Goal: Information Seeking & Learning: Check status

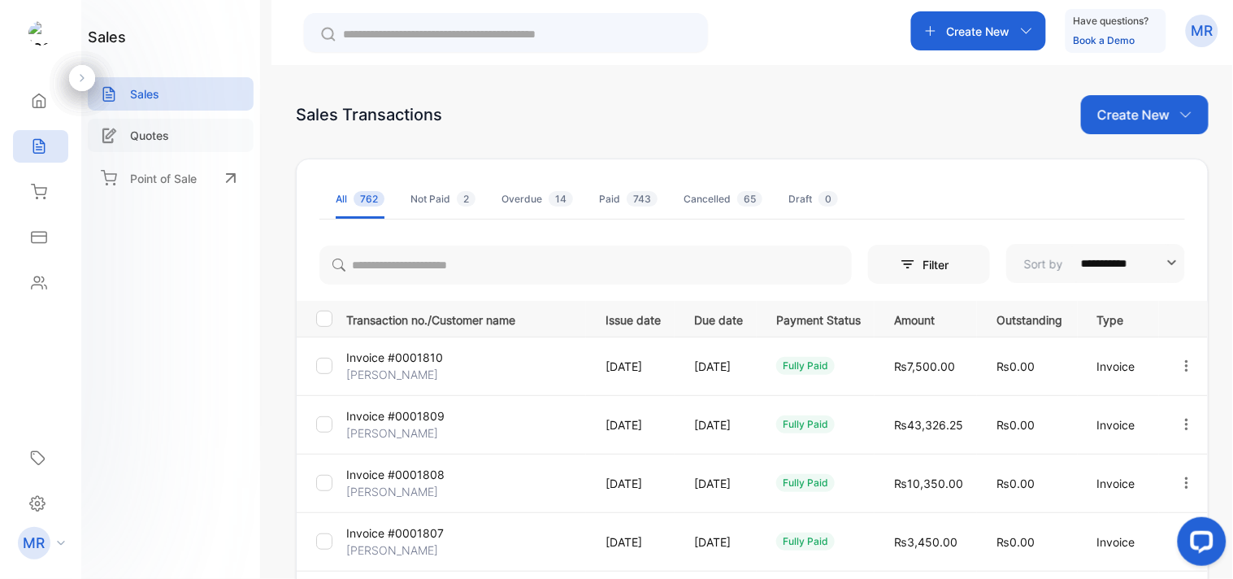
click at [145, 141] on p "Quotes" at bounding box center [149, 135] width 39 height 17
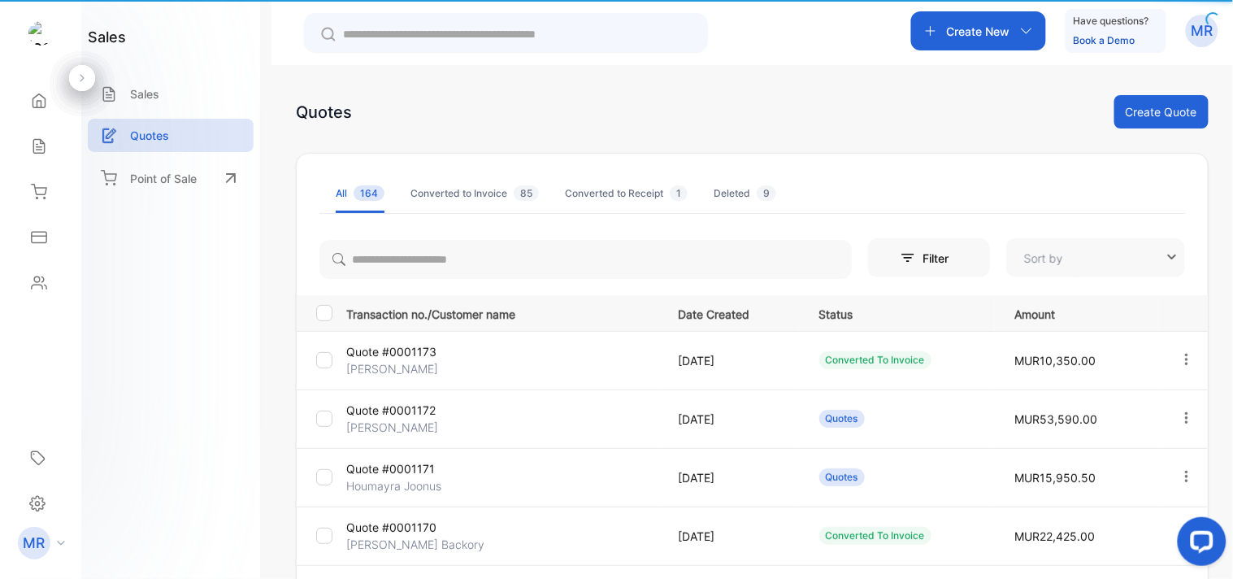
type input "**********"
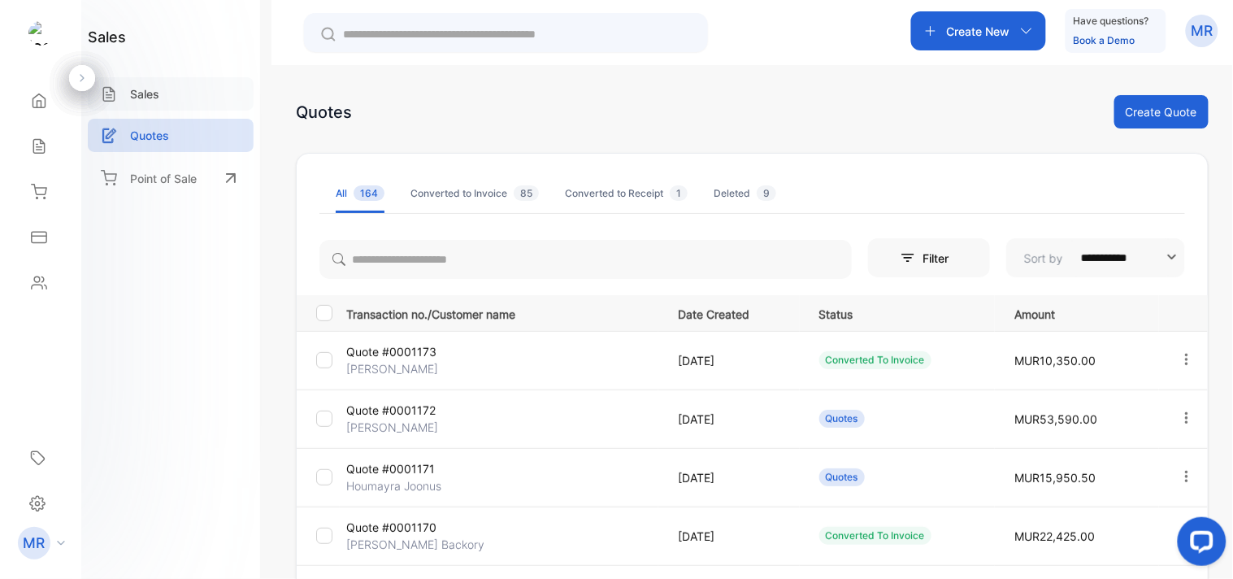
click at [171, 85] on div "Sales" at bounding box center [171, 93] width 166 height 33
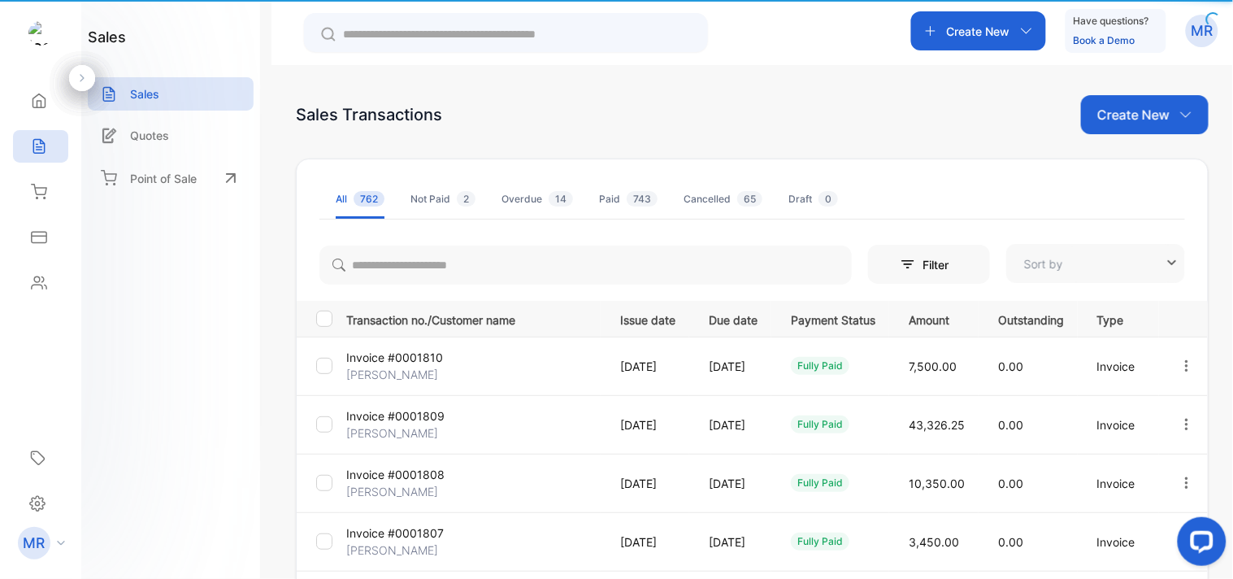
type input "**********"
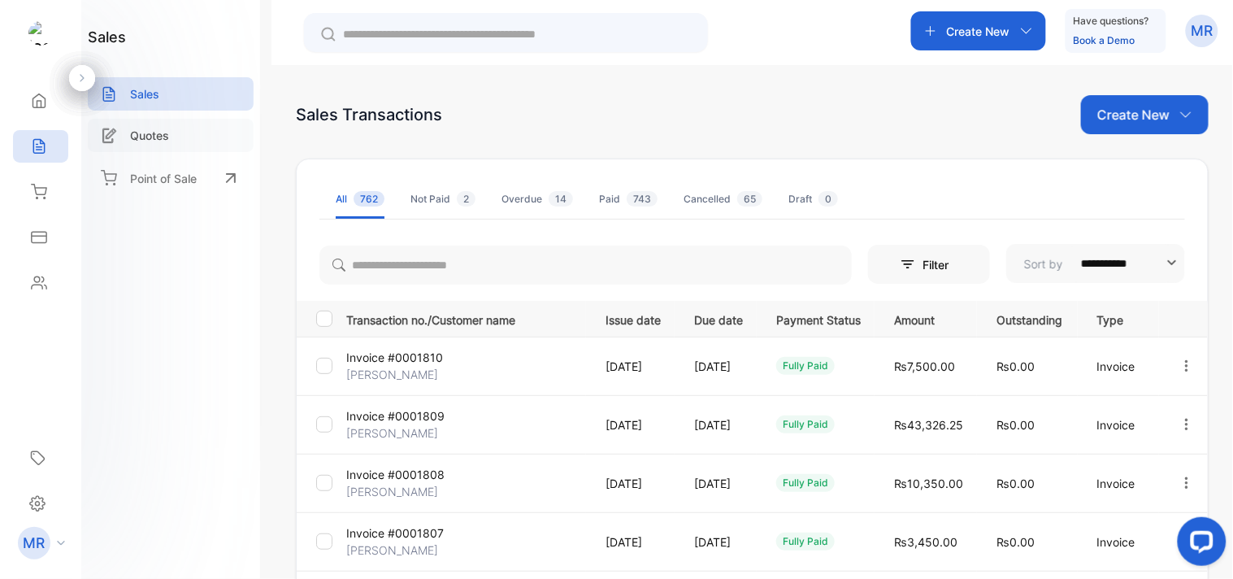
click at [176, 124] on div "Quotes" at bounding box center [171, 135] width 166 height 33
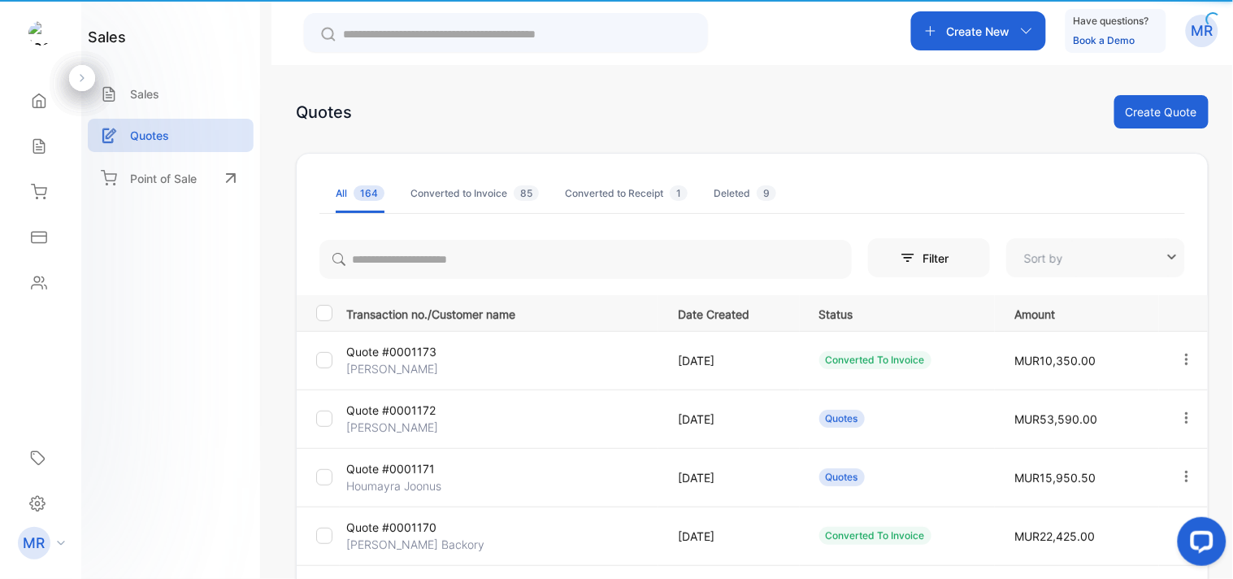
type input "**********"
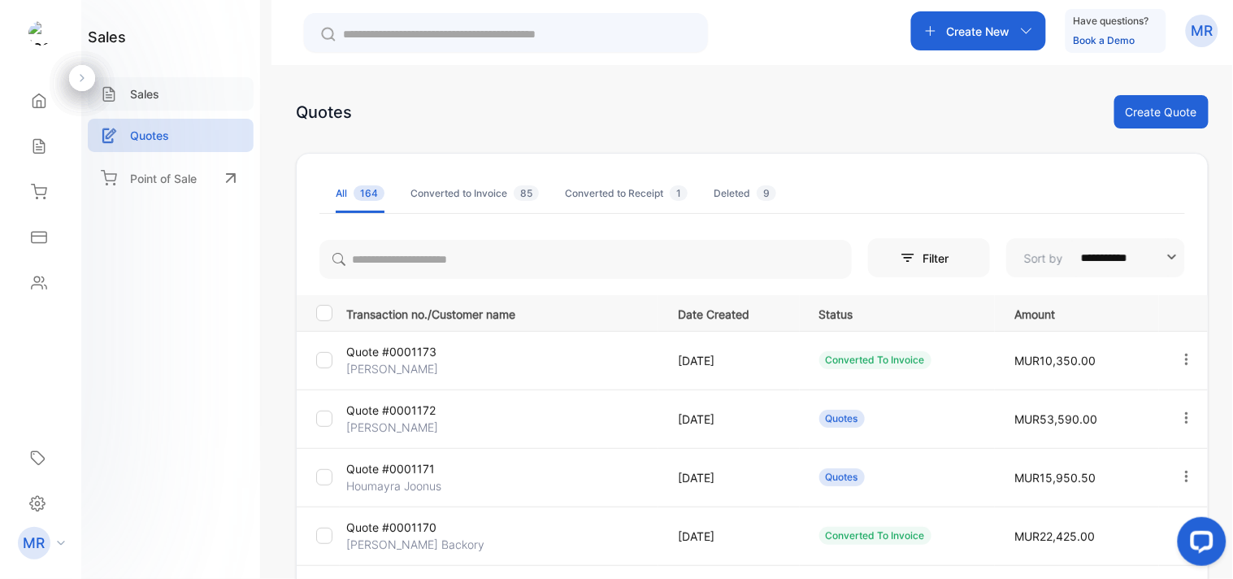
click at [183, 99] on div "Sales" at bounding box center [171, 93] width 166 height 33
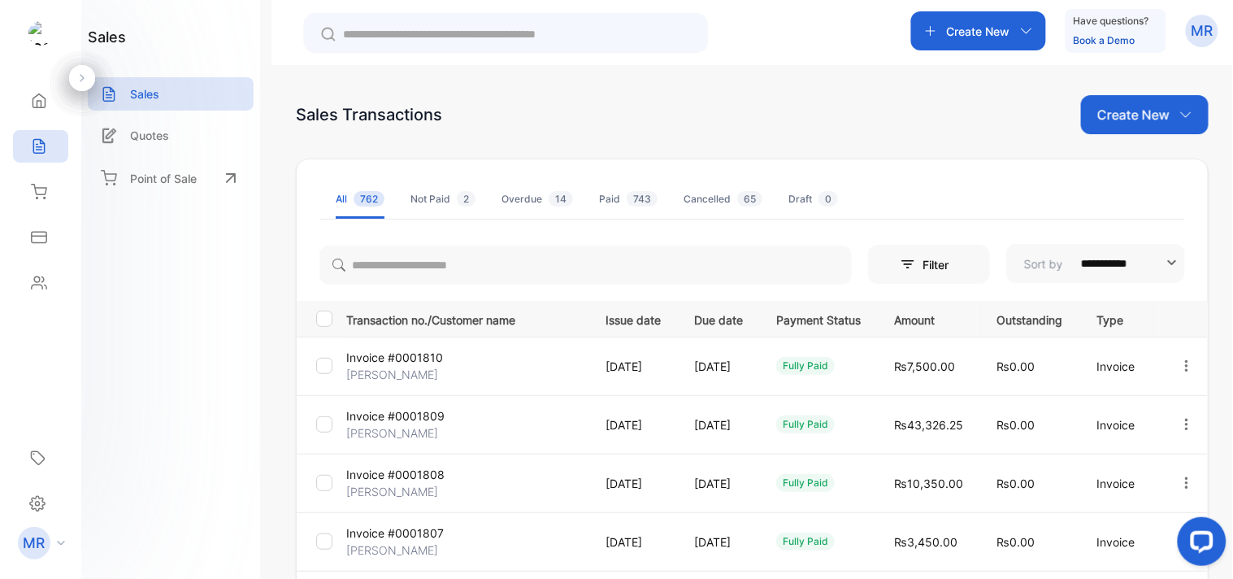
click at [206, 265] on div "sales Sales Quotes Point of Sale" at bounding box center [170, 289] width 179 height 579
click at [0, 141] on div "Home Home Sales Sales Inventory Inventory Expenses Expenses Contacts Contacts" at bounding box center [40, 192] width 81 height 228
click at [90, 226] on div "sales Sales Quotes Point of Sale" at bounding box center [170, 289] width 179 height 579
click at [758, 28] on div "Create New Have questions? Book a Demo MR" at bounding box center [753, 32] width 962 height 65
click at [779, 16] on div "Create New Have questions? Book a Demo MR" at bounding box center [753, 32] width 962 height 65
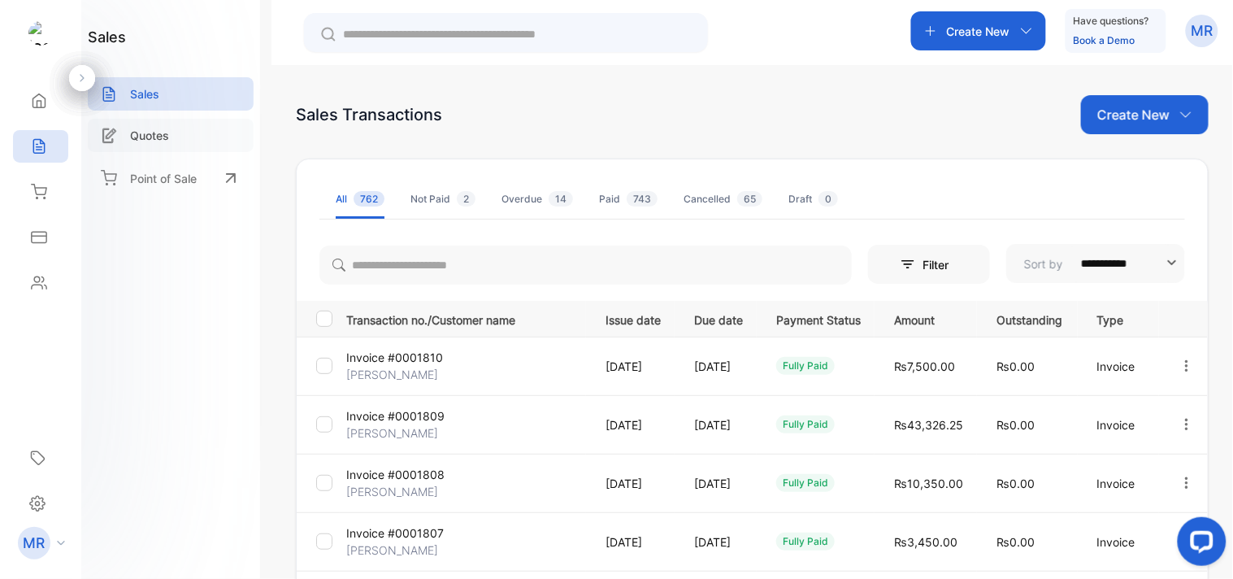
click at [158, 130] on p "Quotes" at bounding box center [149, 135] width 39 height 17
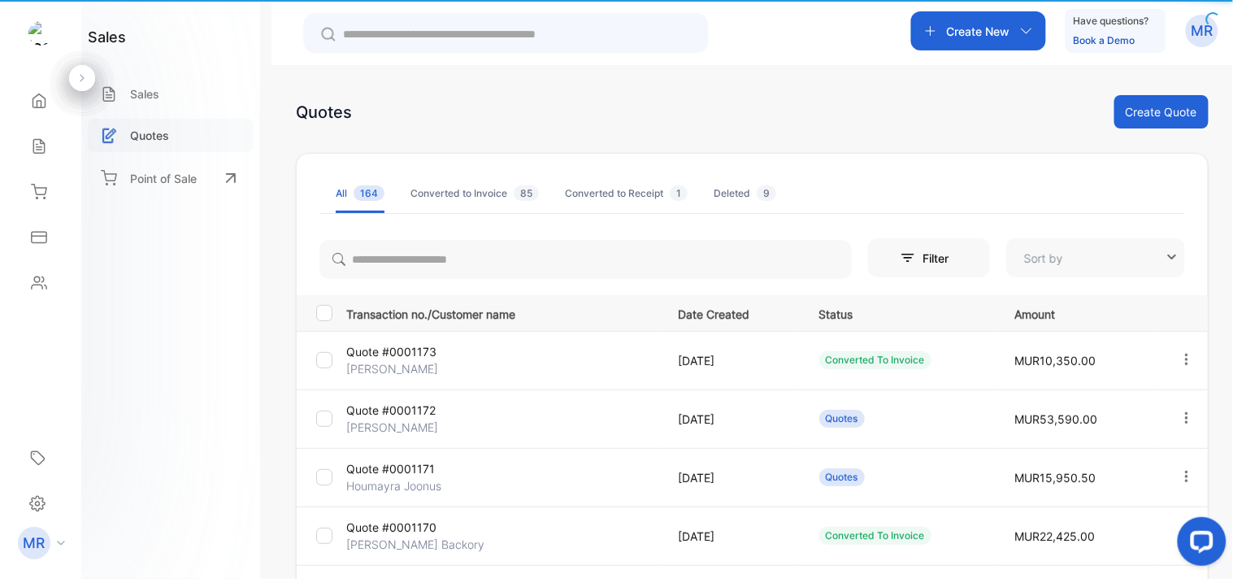
type input "**********"
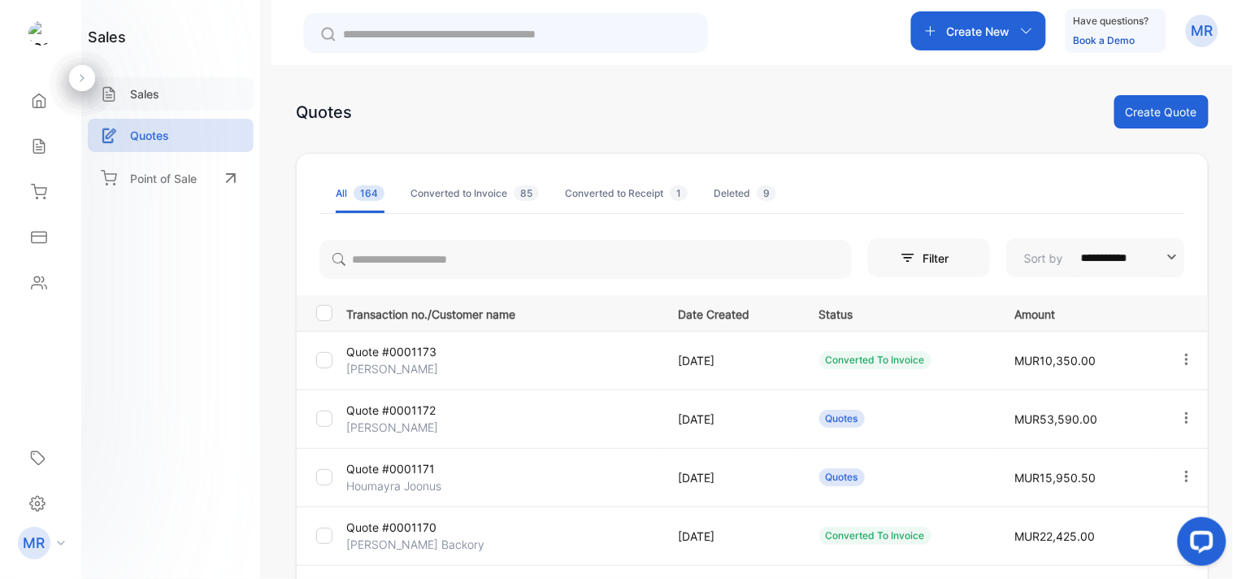
click at [150, 80] on div "Sales" at bounding box center [171, 93] width 166 height 33
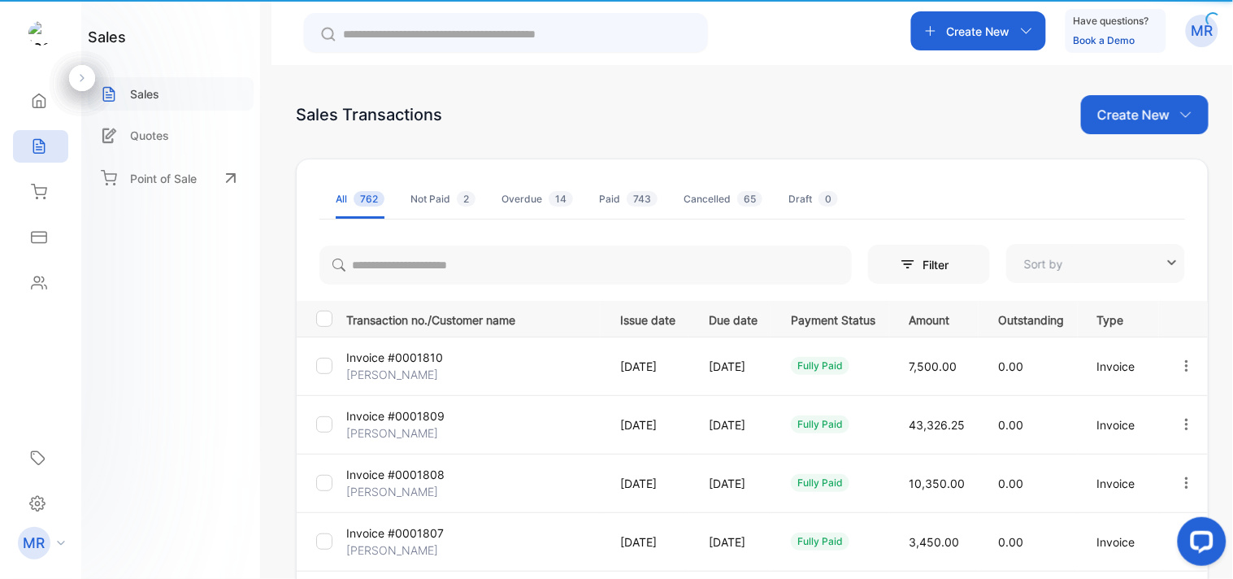
type input "**********"
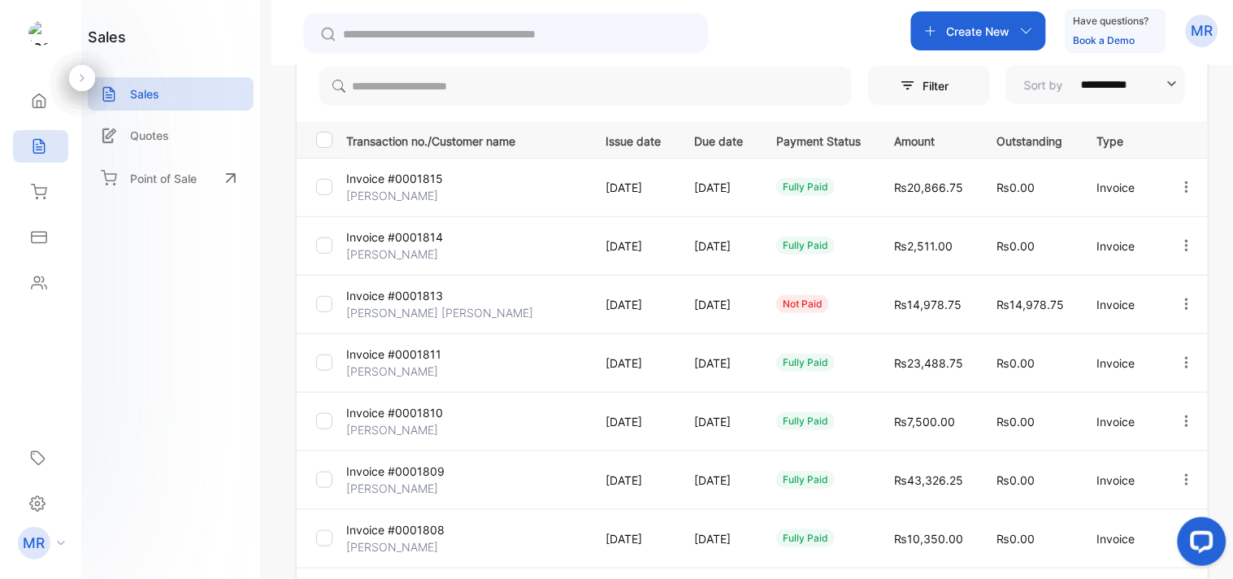
scroll to position [180, 0]
click at [1181, 359] on icon "button" at bounding box center [1187, 361] width 15 height 15
click at [1155, 412] on span "View / Edit Invoice" at bounding box center [1146, 408] width 115 height 20
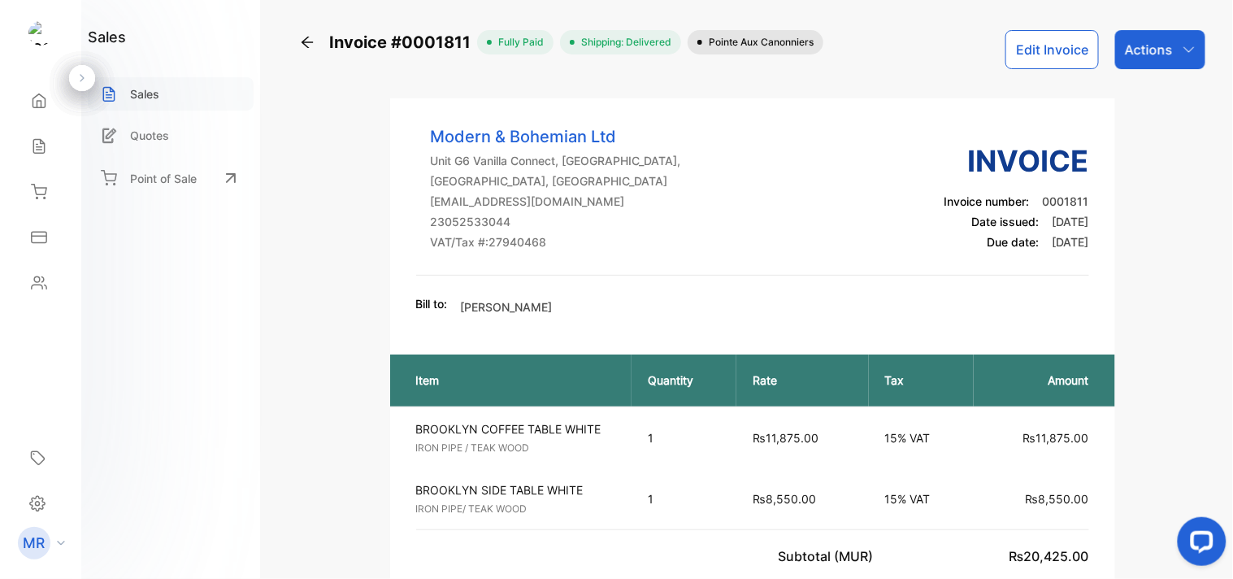
click at [161, 90] on div "Sales" at bounding box center [171, 93] width 166 height 33
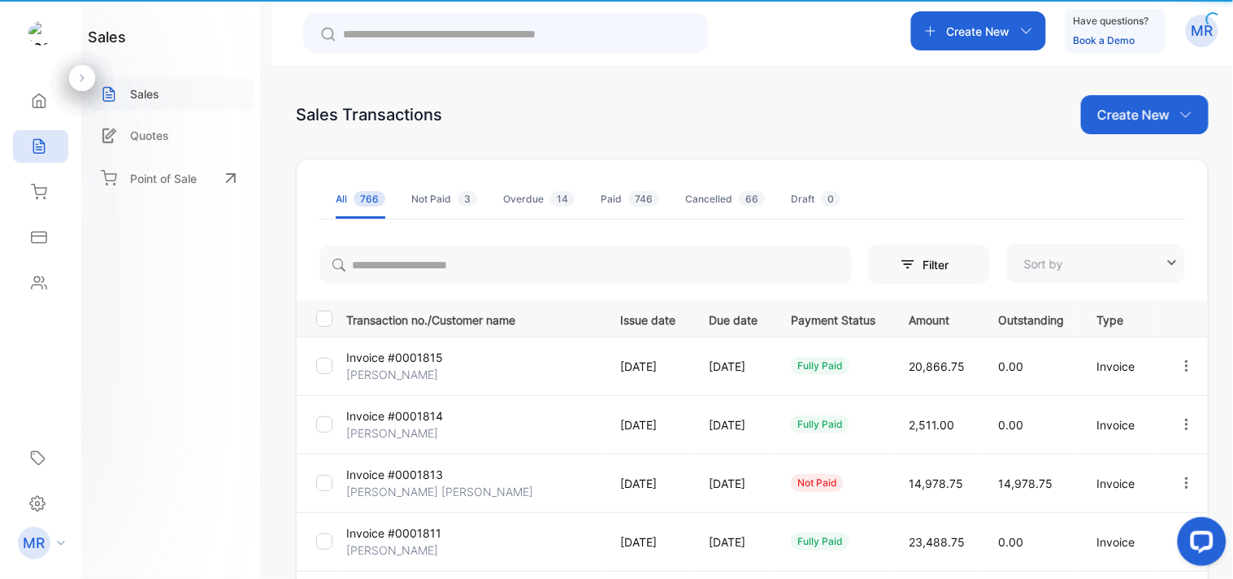
type input "**********"
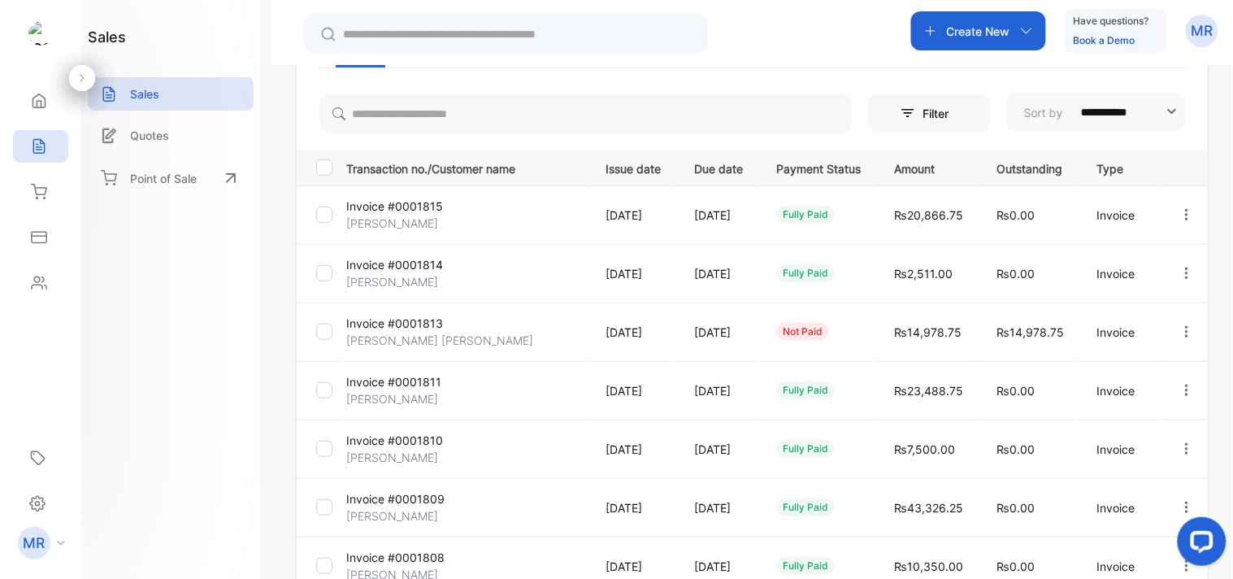
scroll to position [148, 0]
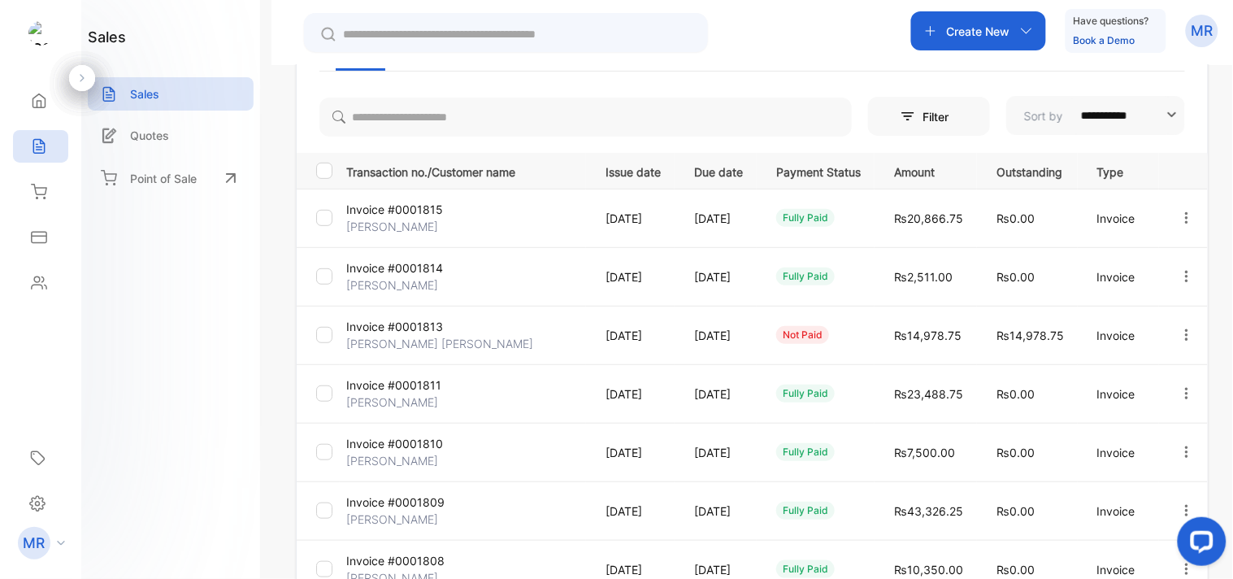
click at [1180, 328] on icon "button" at bounding box center [1187, 335] width 15 height 15
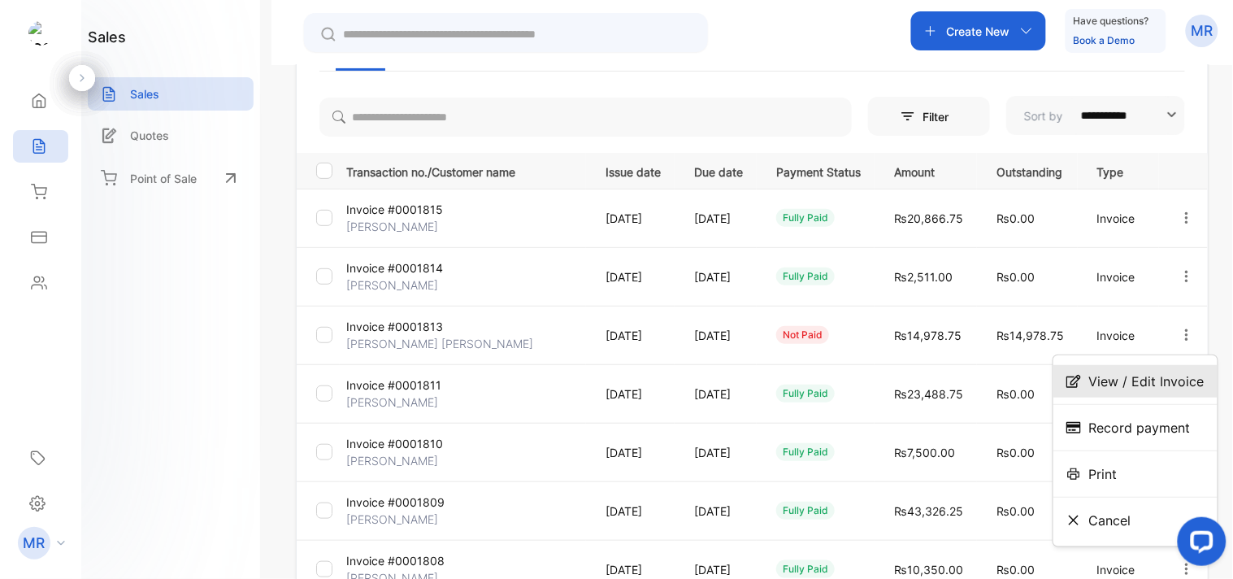
click at [1161, 374] on span "View / Edit Invoice" at bounding box center [1146, 382] width 115 height 20
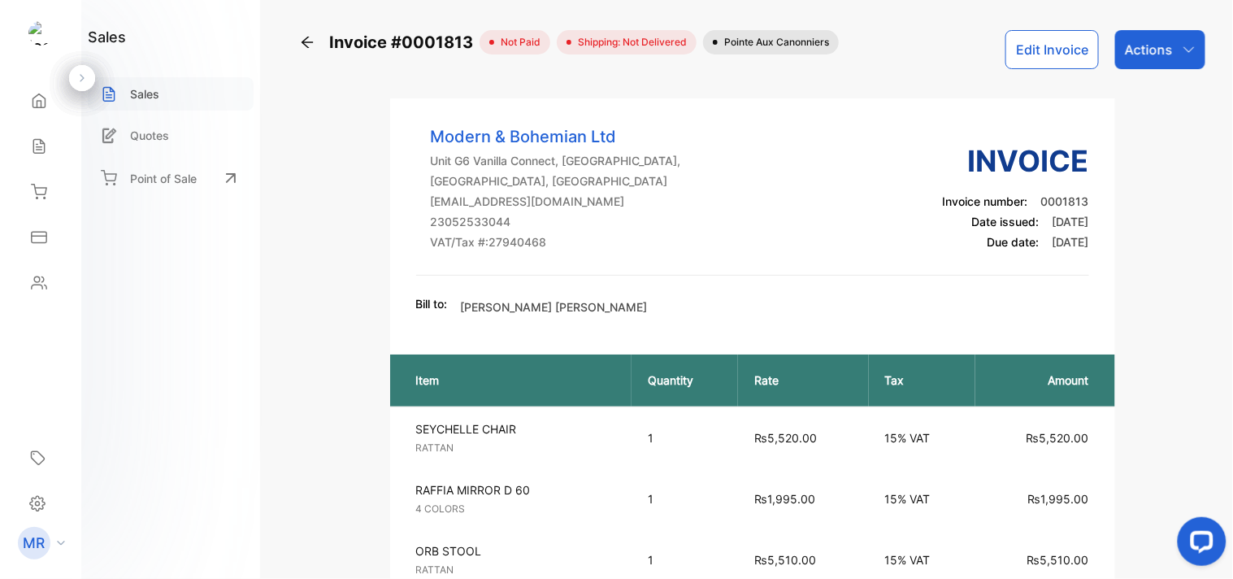
click at [159, 85] on p "Sales" at bounding box center [144, 93] width 29 height 17
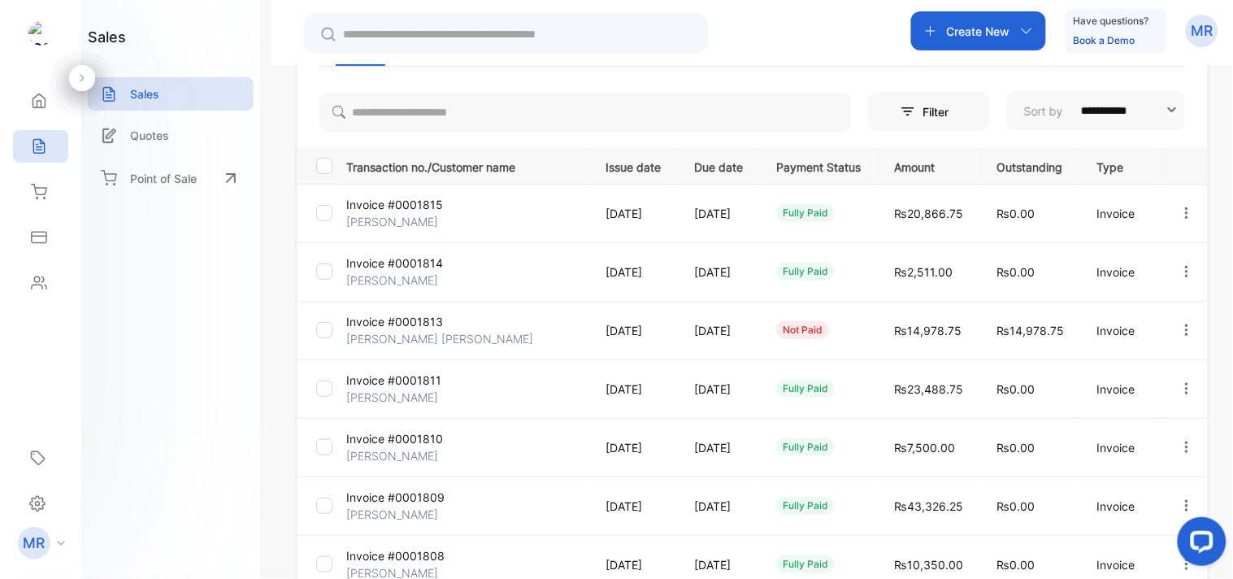
scroll to position [154, 0]
click at [1180, 383] on icon "button" at bounding box center [1187, 387] width 15 height 15
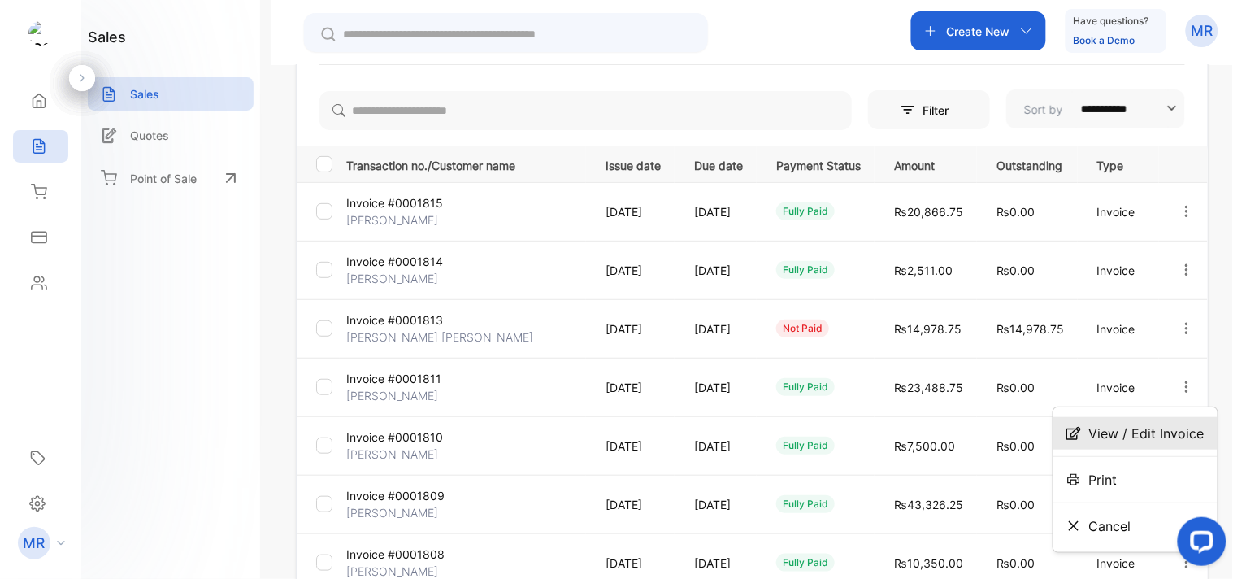
click at [1149, 441] on span "View / Edit Invoice" at bounding box center [1146, 434] width 115 height 20
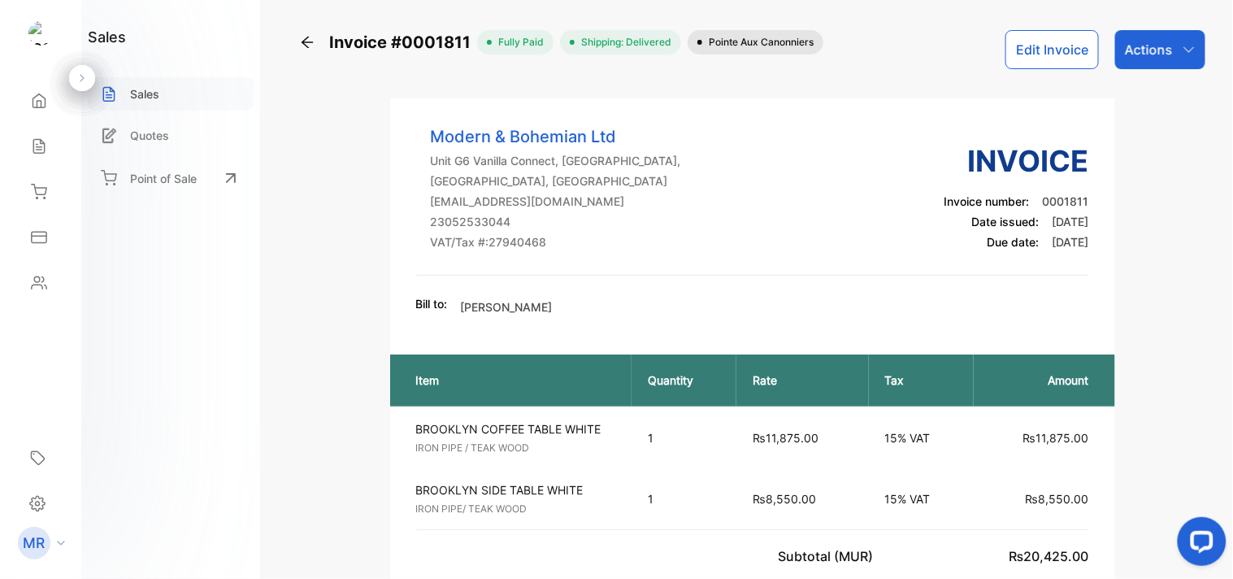
click at [167, 100] on div "Sales" at bounding box center [171, 93] width 166 height 33
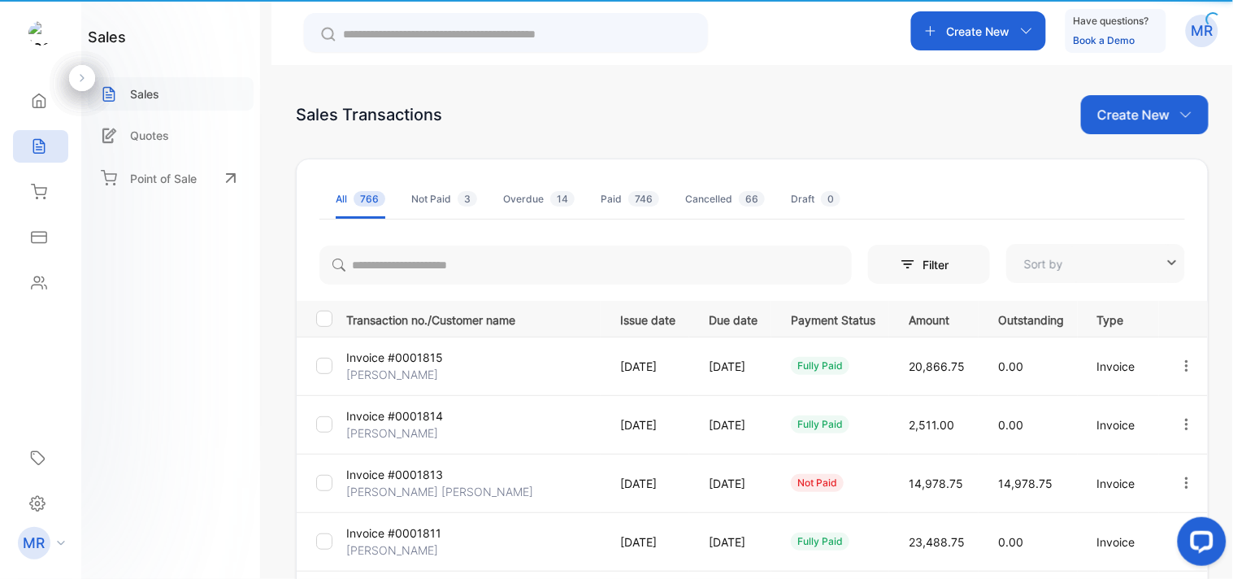
type input "**********"
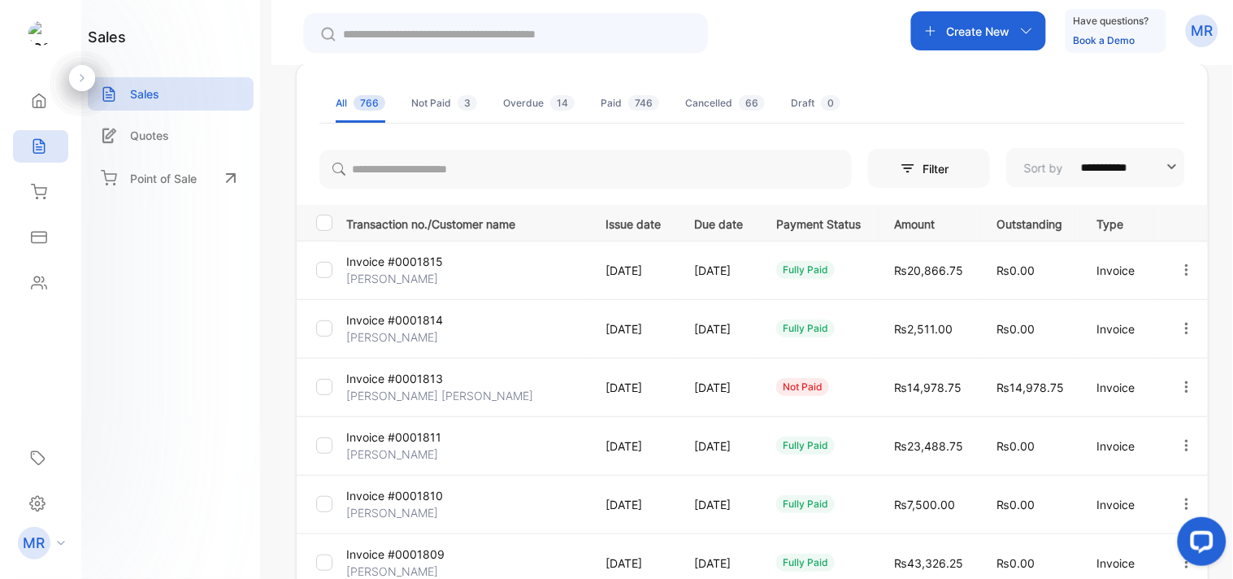
scroll to position [85, 0]
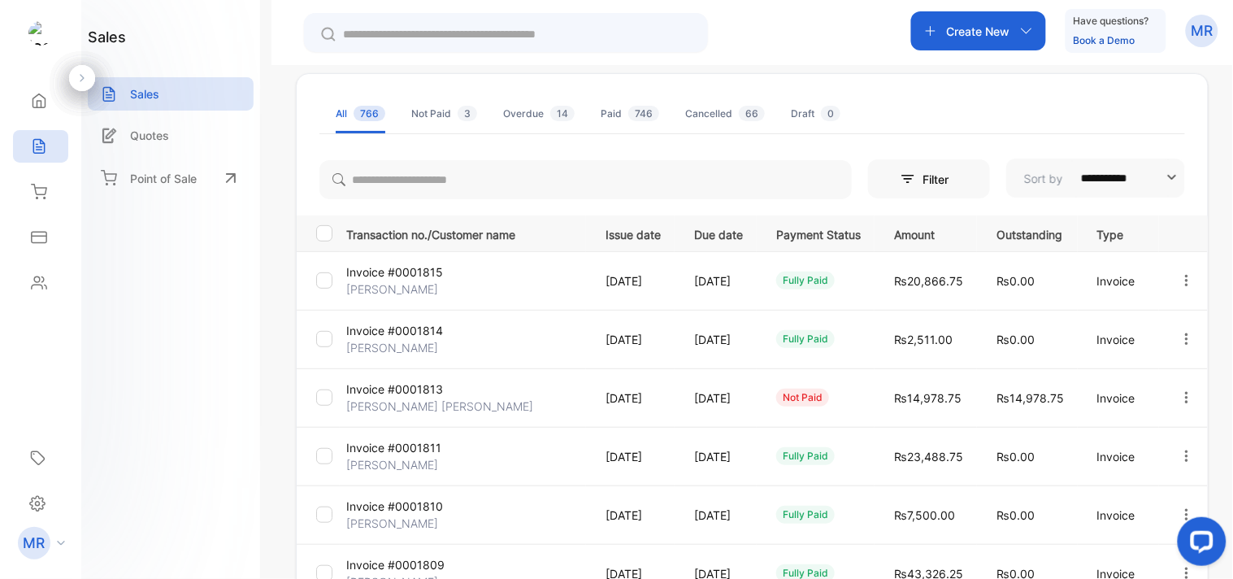
click at [1180, 277] on icon "button" at bounding box center [1187, 280] width 15 height 15
click at [1136, 333] on span "View / Edit Invoice" at bounding box center [1146, 327] width 115 height 20
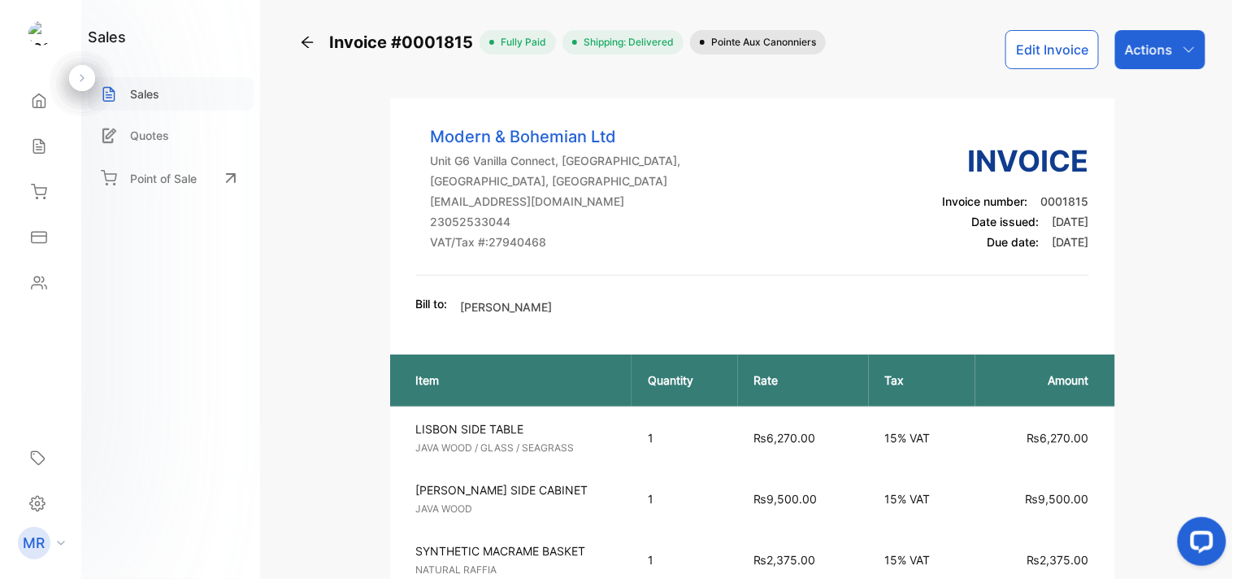
click at [198, 79] on div "Sales" at bounding box center [171, 93] width 166 height 33
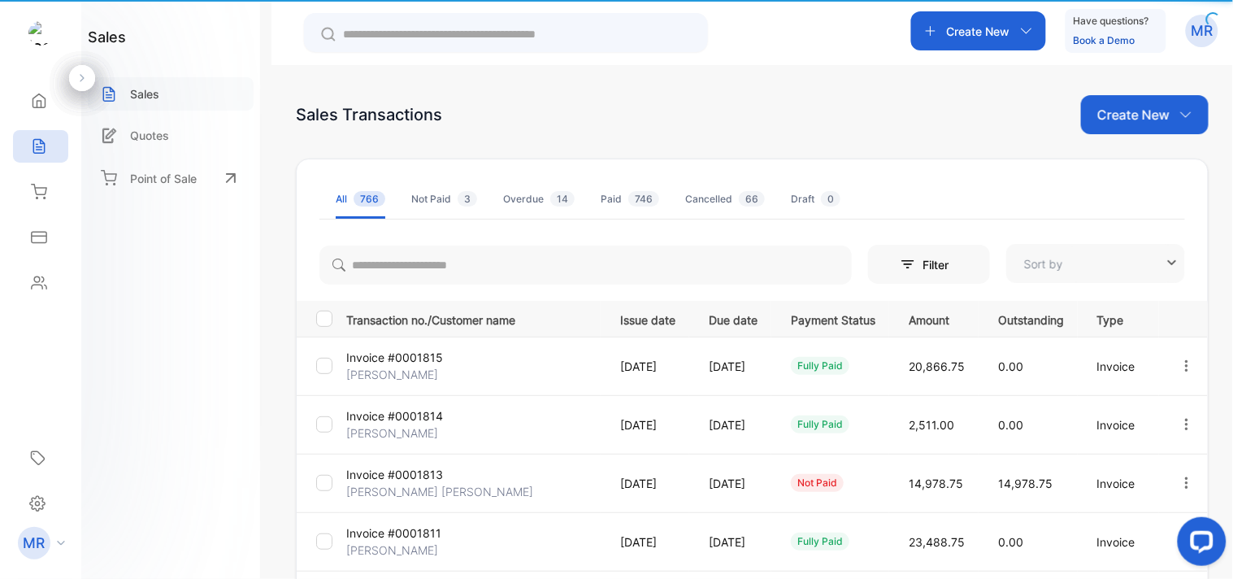
type input "**********"
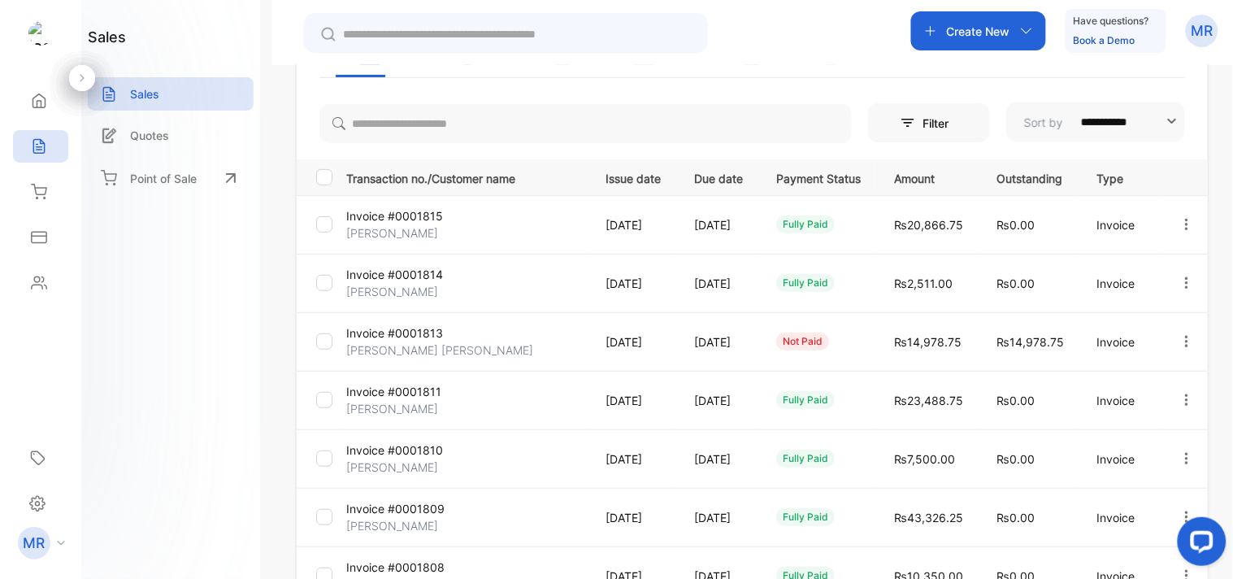
scroll to position [142, 0]
click at [1180, 280] on icon "button" at bounding box center [1187, 282] width 15 height 15
click at [1161, 322] on span "View / Edit Invoice" at bounding box center [1146, 329] width 115 height 20
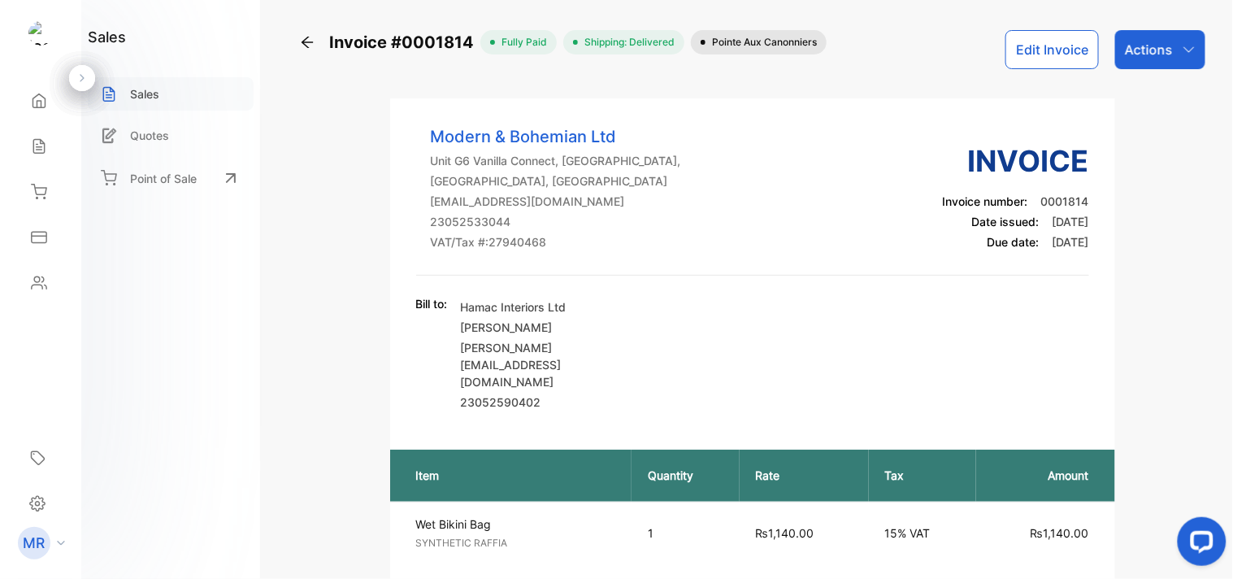
click at [185, 81] on div "Sales" at bounding box center [171, 93] width 166 height 33
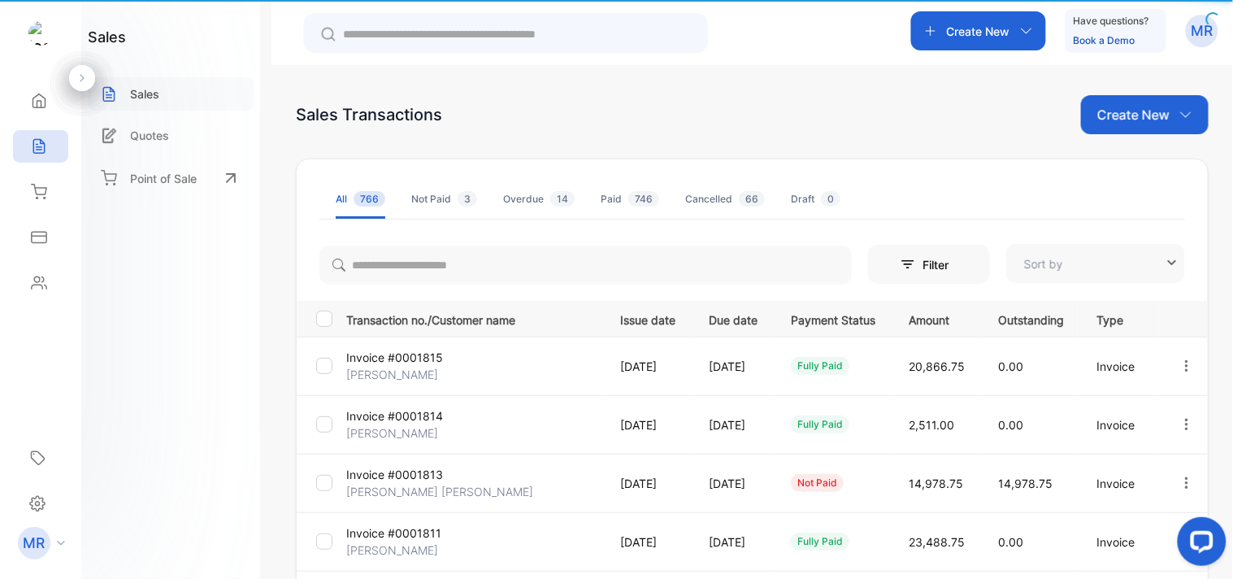
type input "**********"
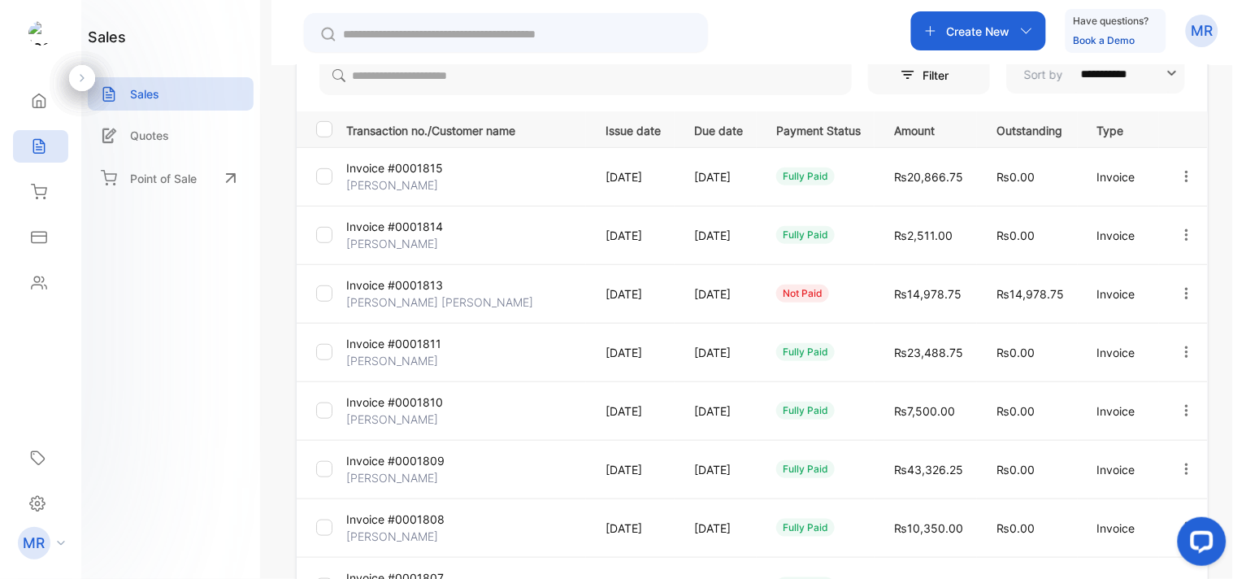
scroll to position [190, 0]
click at [1180, 285] on icon "button" at bounding box center [1187, 292] width 15 height 15
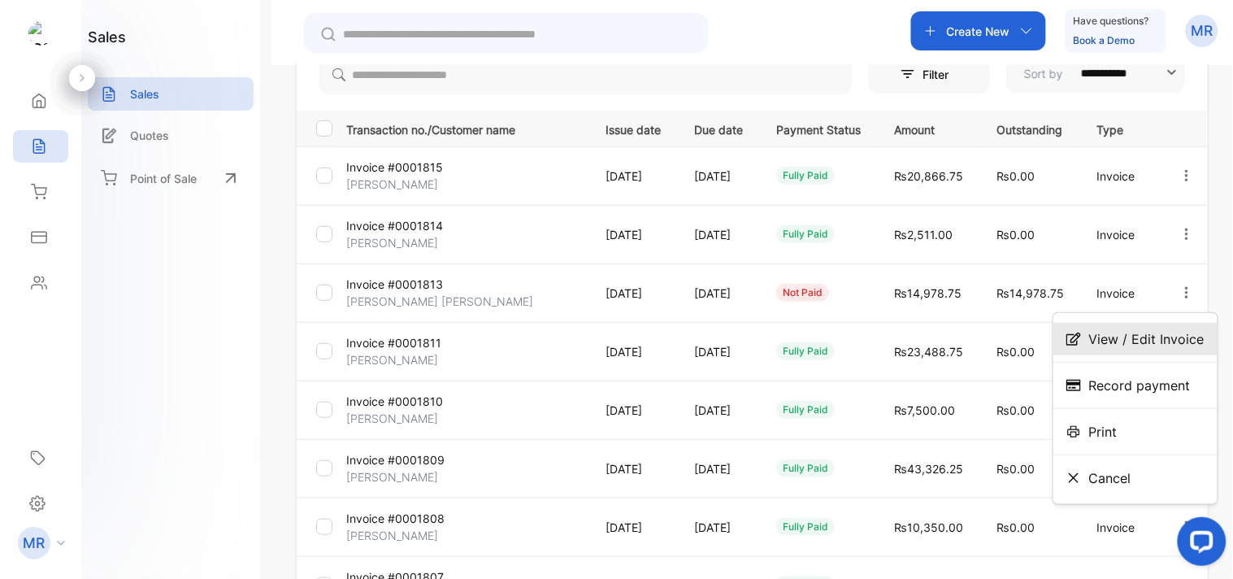
click at [1155, 336] on span "View / Edit Invoice" at bounding box center [1146, 339] width 115 height 20
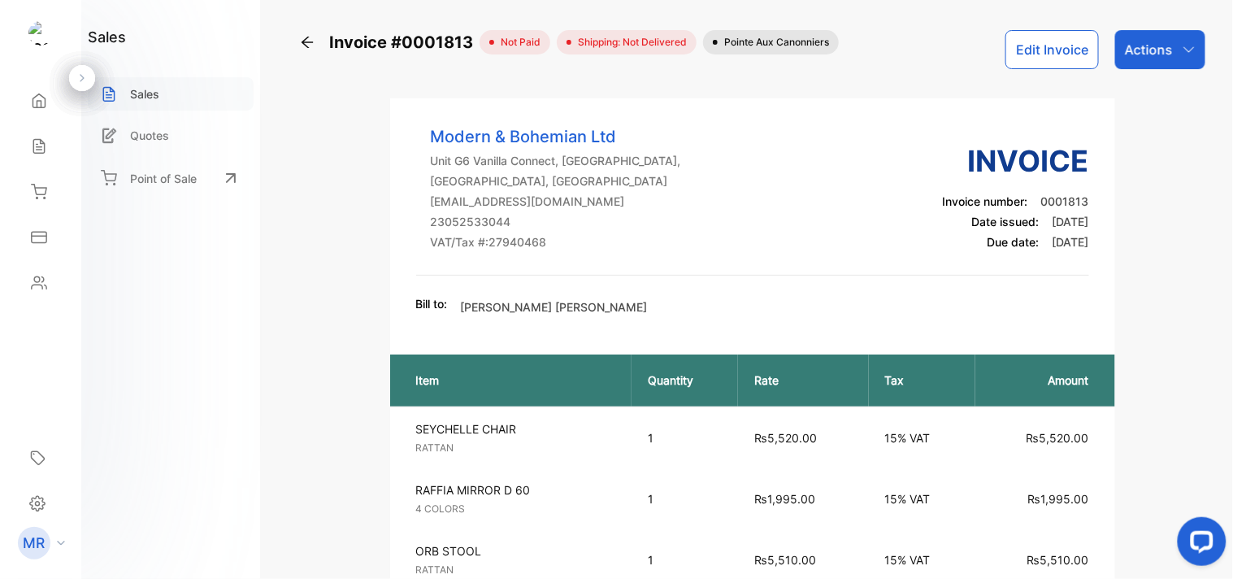
click at [163, 95] on div "Sales" at bounding box center [171, 93] width 166 height 33
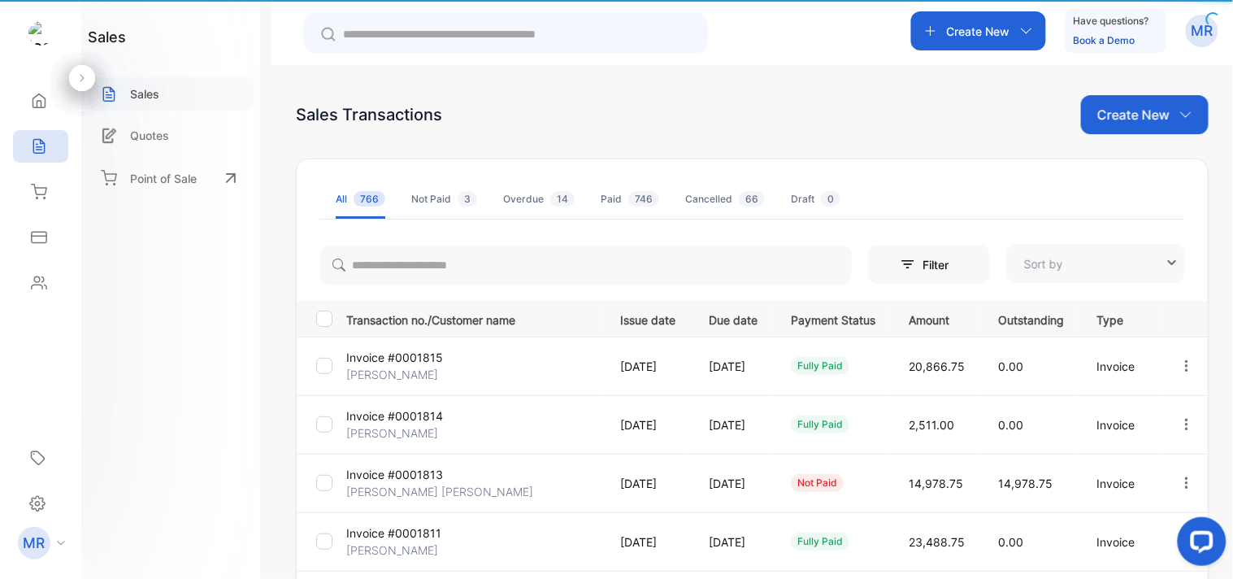
type input "**********"
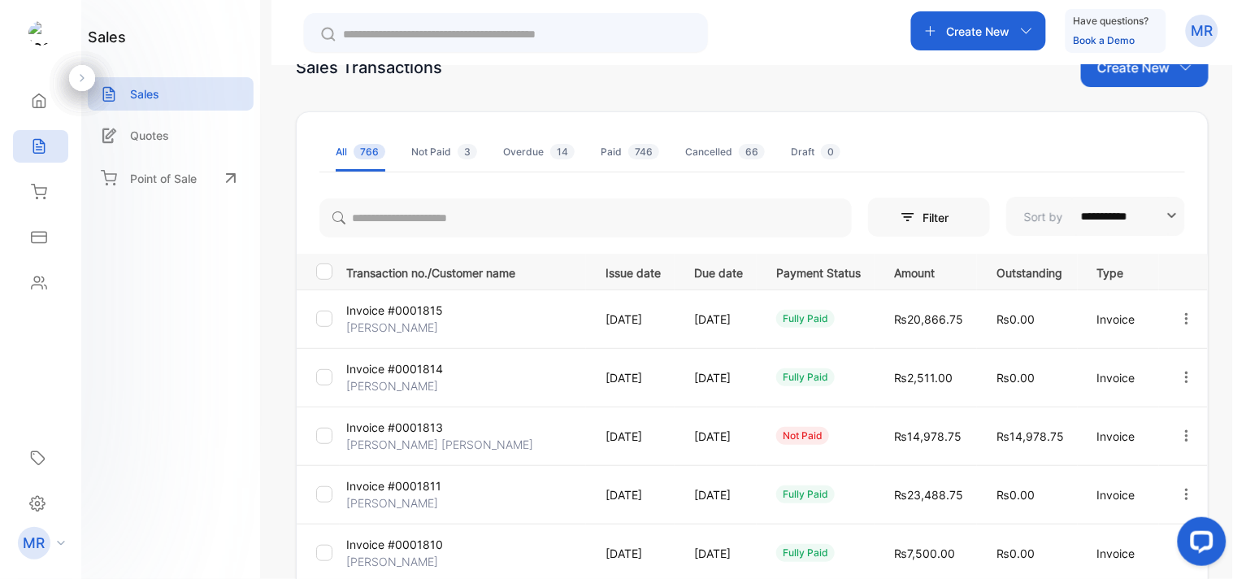
scroll to position [49, 0]
click at [1180, 367] on button "button" at bounding box center [1187, 375] width 15 height 33
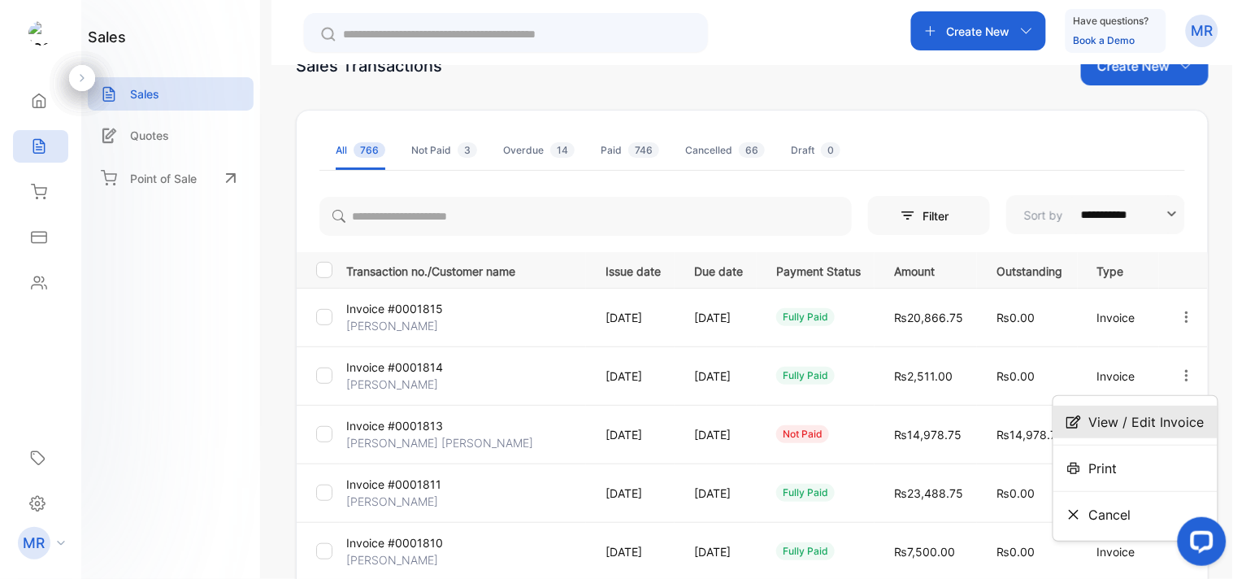
click at [1143, 407] on div "View / Edit Invoice" at bounding box center [1136, 422] width 164 height 33
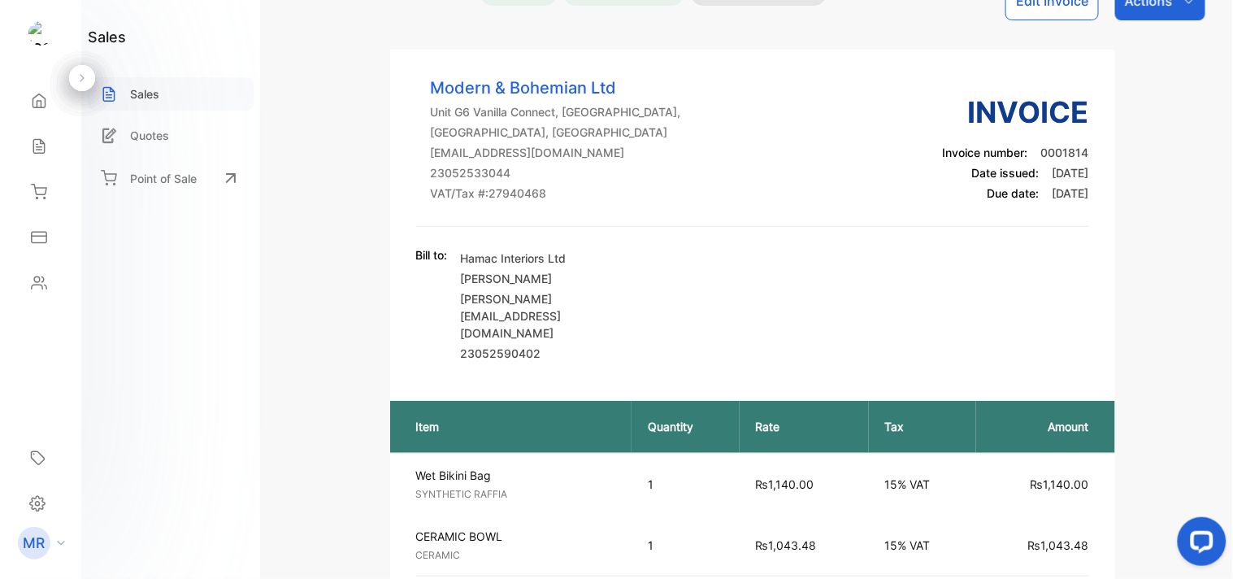
click at [198, 93] on div "Sales" at bounding box center [171, 93] width 166 height 33
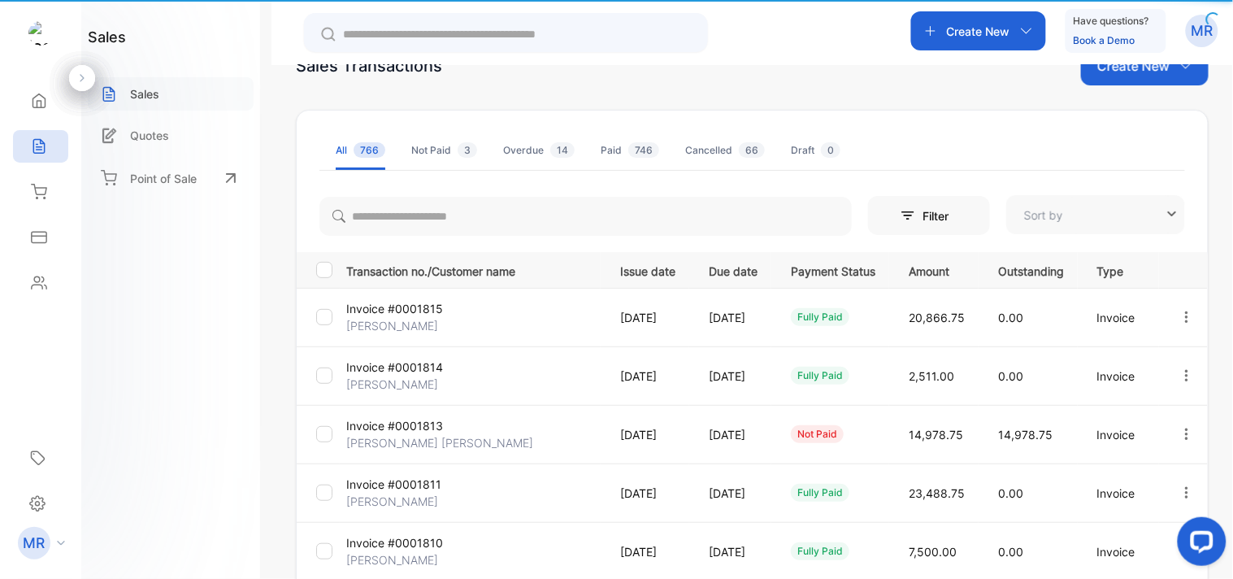
type input "**********"
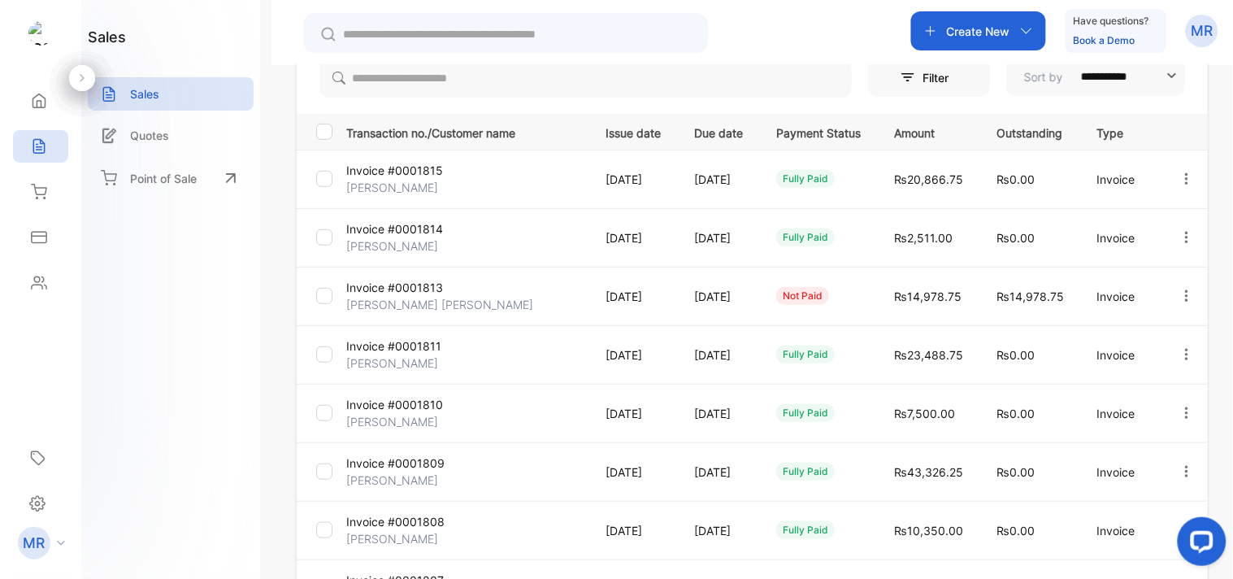
scroll to position [194, 0]
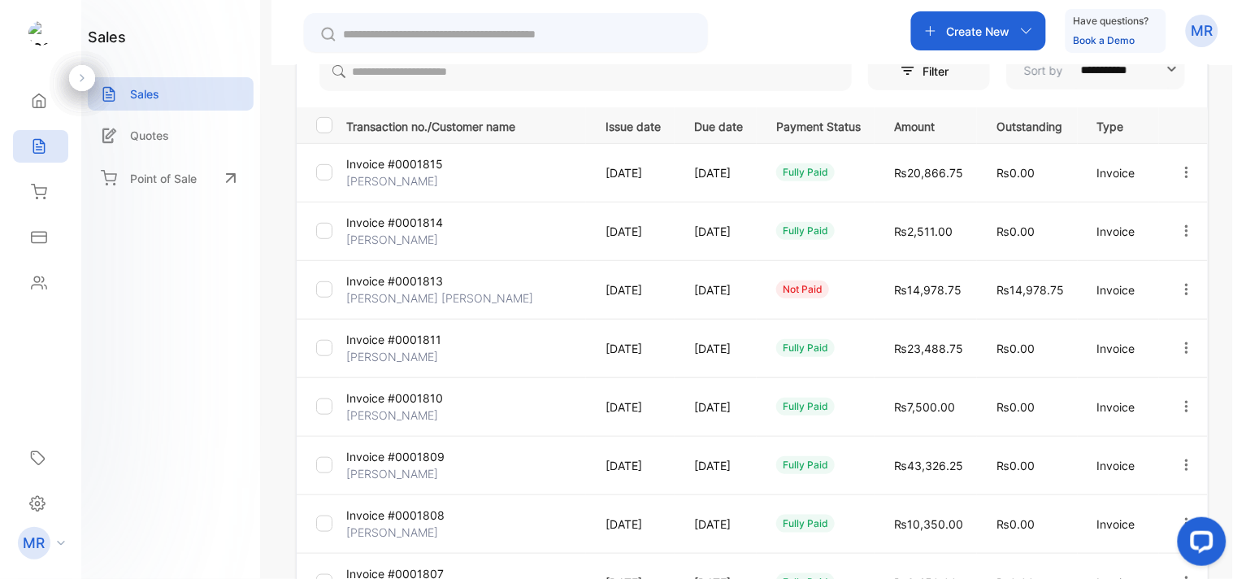
click at [1185, 283] on icon "button" at bounding box center [1186, 288] width 3 height 11
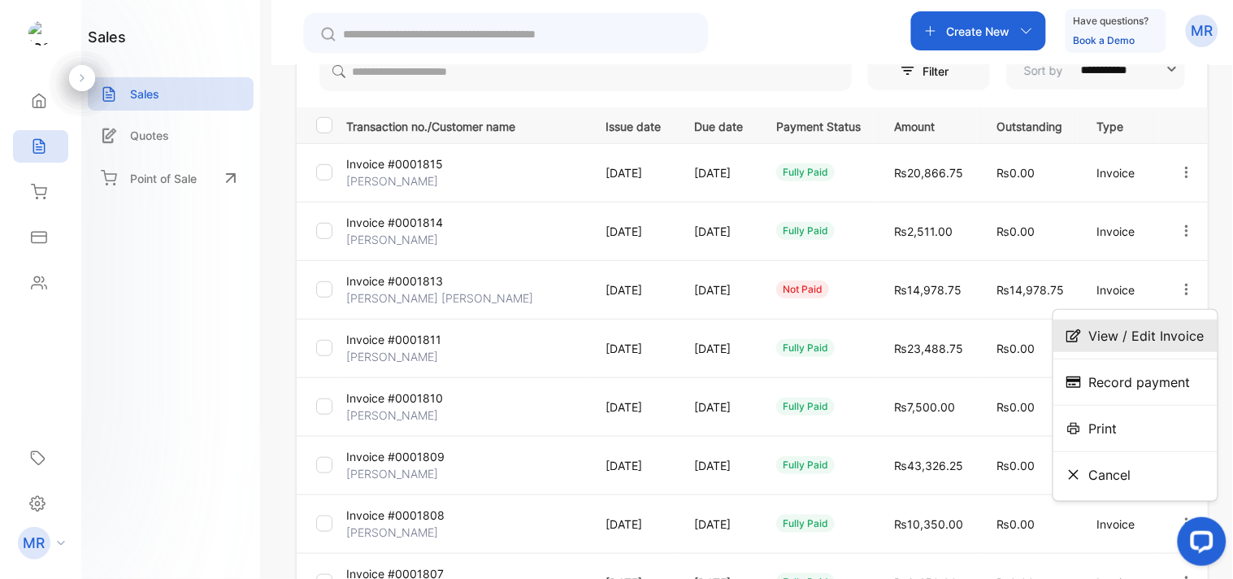
click at [1161, 330] on span "View / Edit Invoice" at bounding box center [1146, 336] width 115 height 20
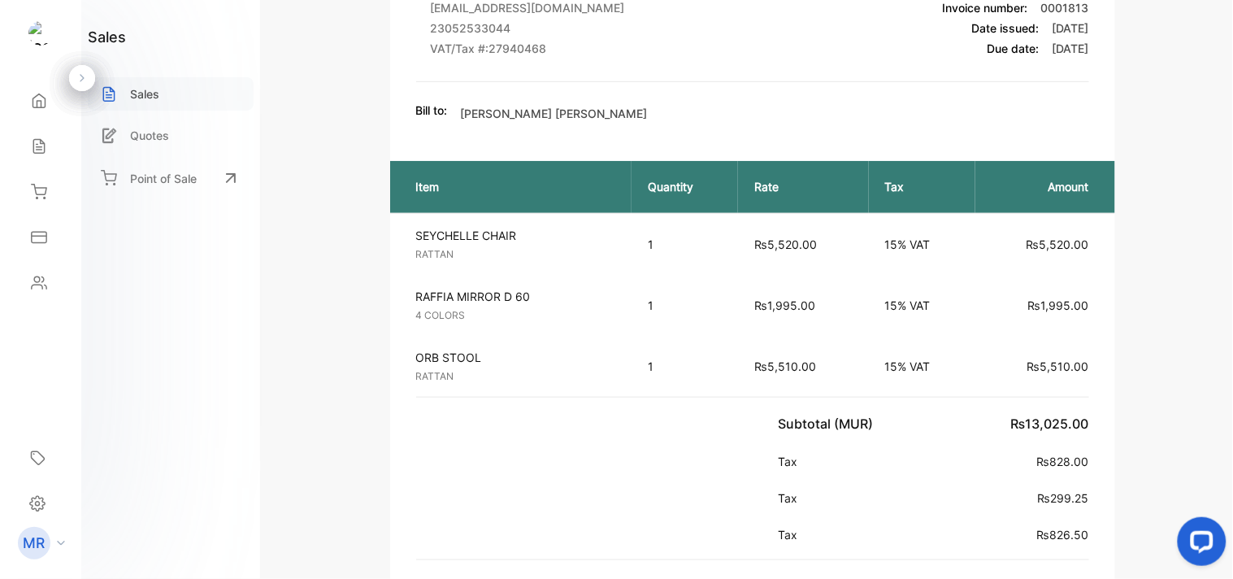
click at [161, 86] on div "Sales" at bounding box center [171, 93] width 166 height 33
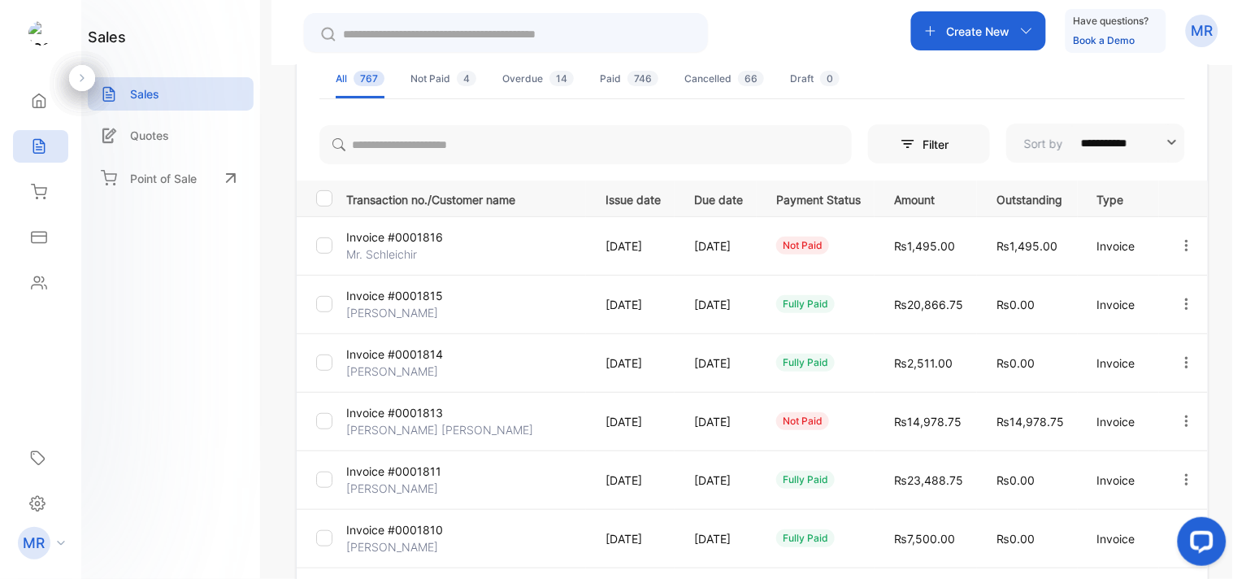
scroll to position [122, 0]
click at [1185, 244] on icon "button" at bounding box center [1186, 242] width 3 height 11
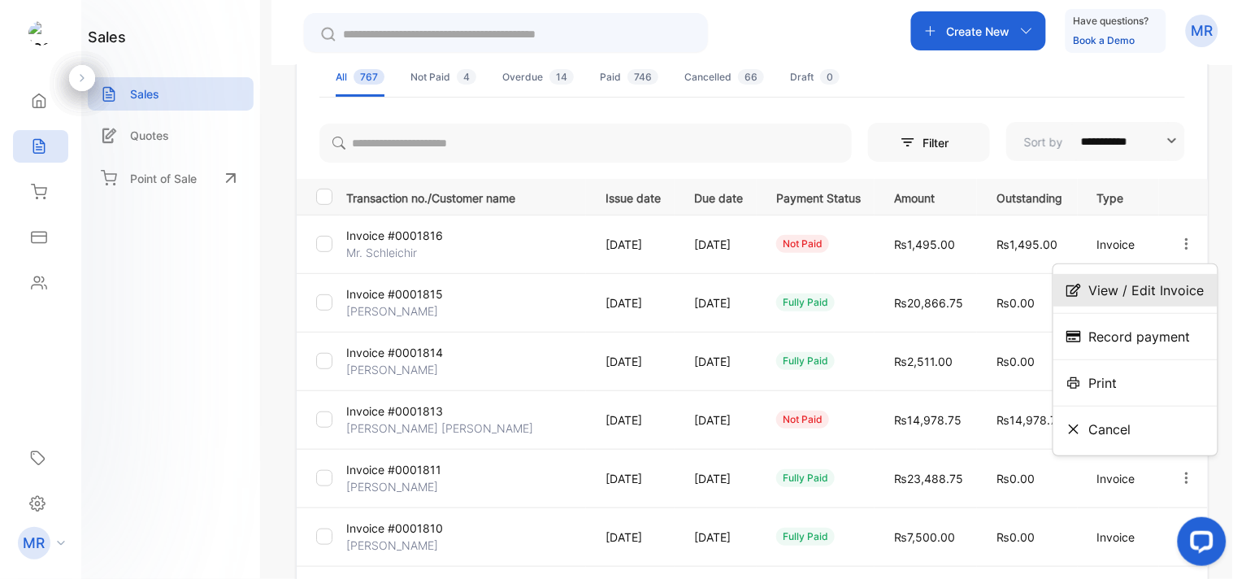
click at [1156, 294] on span "View / Edit Invoice" at bounding box center [1146, 290] width 115 height 20
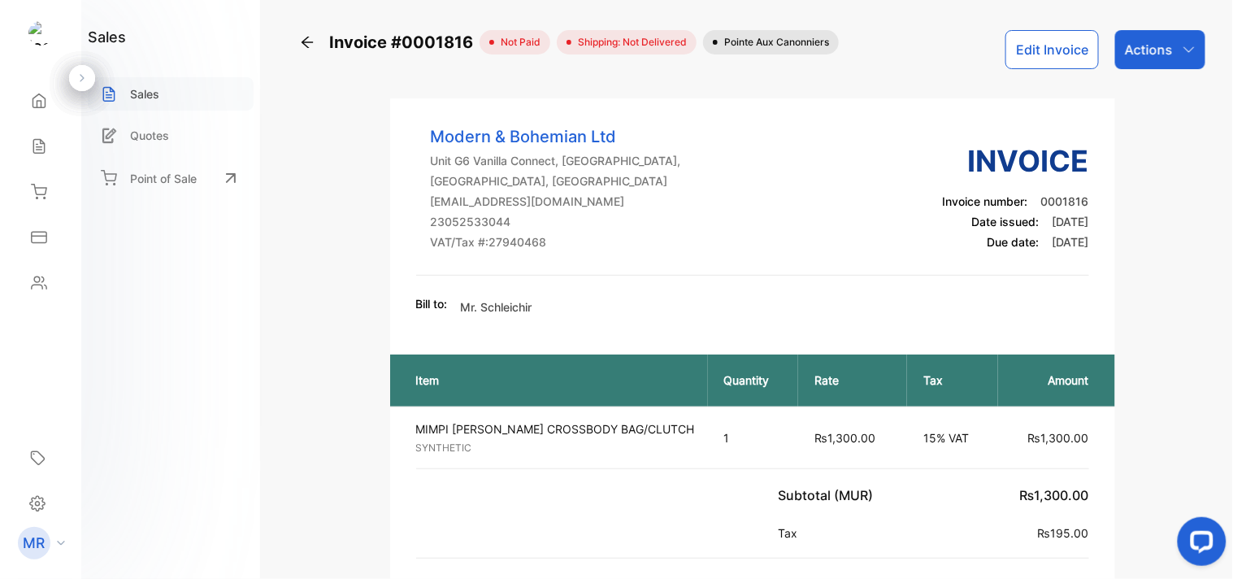
click at [172, 92] on div "Sales" at bounding box center [171, 93] width 166 height 33
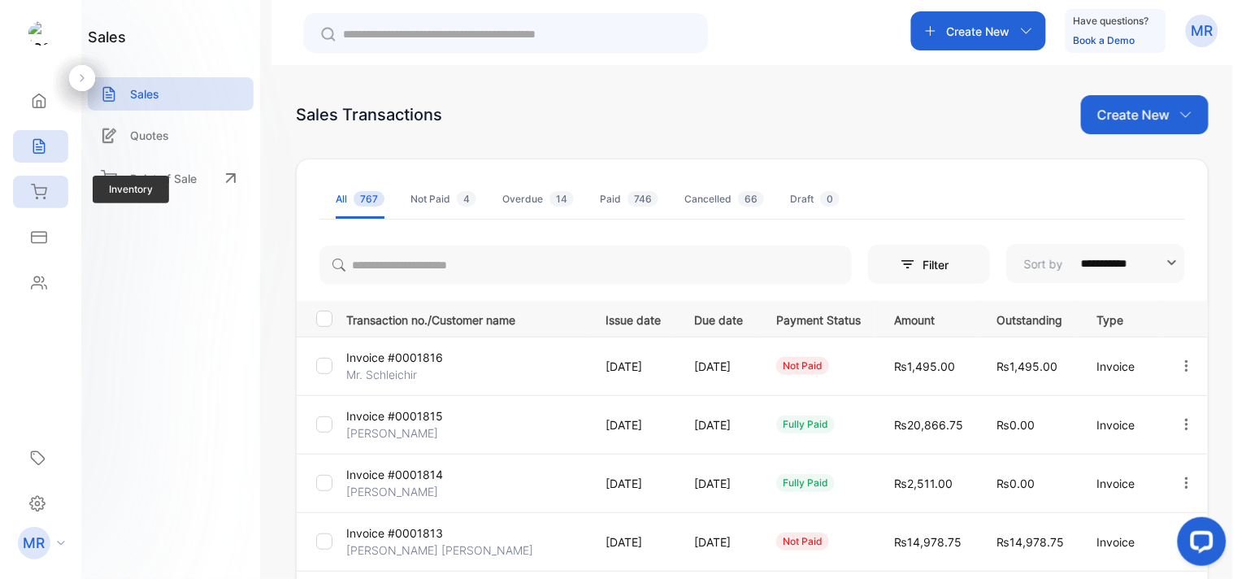
click at [37, 187] on icon at bounding box center [39, 192] width 15 height 14
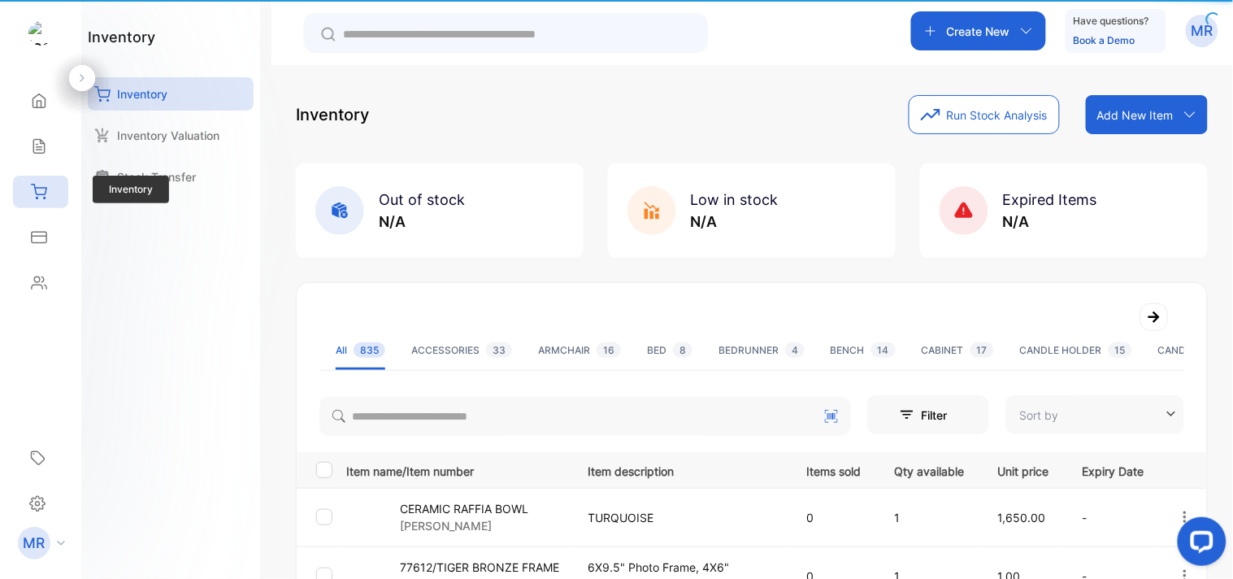
type input "**********"
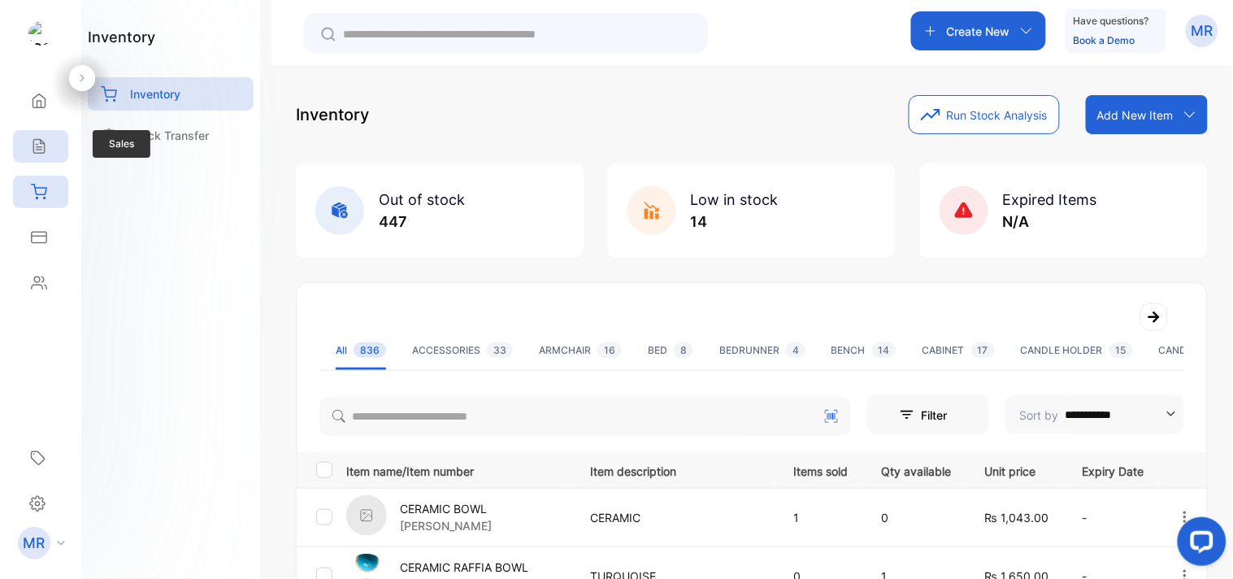
click at [41, 149] on icon at bounding box center [38, 147] width 11 height 14
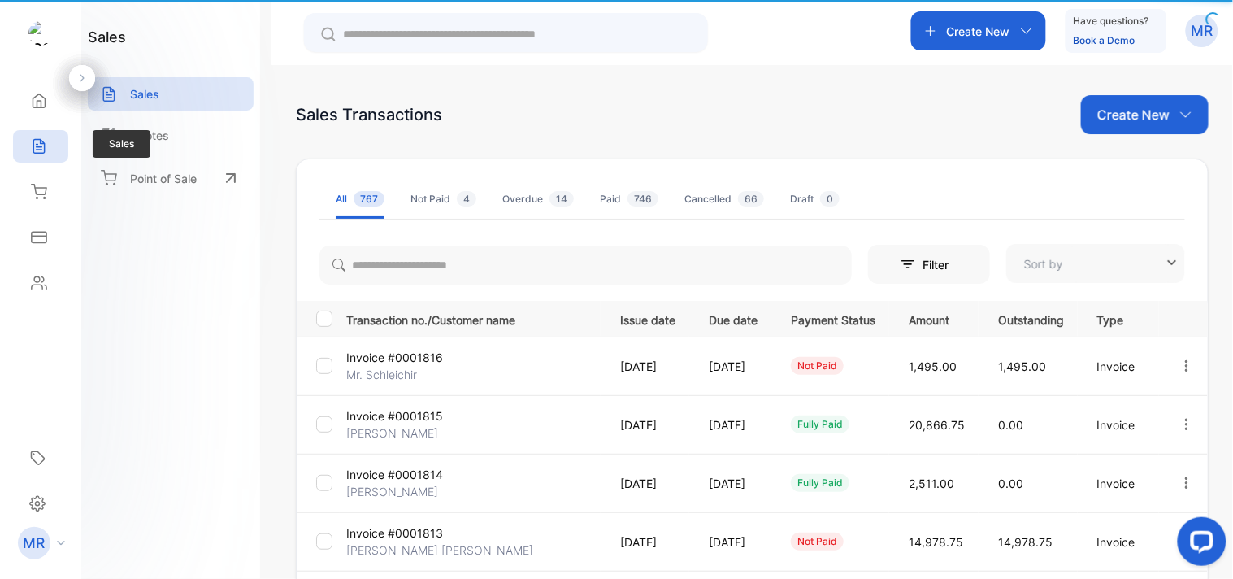
type input "**********"
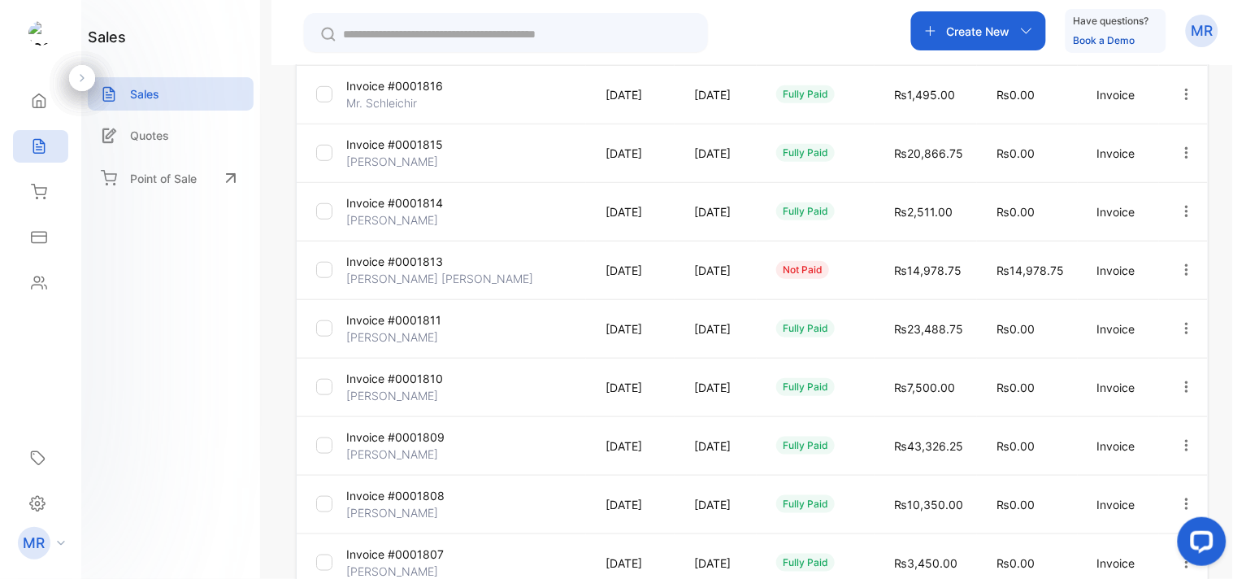
scroll to position [264, 0]
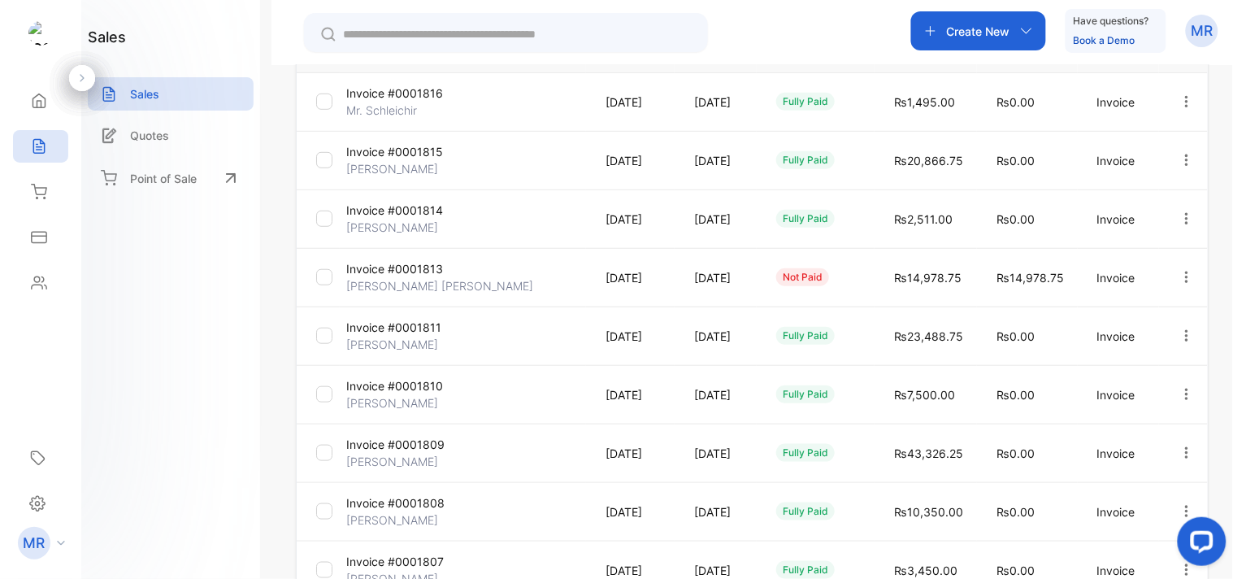
click at [1189, 334] on icon "button" at bounding box center [1187, 335] width 15 height 15
click at [1159, 378] on span "View / Edit Invoice" at bounding box center [1146, 382] width 115 height 20
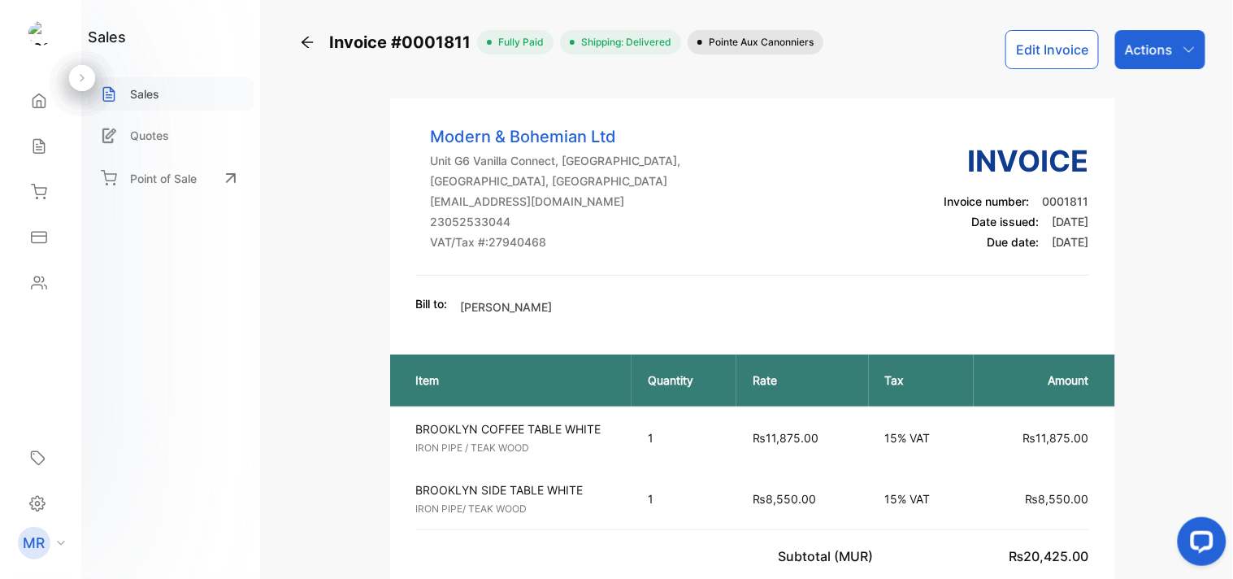
click at [175, 85] on div "Sales" at bounding box center [171, 93] width 166 height 33
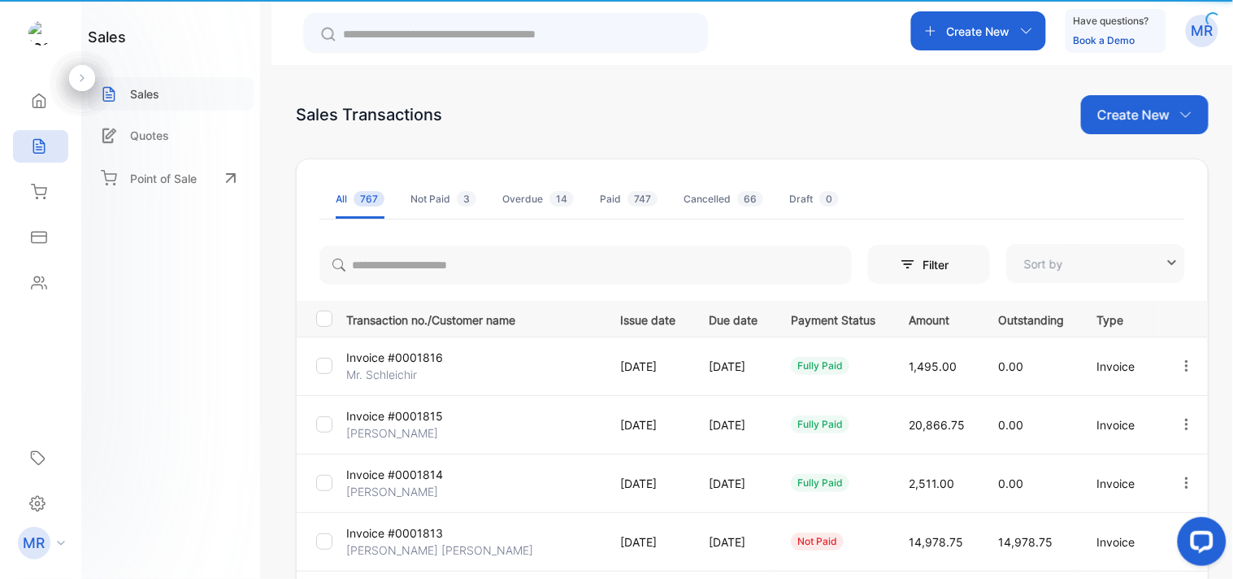
type input "**********"
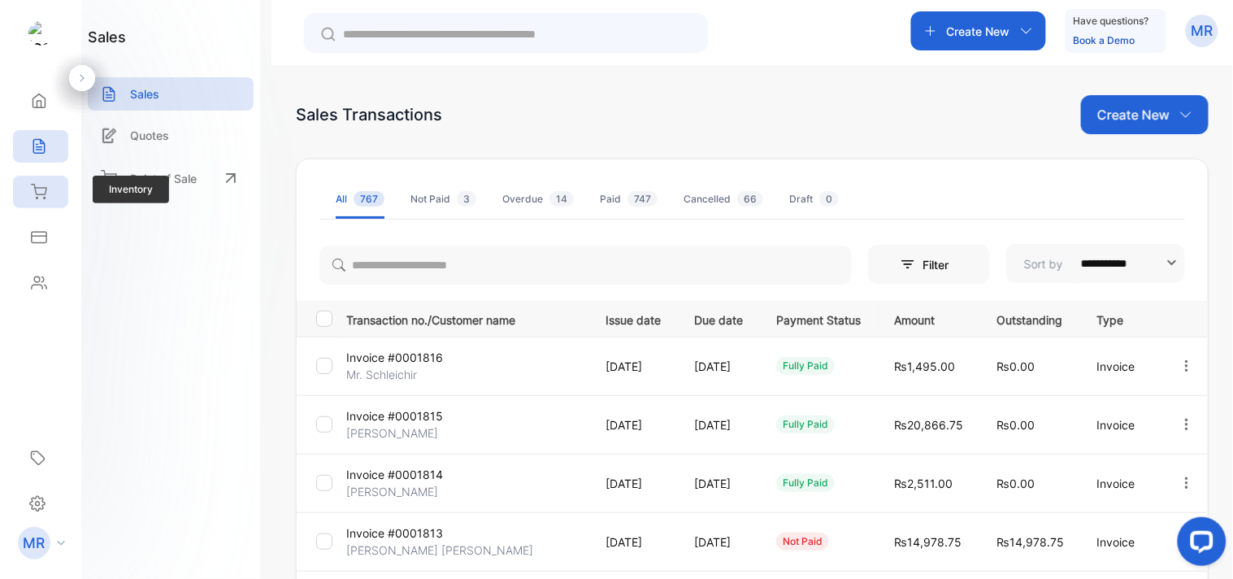
click at [37, 193] on icon at bounding box center [39, 192] width 16 height 16
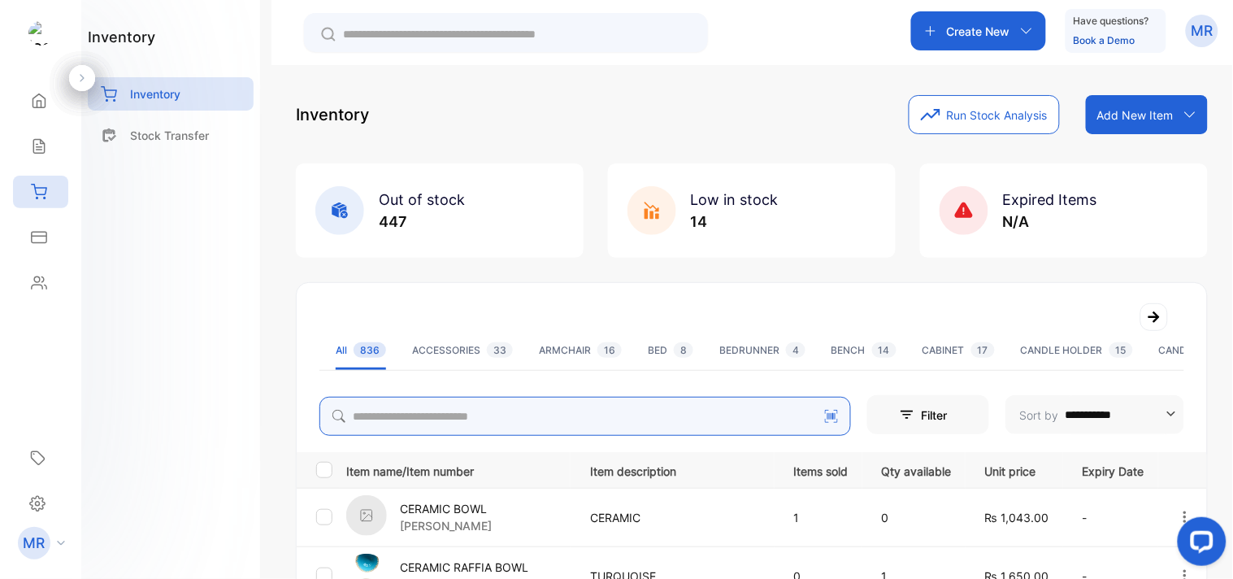
click at [391, 420] on input "search" at bounding box center [586, 416] width 532 height 39
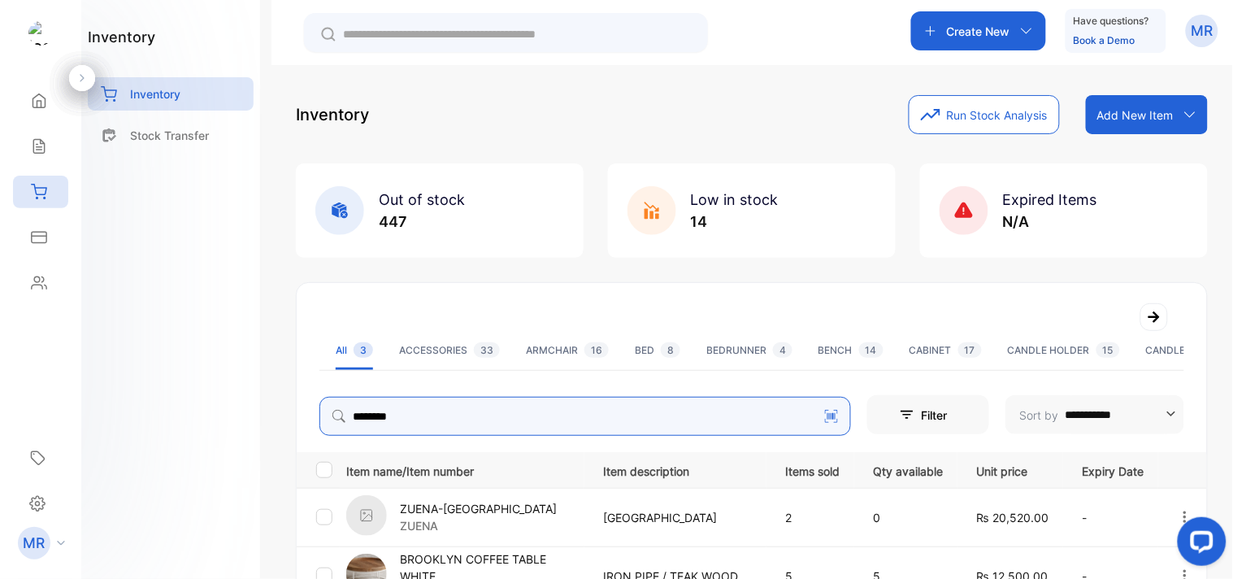
scroll to position [221, 0]
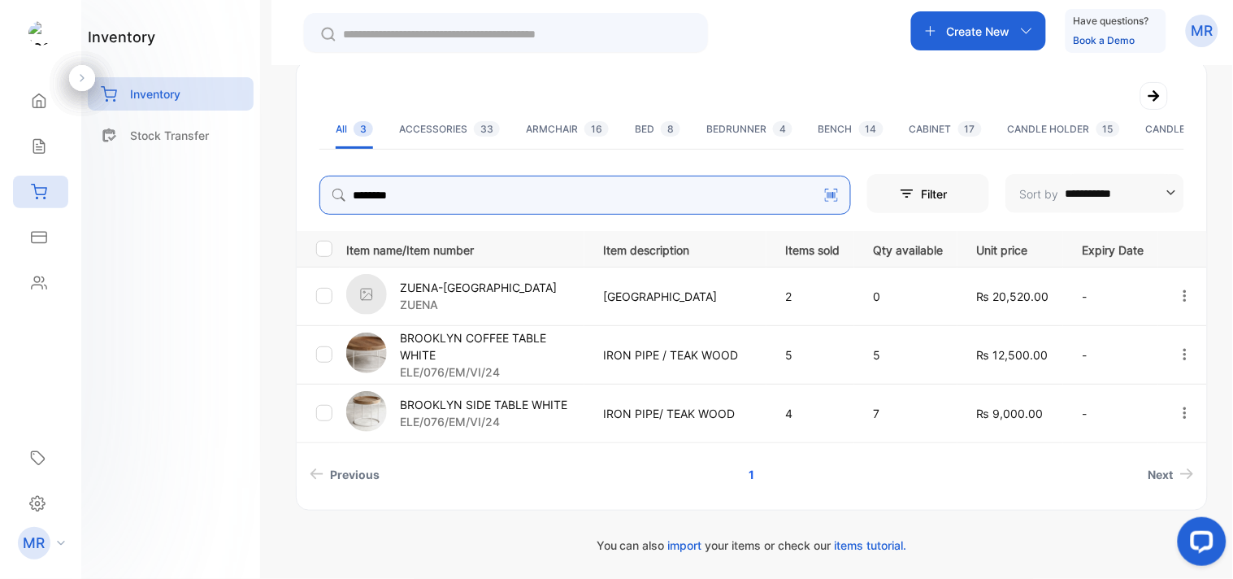
type input "********"
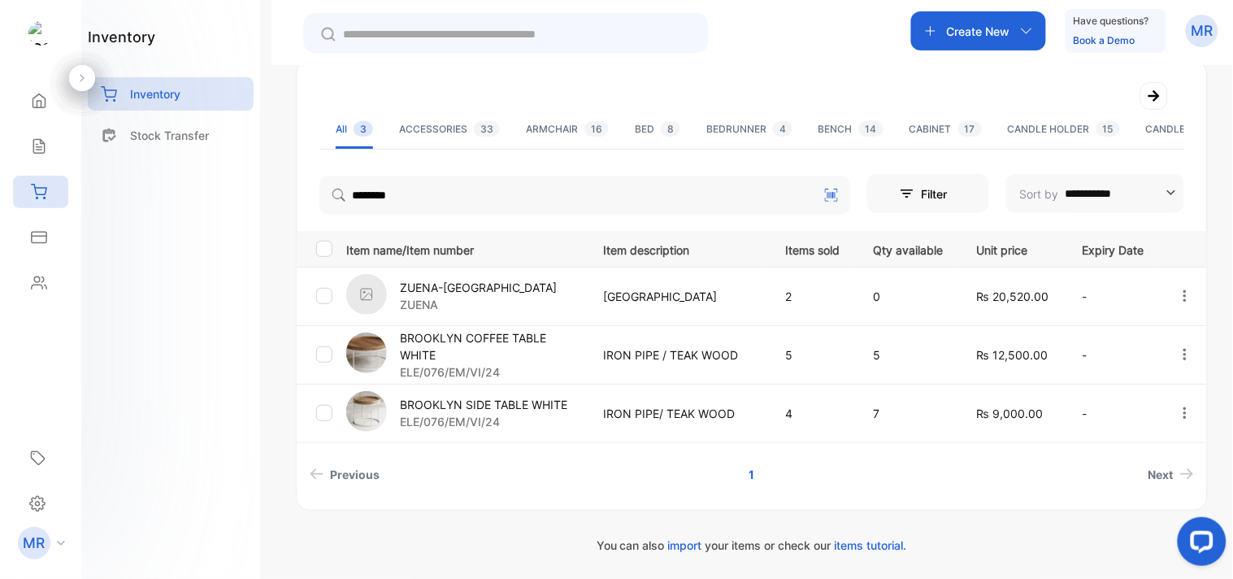
click at [494, 353] on p "BROOKLYN COFFEE TABLE WHITE" at bounding box center [492, 346] width 184 height 34
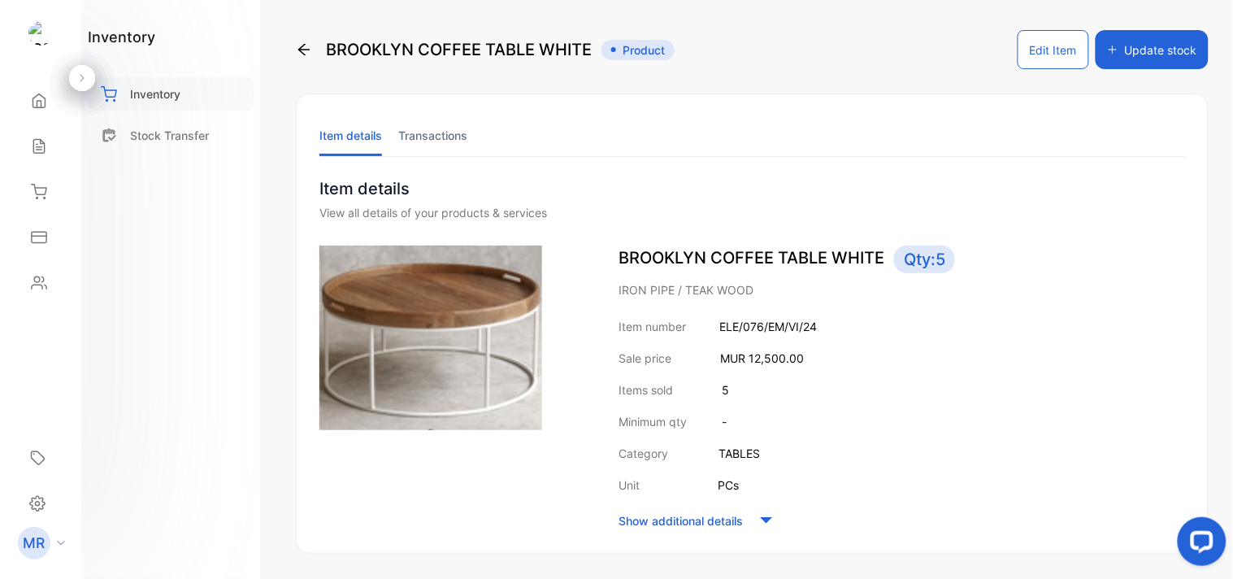
click at [141, 101] on p "Inventory" at bounding box center [155, 93] width 50 height 17
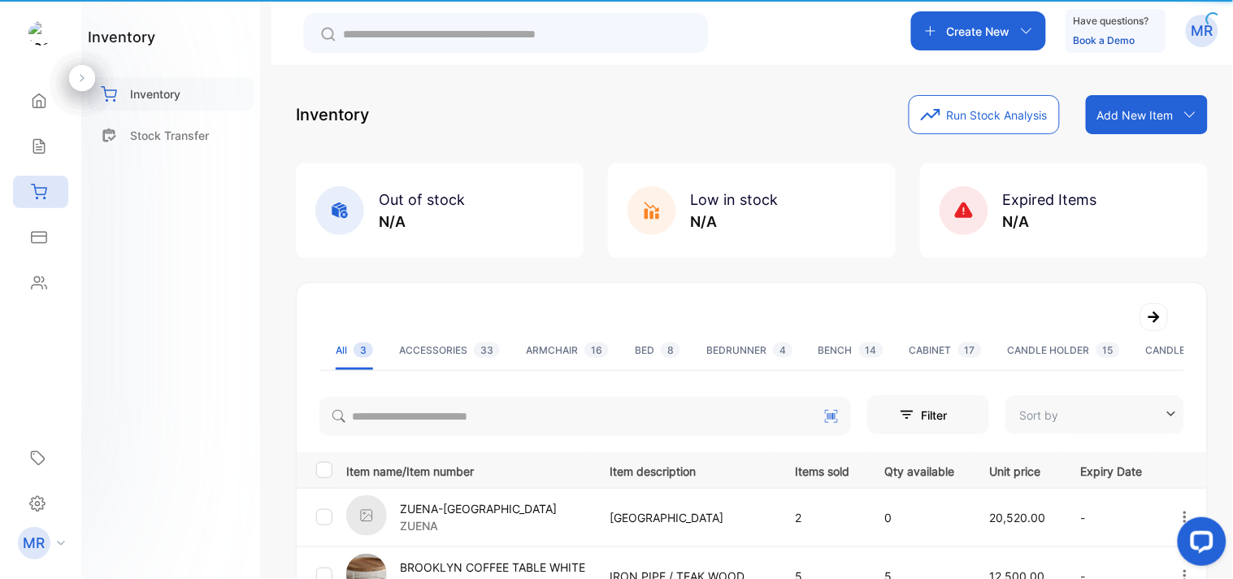
type input "**********"
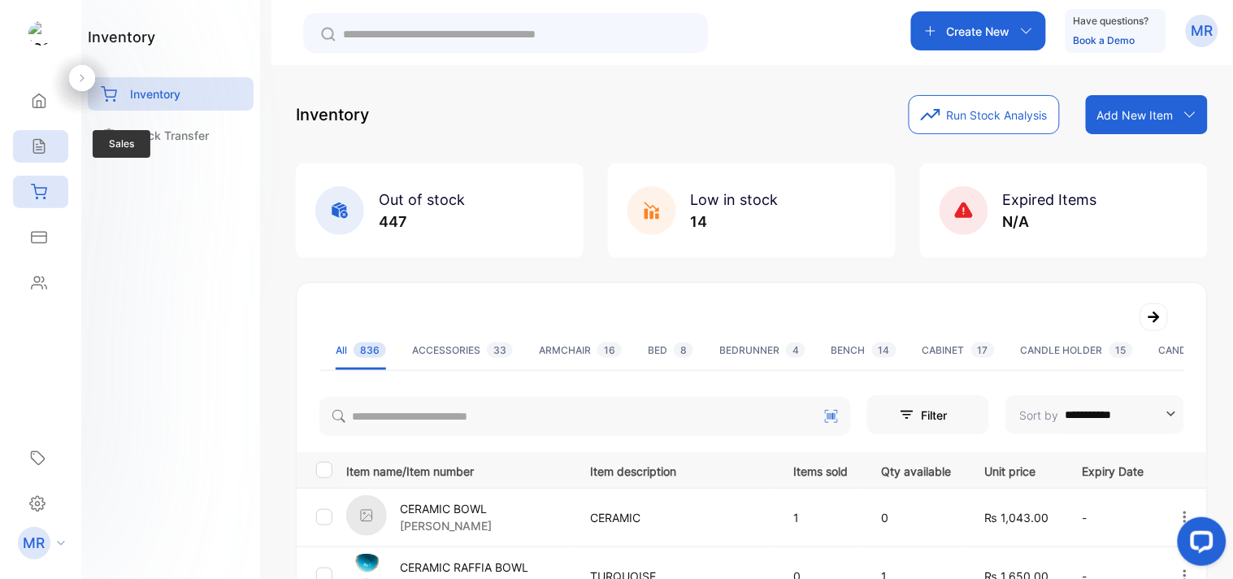
click at [28, 141] on div "Sales" at bounding box center [36, 146] width 21 height 16
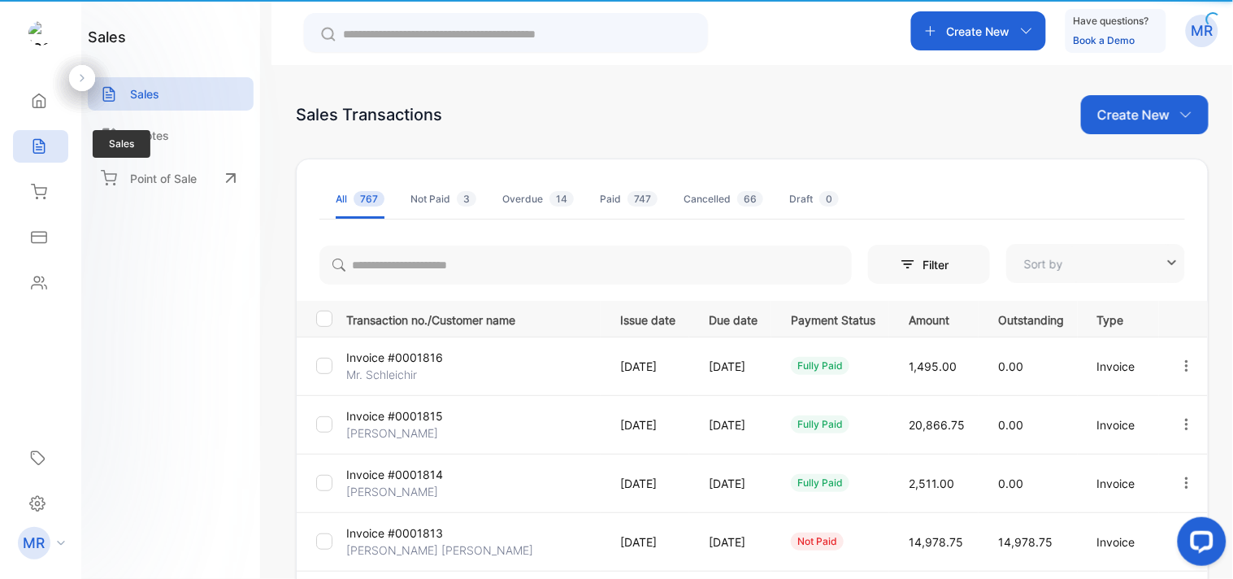
type input "**********"
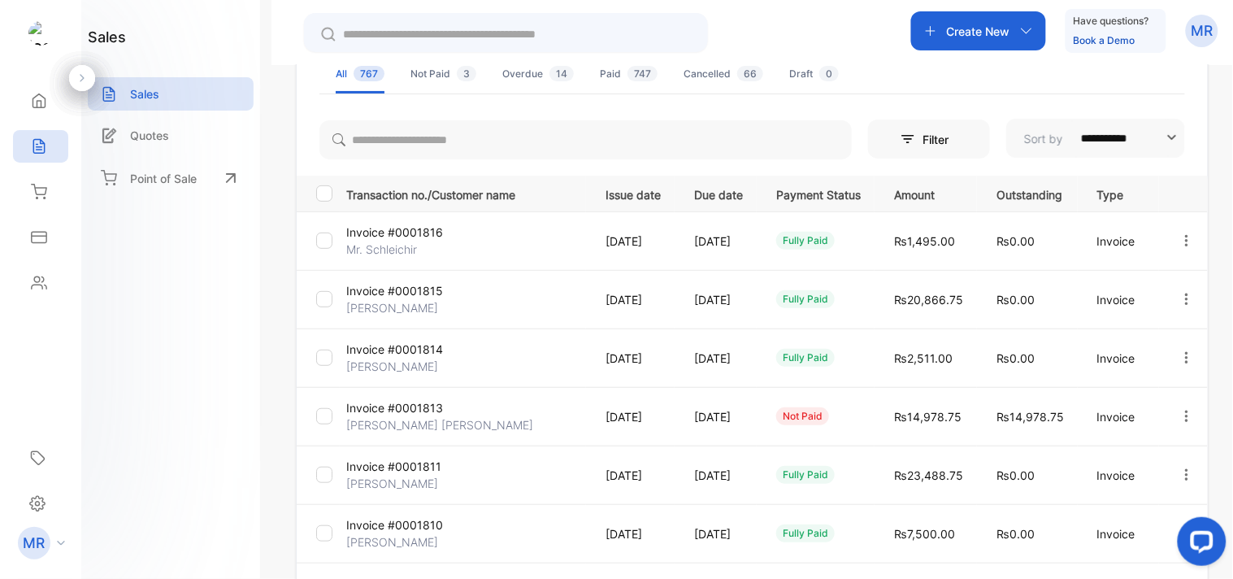
scroll to position [124, 0]
click at [1187, 234] on icon "button" at bounding box center [1187, 241] width 15 height 15
click at [1163, 288] on span "View / Edit Invoice" at bounding box center [1146, 288] width 115 height 20
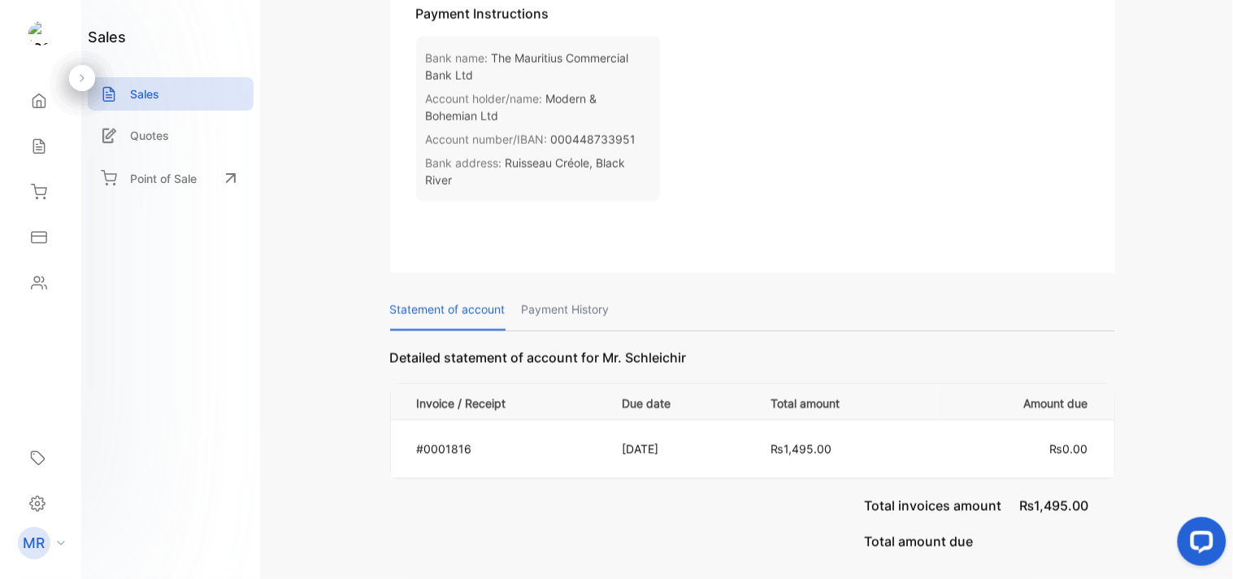
scroll to position [712, 0]
click at [573, 297] on p "Payment History" at bounding box center [566, 309] width 88 height 41
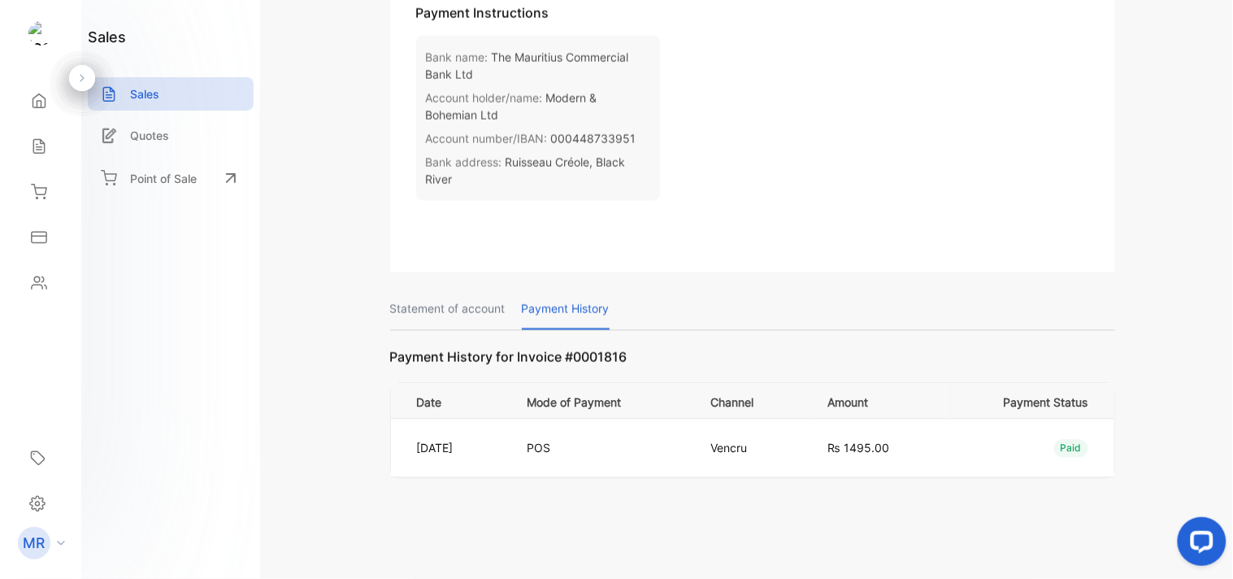
click at [467, 307] on p "Statement of account" at bounding box center [447, 309] width 115 height 41
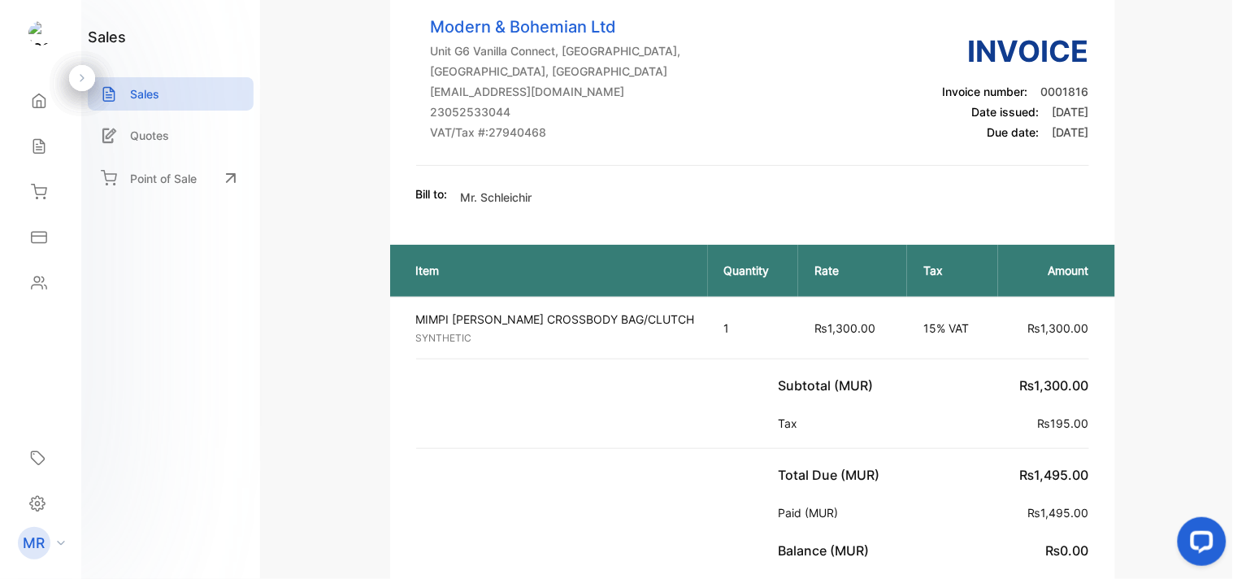
scroll to position [0, 0]
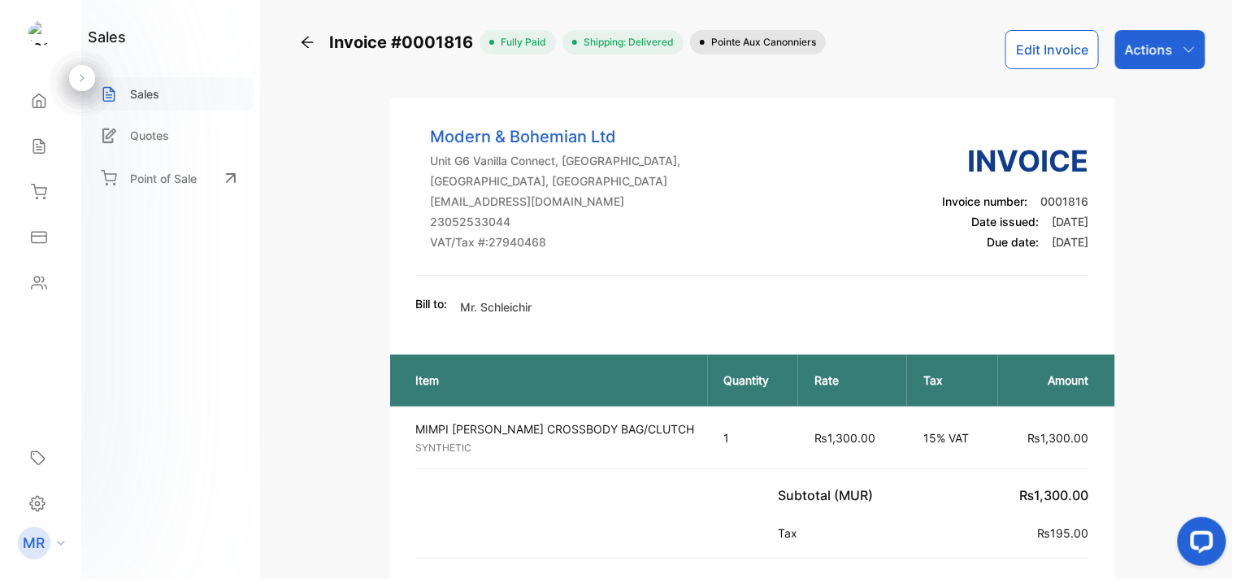
click at [188, 79] on div "Sales" at bounding box center [171, 93] width 166 height 33
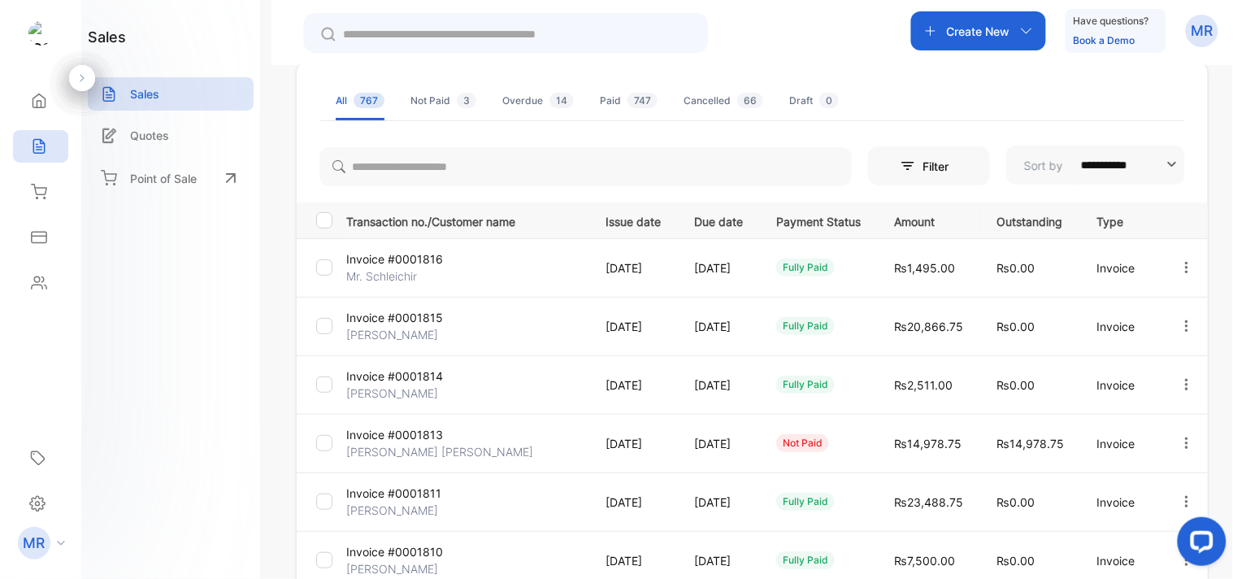
scroll to position [99, 0]
click at [1180, 320] on icon "button" at bounding box center [1187, 325] width 15 height 15
click at [1146, 371] on span "View / Edit Invoice" at bounding box center [1146, 372] width 115 height 20
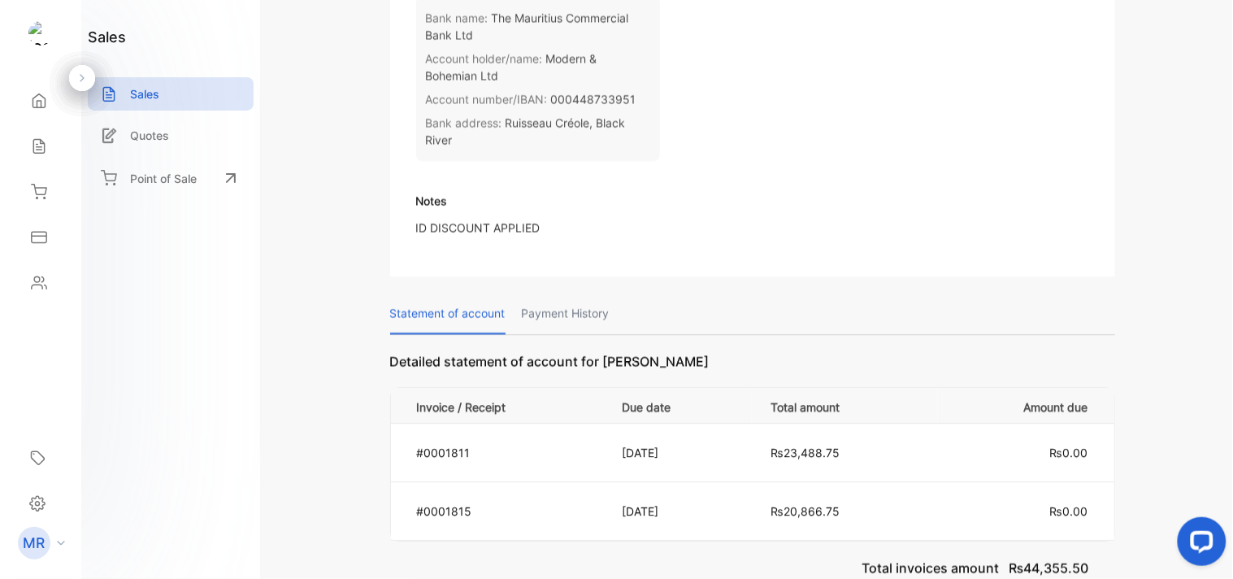
scroll to position [1087, 0]
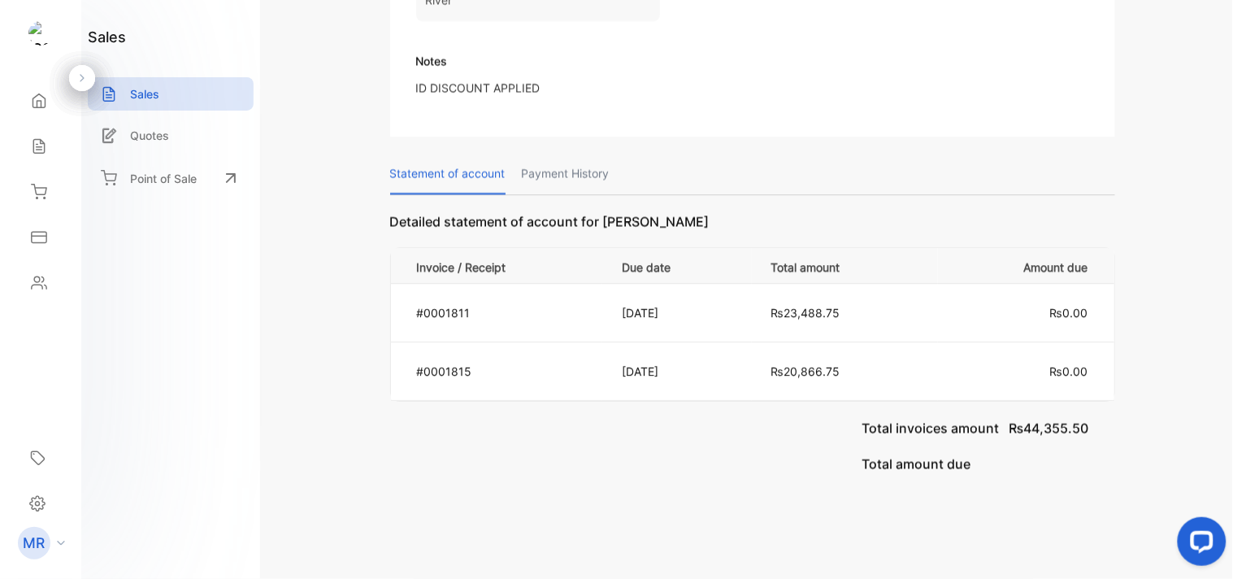
click at [595, 165] on p "Payment History" at bounding box center [566, 173] width 88 height 41
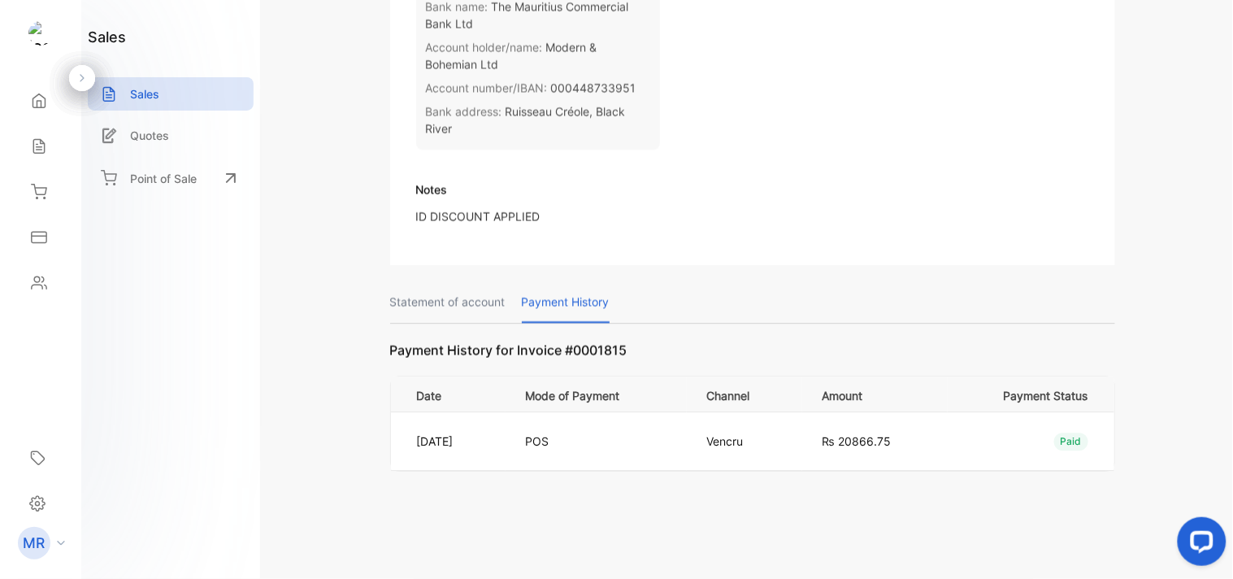
scroll to position [957, 0]
click at [450, 298] on p "Statement of account" at bounding box center [447, 303] width 115 height 41
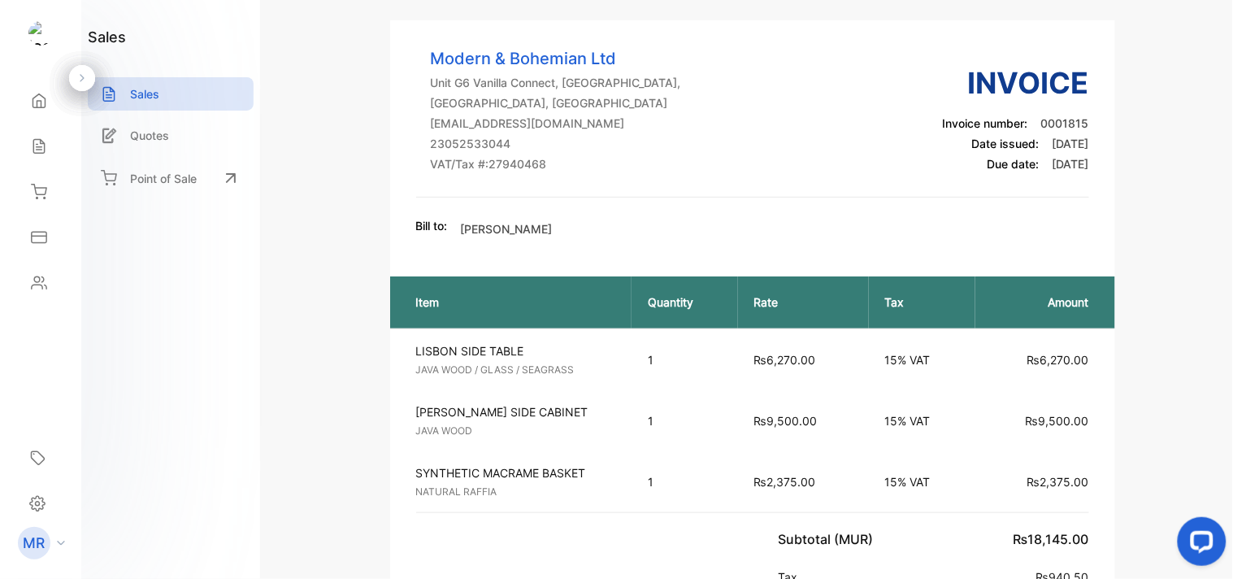
scroll to position [0, 0]
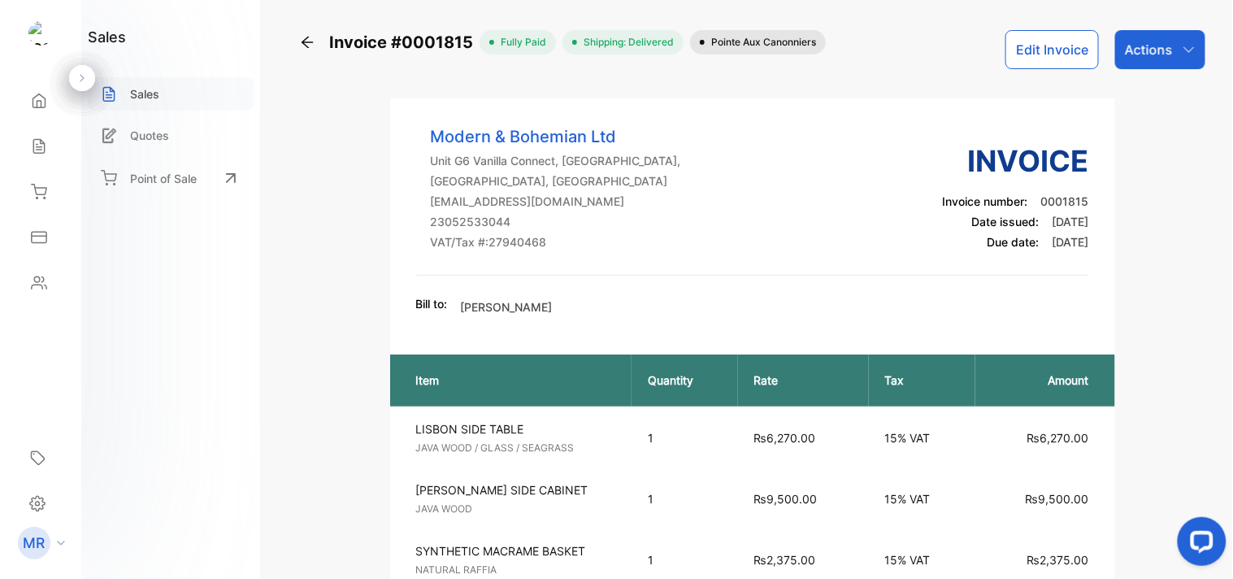
click at [140, 84] on div "Sales" at bounding box center [171, 93] width 166 height 33
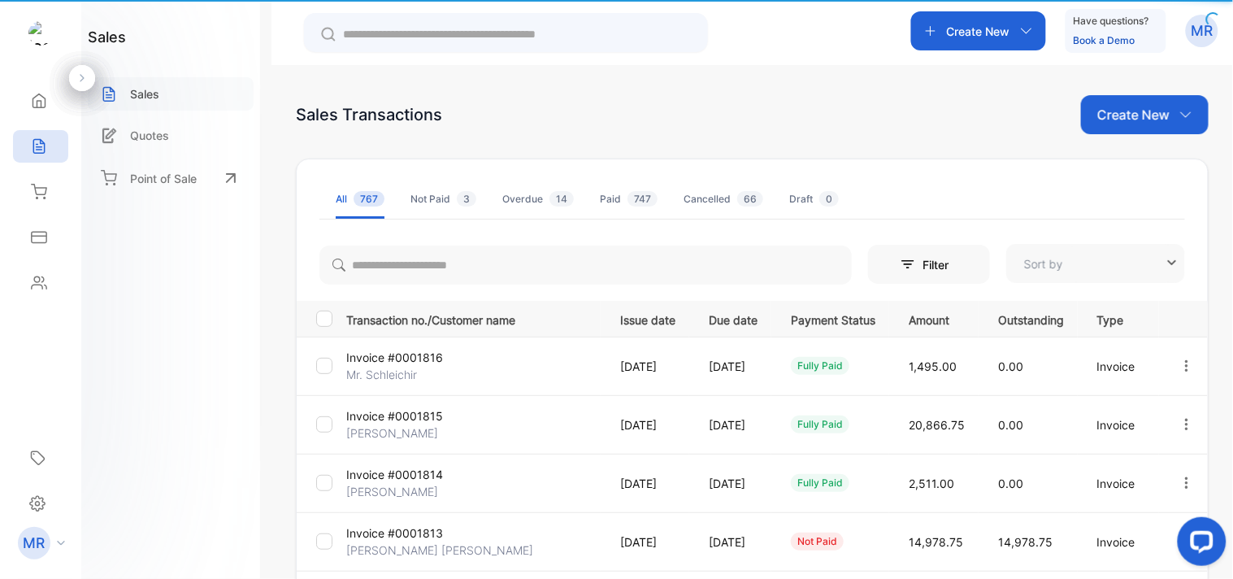
type input "**********"
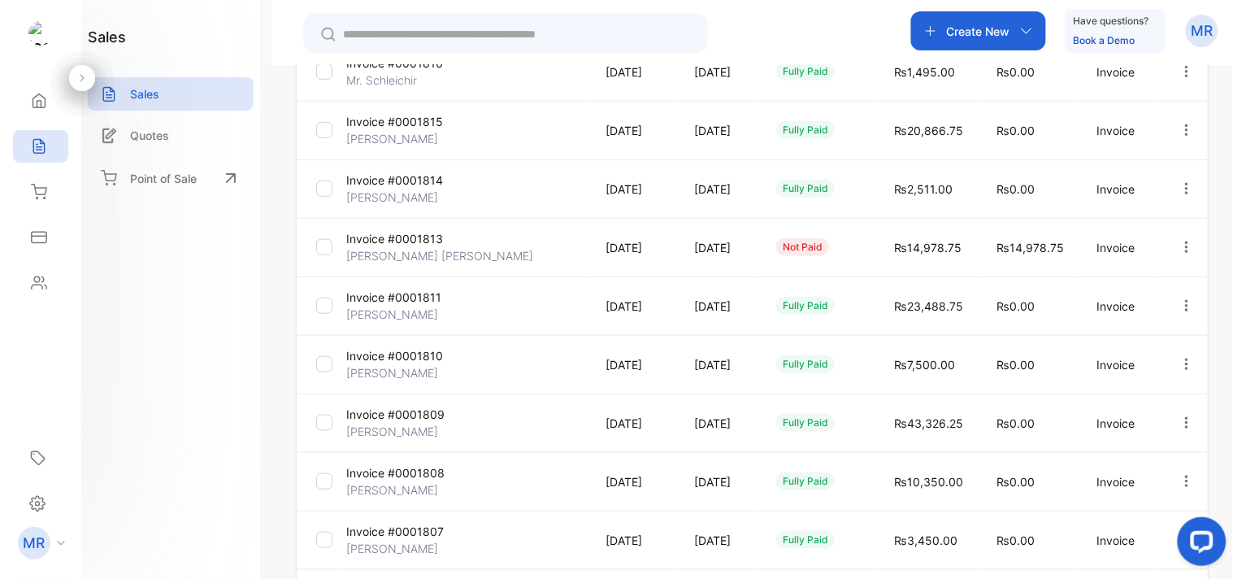
scroll to position [295, 0]
click at [1180, 176] on button "button" at bounding box center [1187, 188] width 15 height 33
click at [1163, 233] on span "View / Edit Invoice" at bounding box center [1146, 234] width 115 height 20
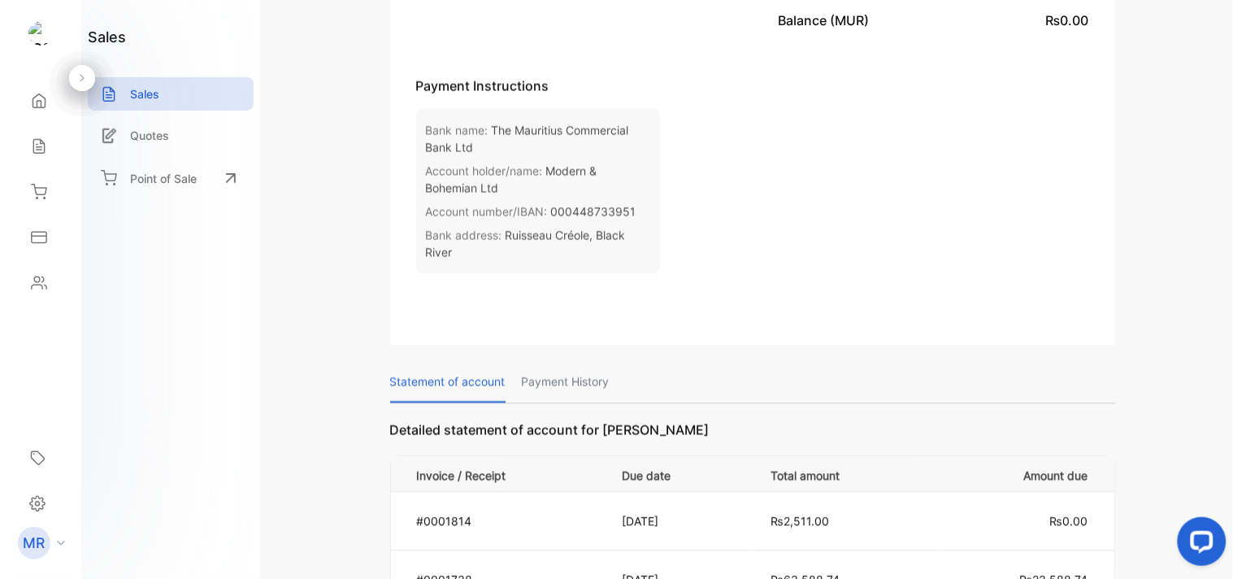
scroll to position [1007, 0]
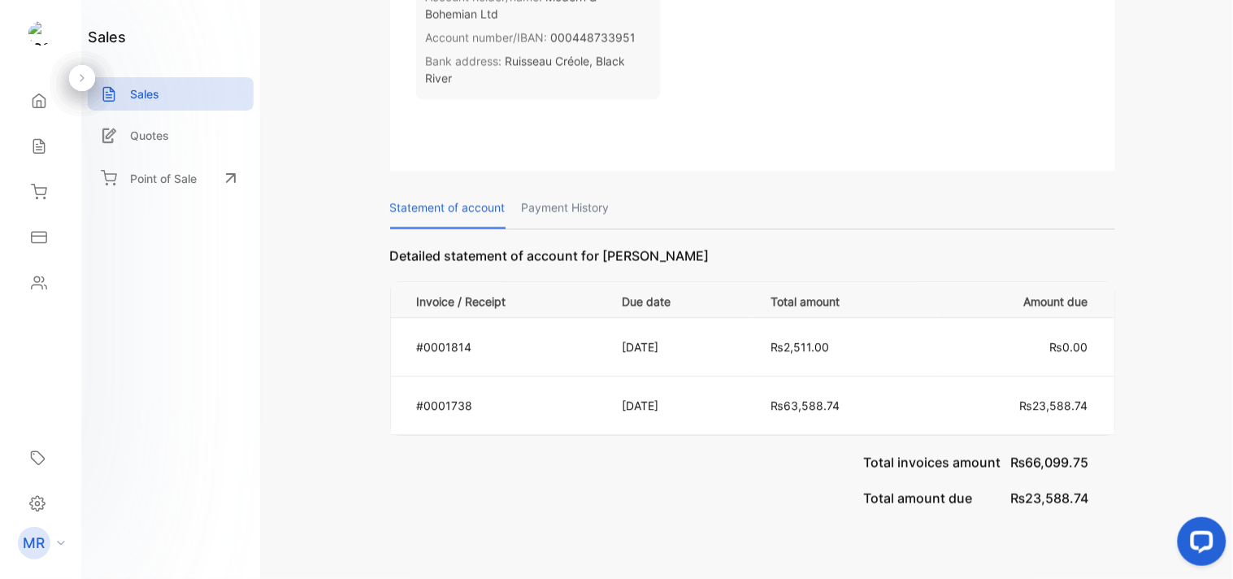
click at [584, 187] on p "Payment History" at bounding box center [566, 207] width 88 height 41
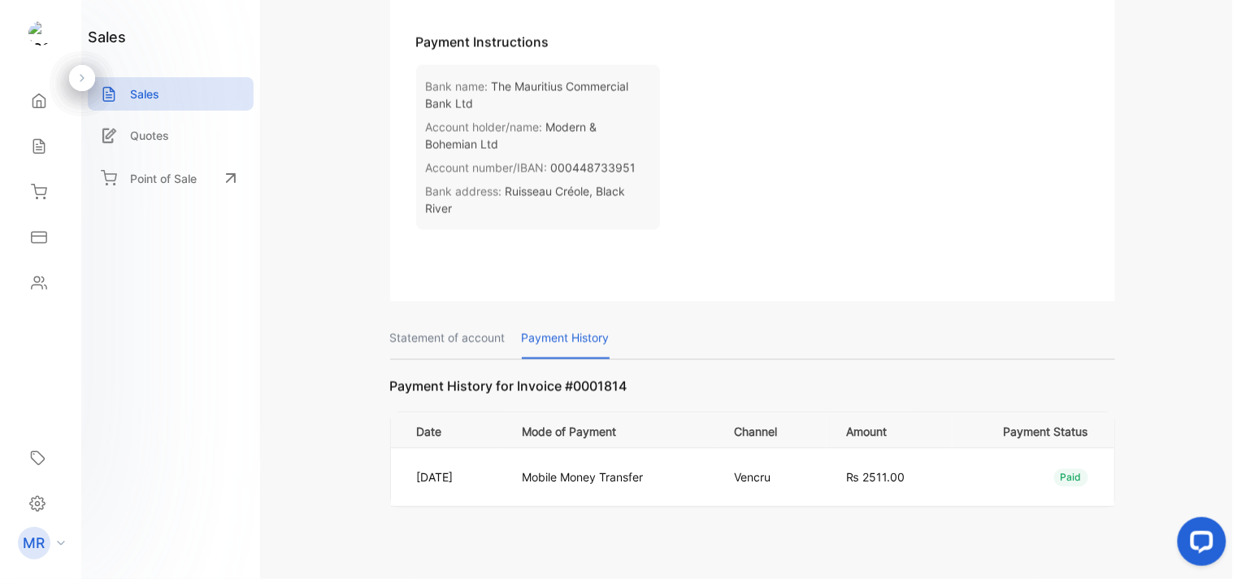
click at [452, 317] on p "Statement of account" at bounding box center [447, 337] width 115 height 41
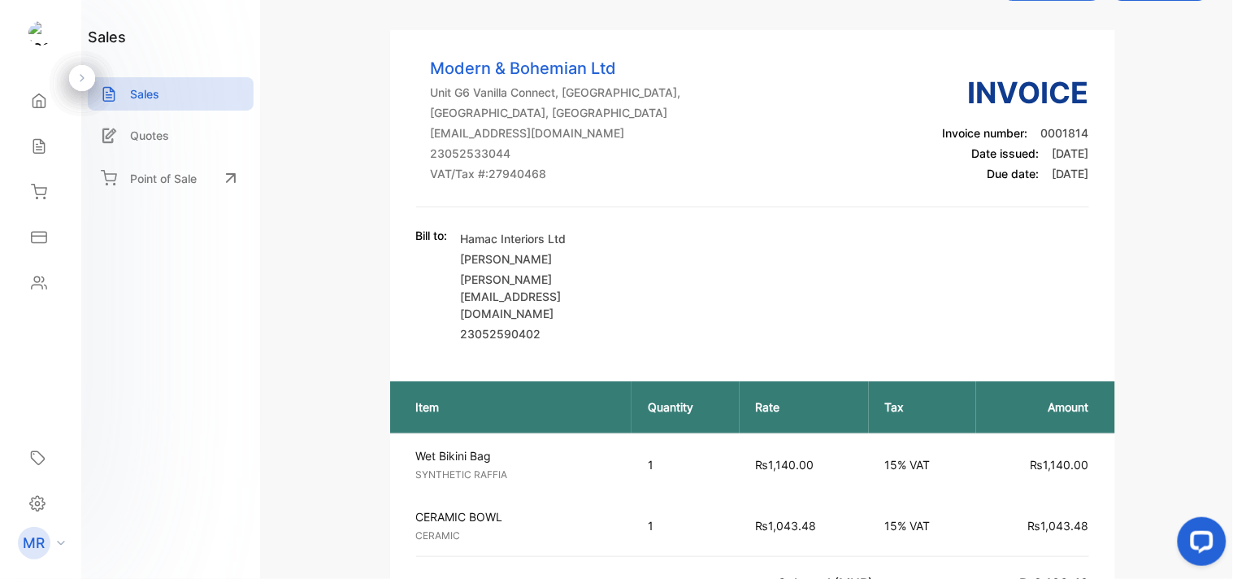
scroll to position [0, 0]
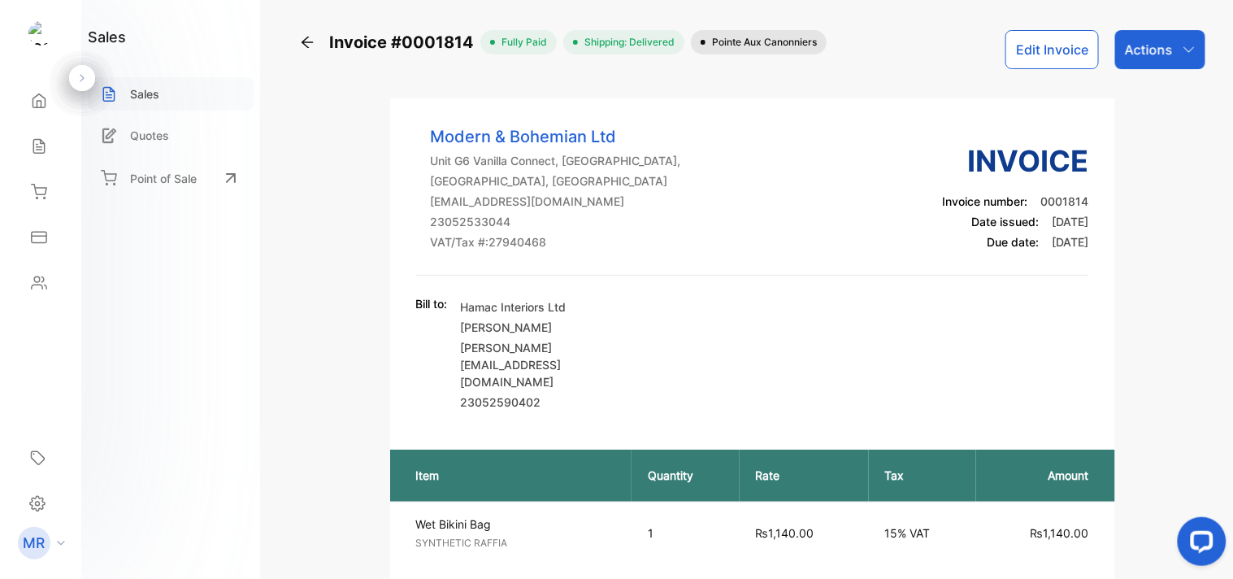
click at [169, 107] on div "Sales" at bounding box center [171, 93] width 166 height 33
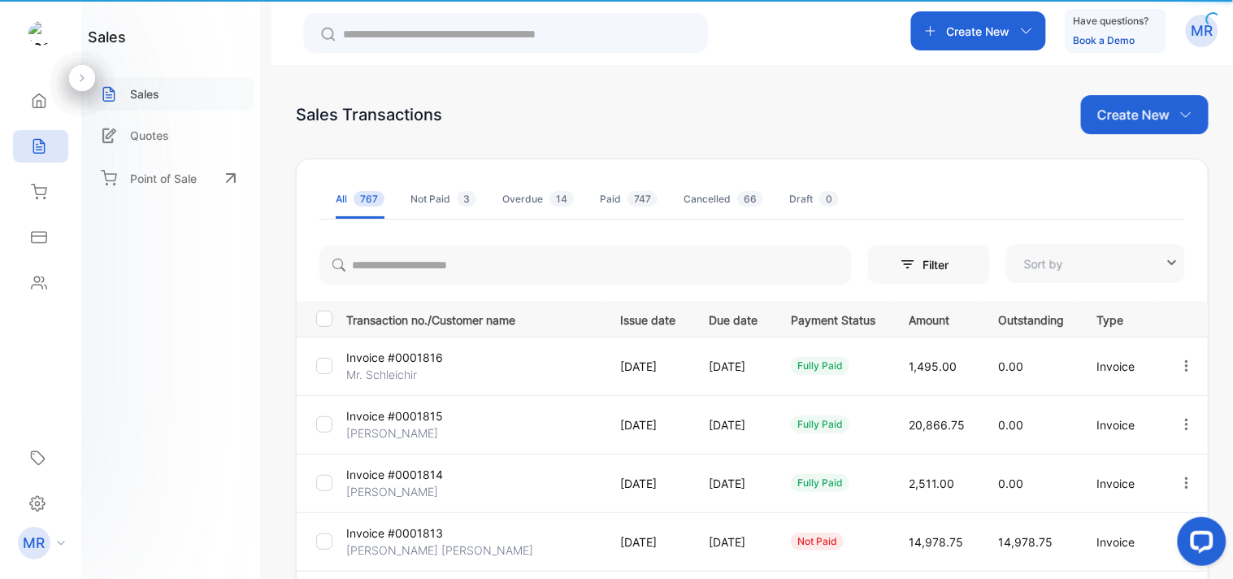
type input "**********"
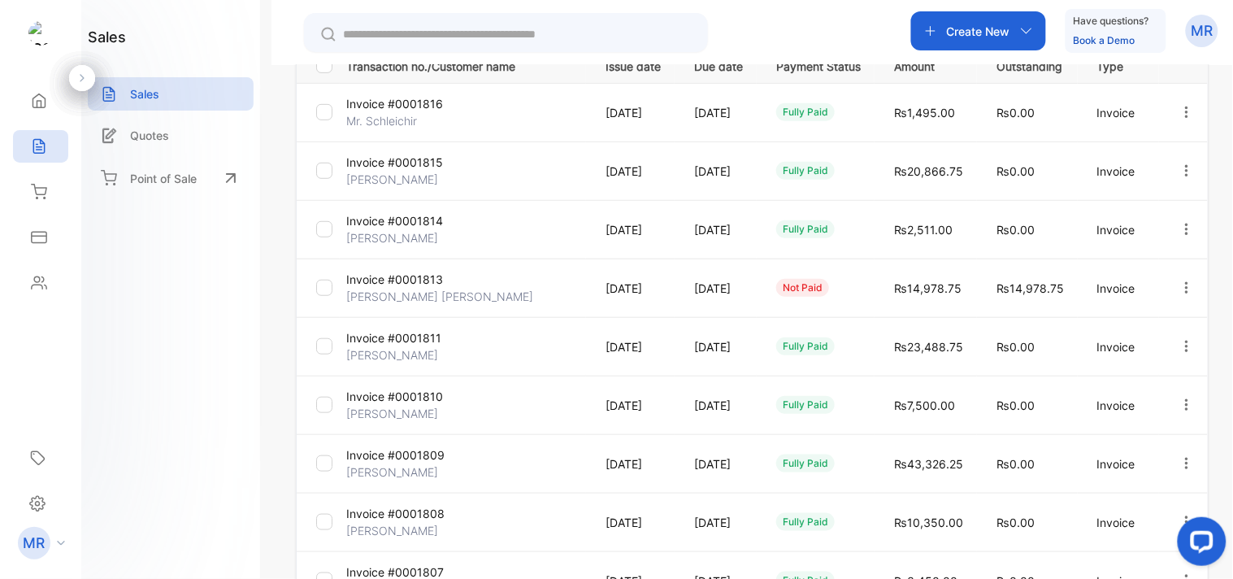
scroll to position [255, 0]
click at [1181, 341] on icon "button" at bounding box center [1187, 344] width 15 height 15
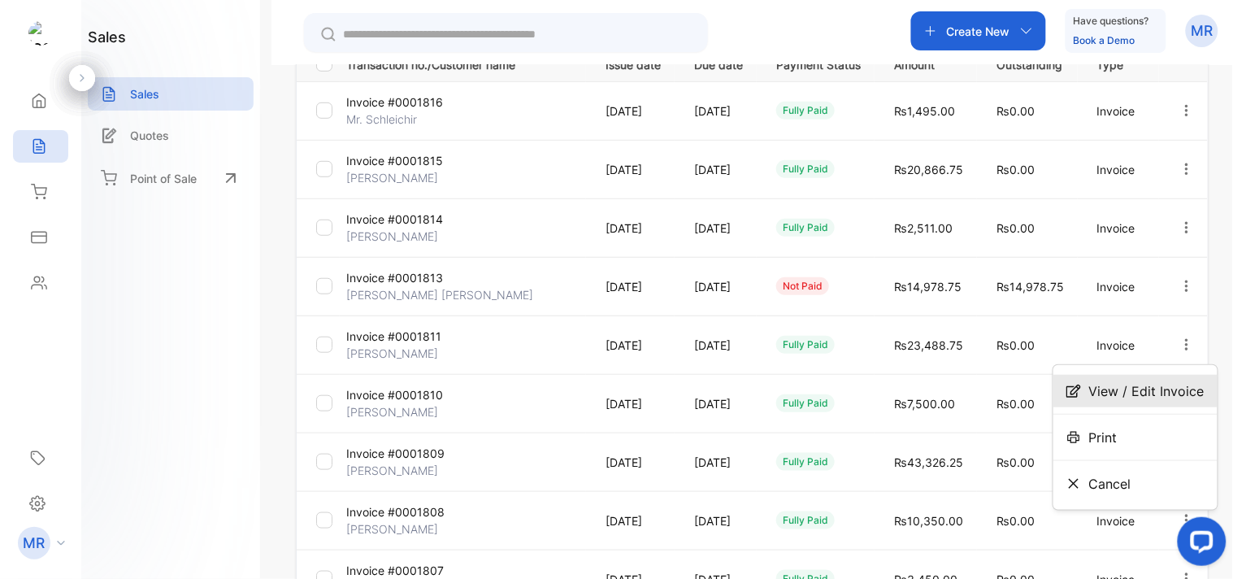
click at [1156, 384] on span "View / Edit Invoice" at bounding box center [1146, 391] width 115 height 20
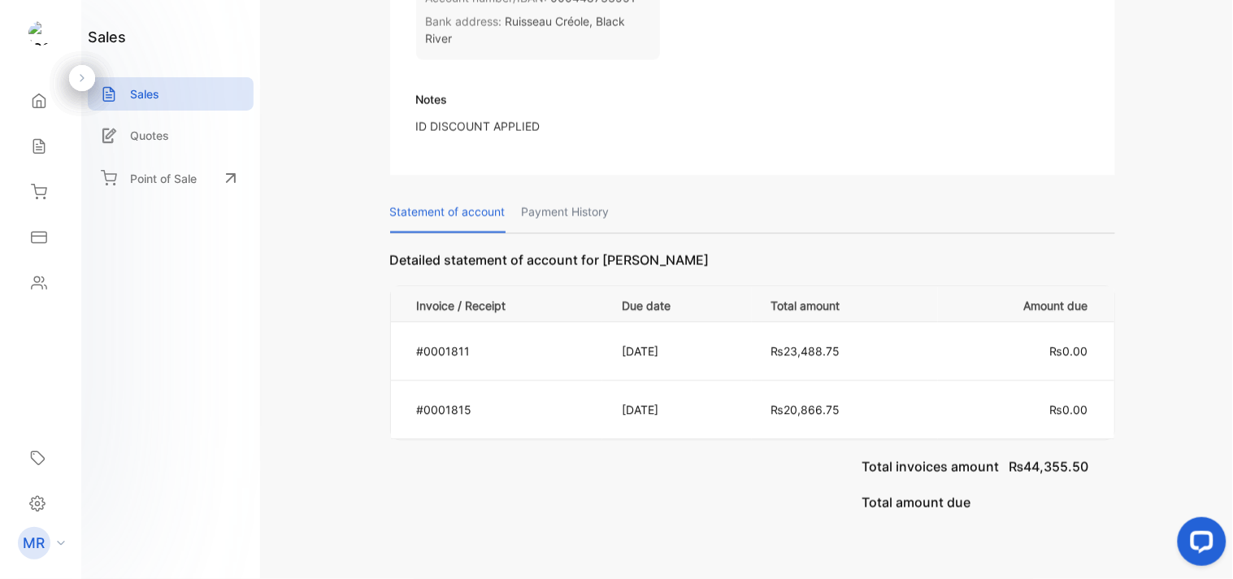
scroll to position [979, 0]
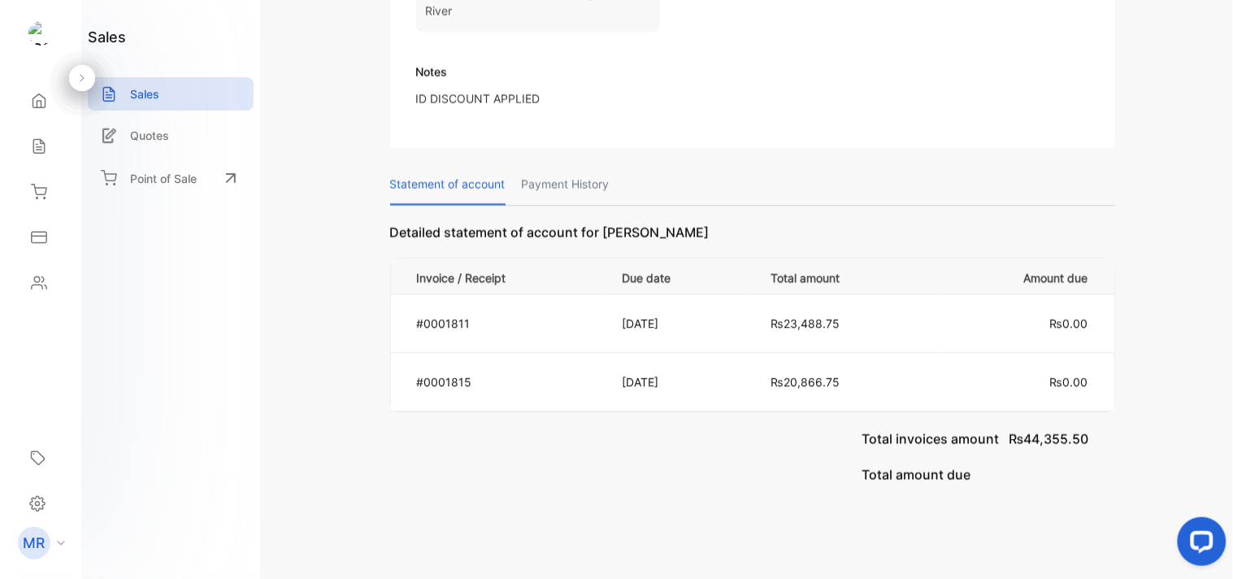
click at [565, 168] on p "Payment History" at bounding box center [566, 183] width 88 height 41
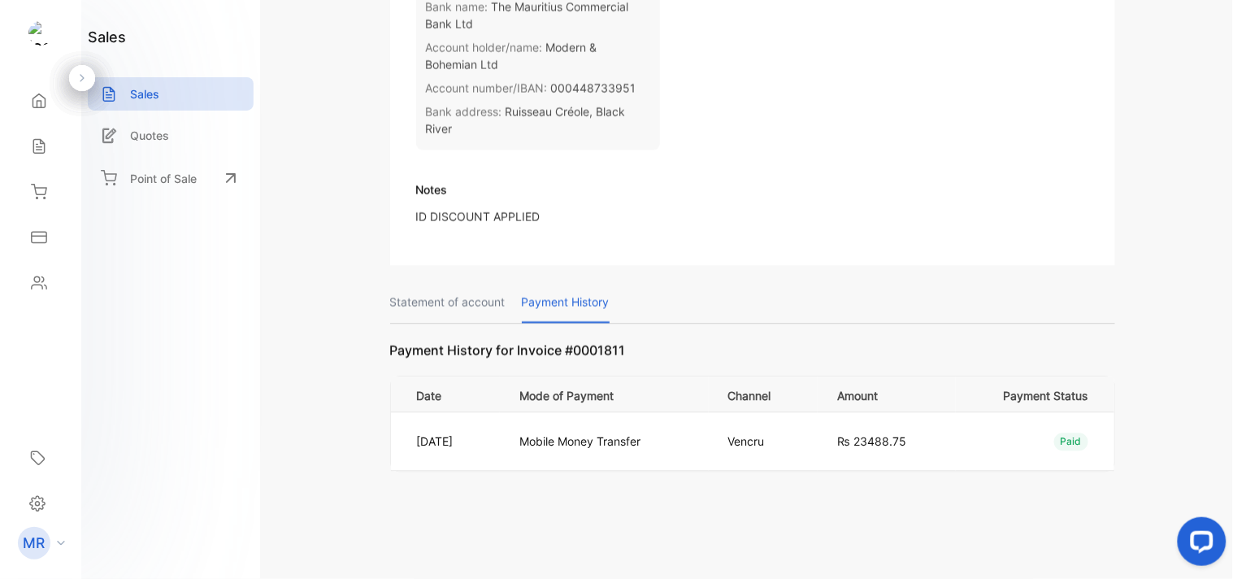
scroll to position [859, 0]
click at [470, 294] on p "Statement of account" at bounding box center [447, 303] width 115 height 41
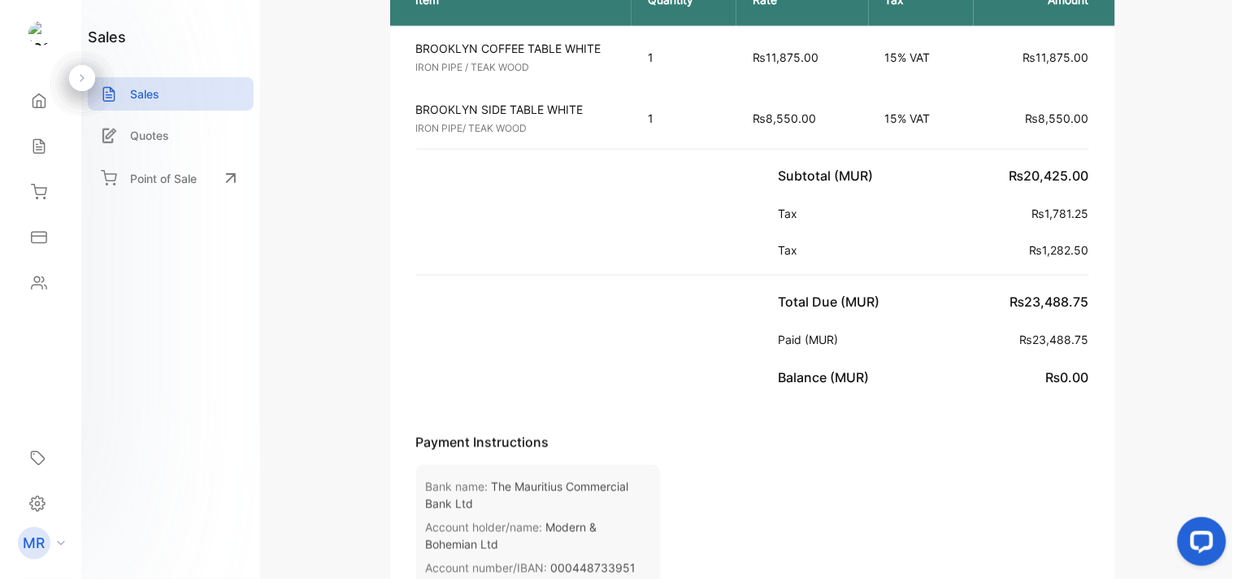
scroll to position [0, 0]
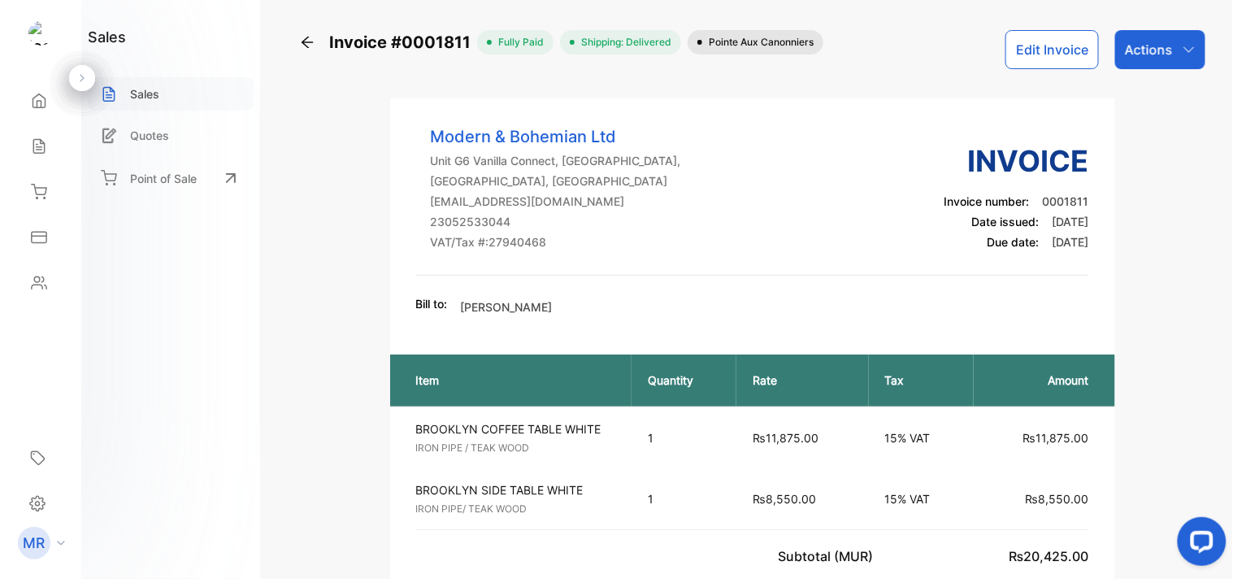
click at [137, 82] on div "Sales" at bounding box center [171, 93] width 166 height 33
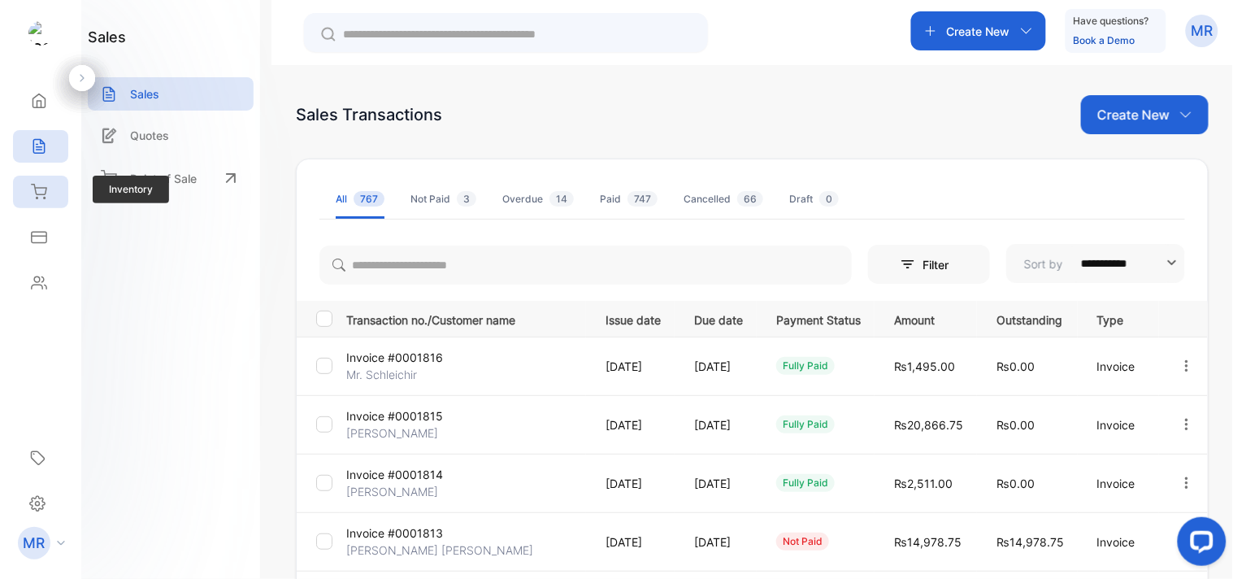
click at [34, 189] on icon at bounding box center [39, 192] width 16 height 16
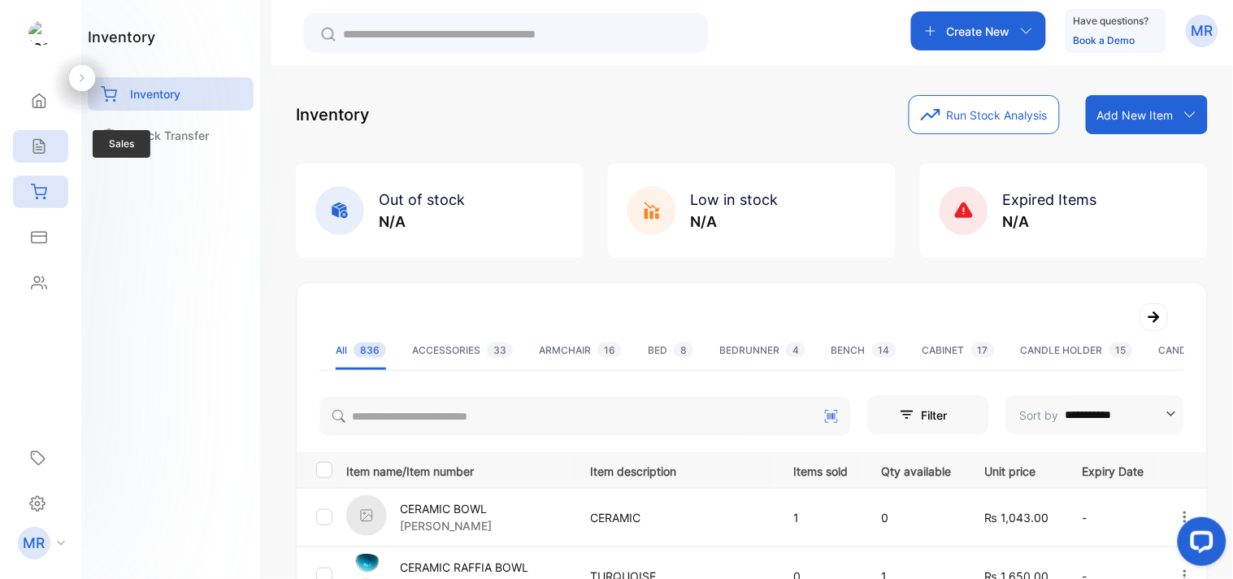
click at [44, 146] on icon at bounding box center [38, 147] width 11 height 14
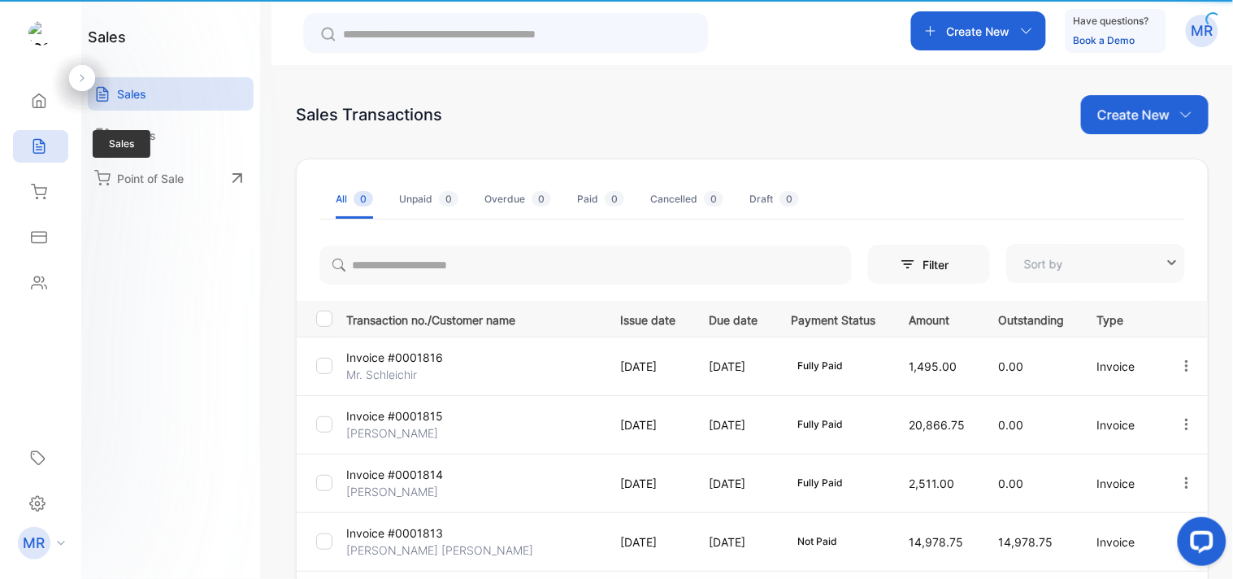
type input "**********"
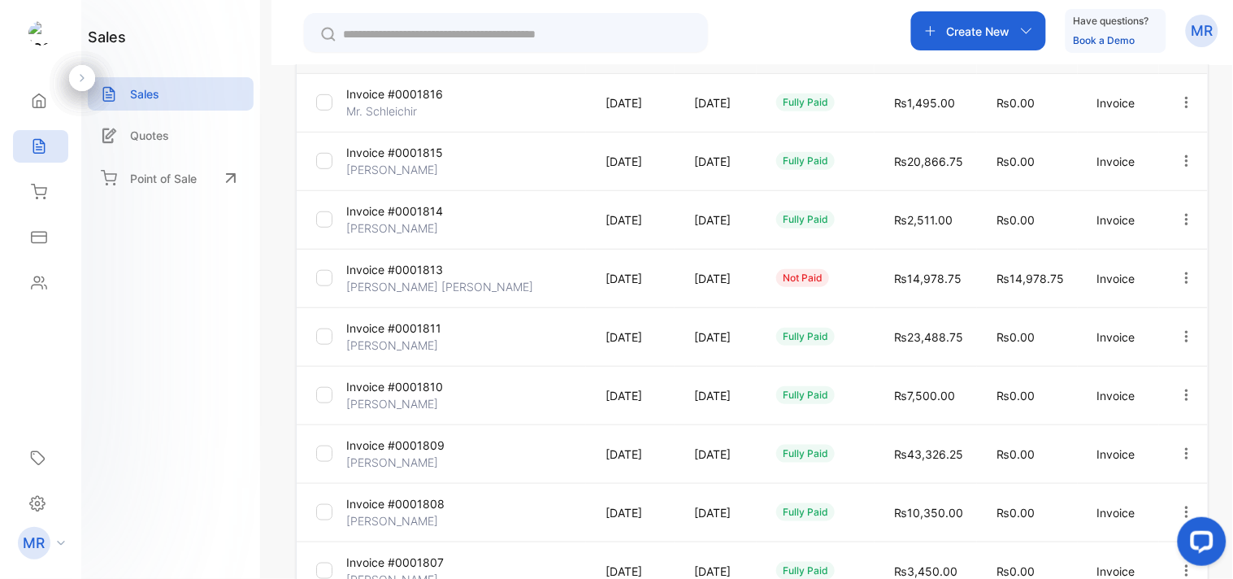
scroll to position [265, 0]
click at [1185, 274] on icon "button" at bounding box center [1186, 275] width 3 height 11
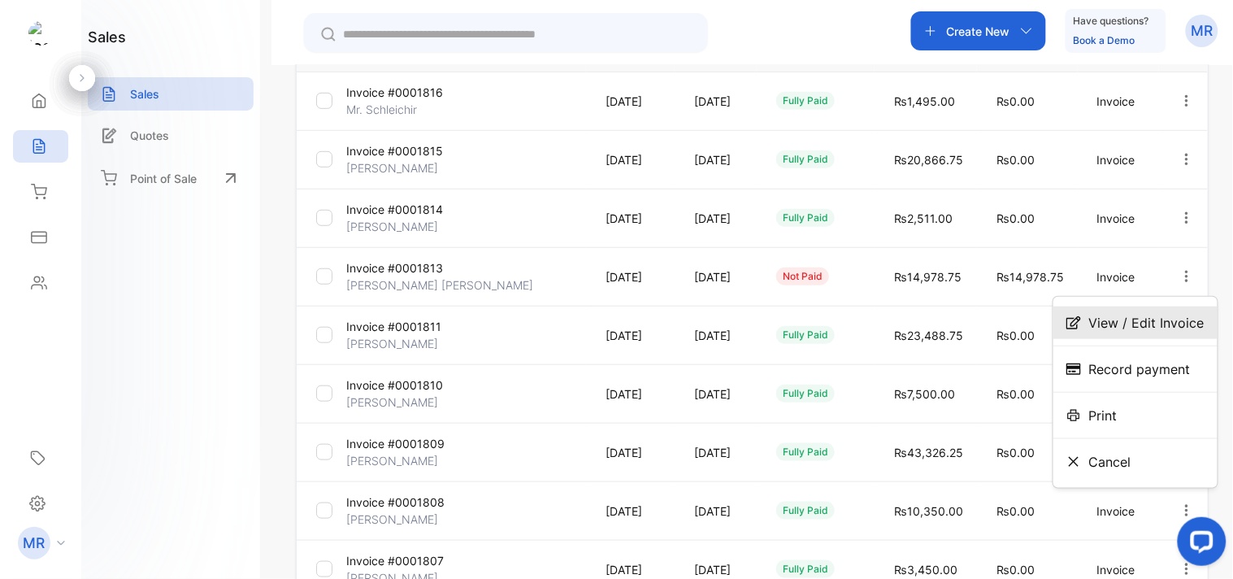
click at [1159, 328] on span "View / Edit Invoice" at bounding box center [1146, 323] width 115 height 20
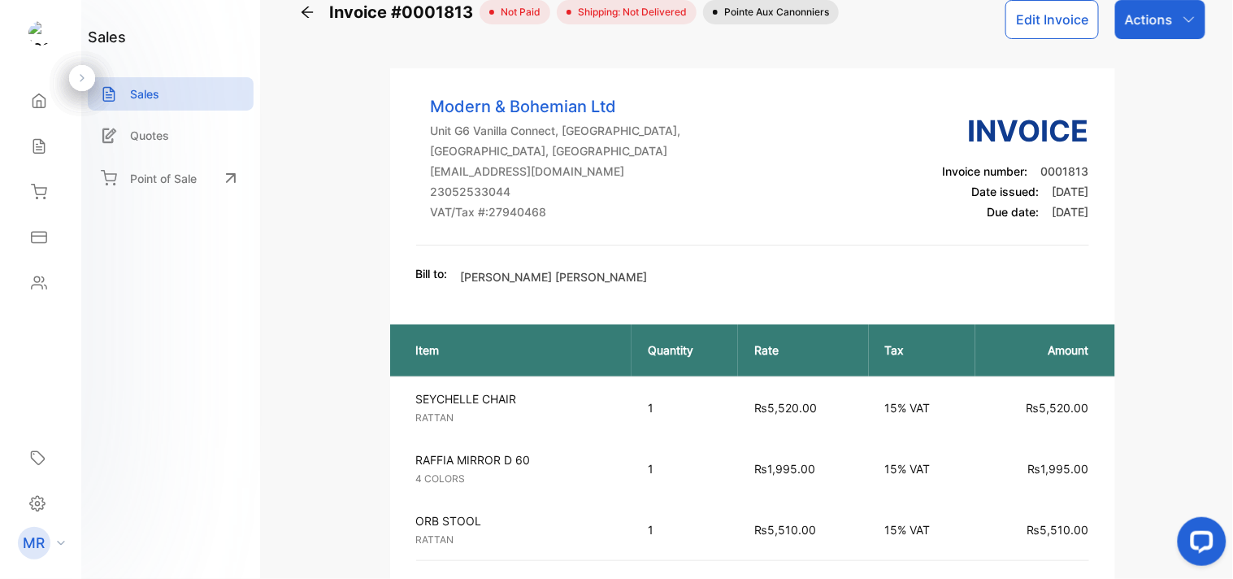
scroll to position [13, 0]
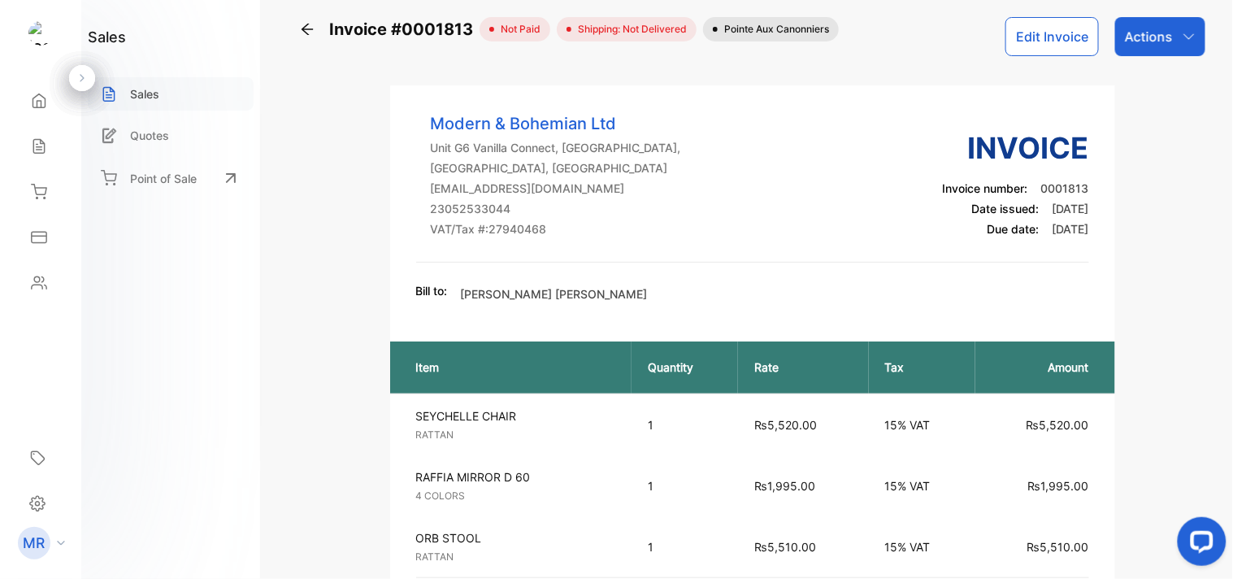
click at [145, 88] on p "Sales" at bounding box center [144, 93] width 29 height 17
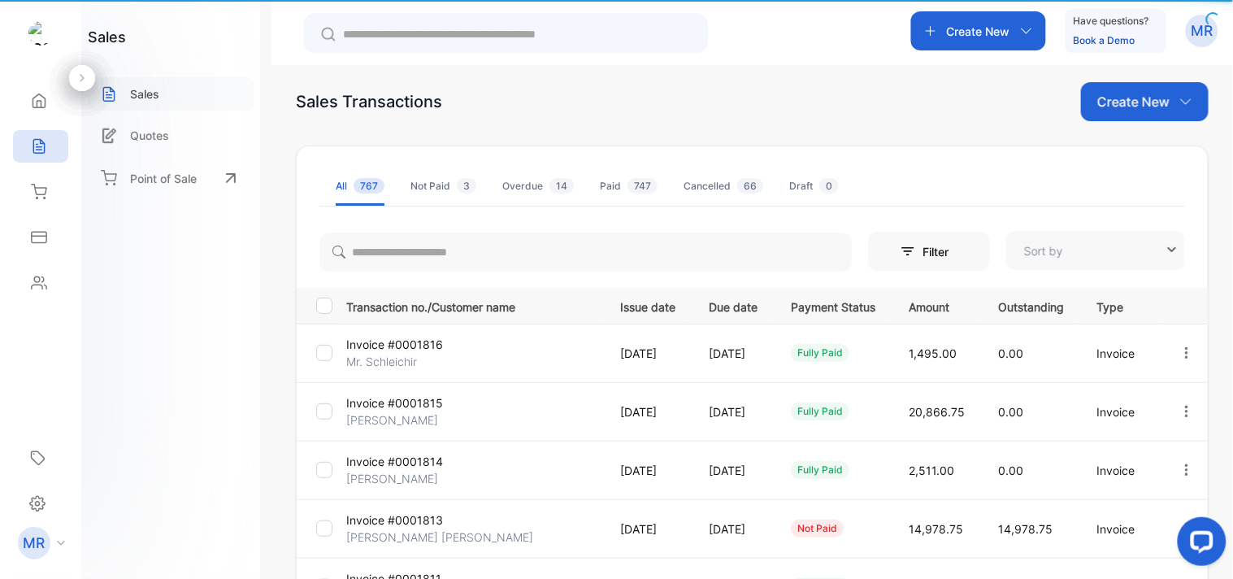
type input "**********"
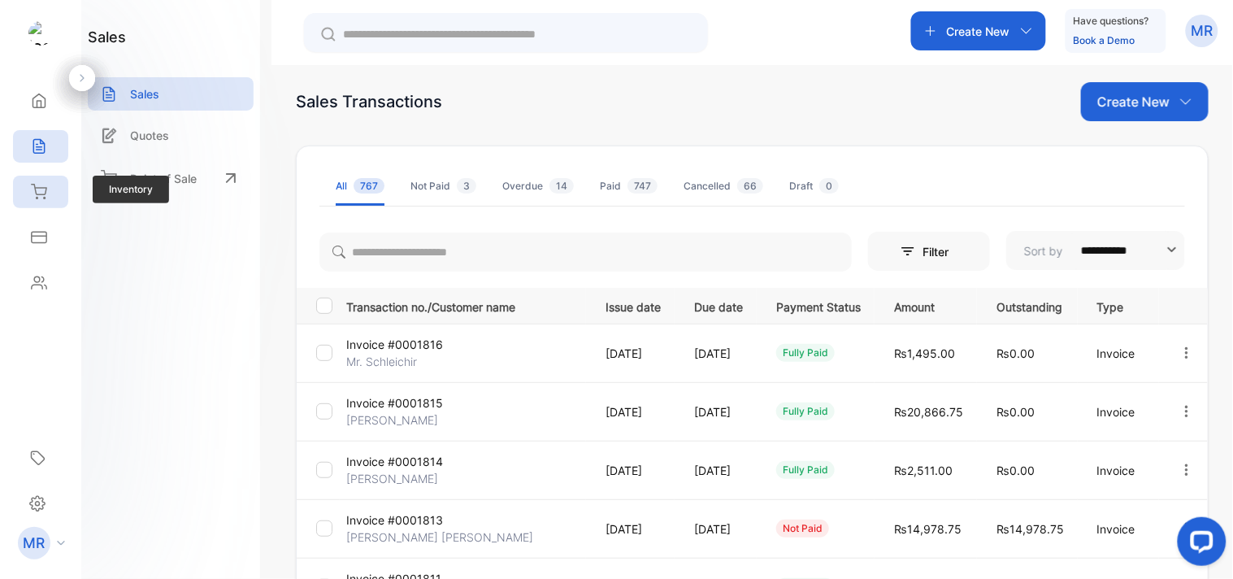
click at [37, 196] on icon at bounding box center [39, 192] width 16 height 16
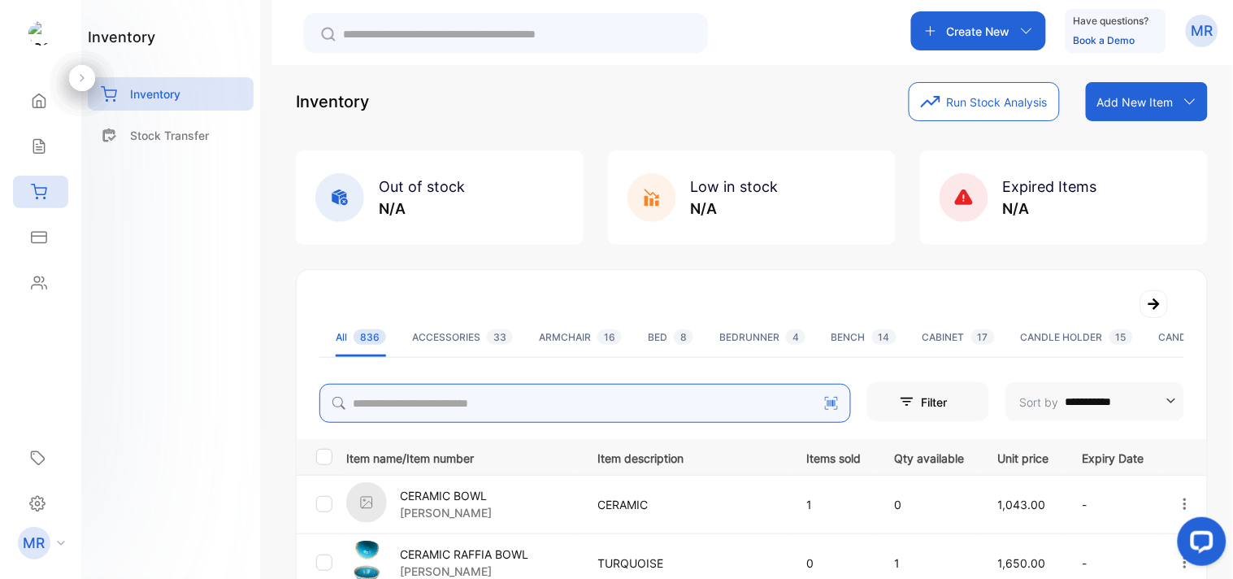
click at [413, 399] on input "search" at bounding box center [586, 403] width 532 height 39
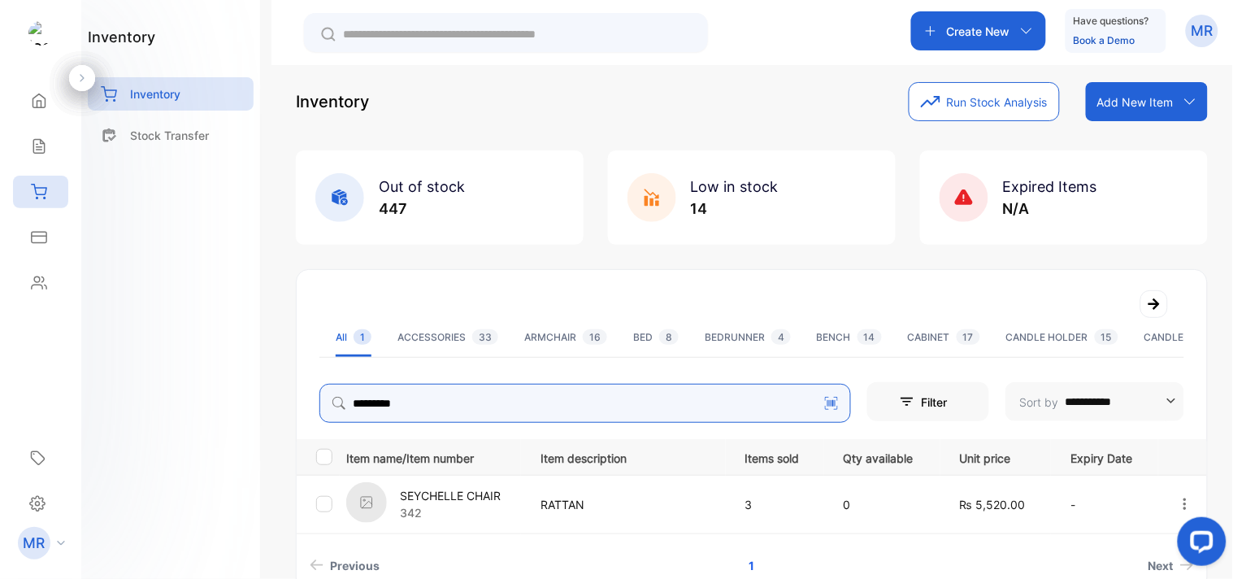
type input "*********"
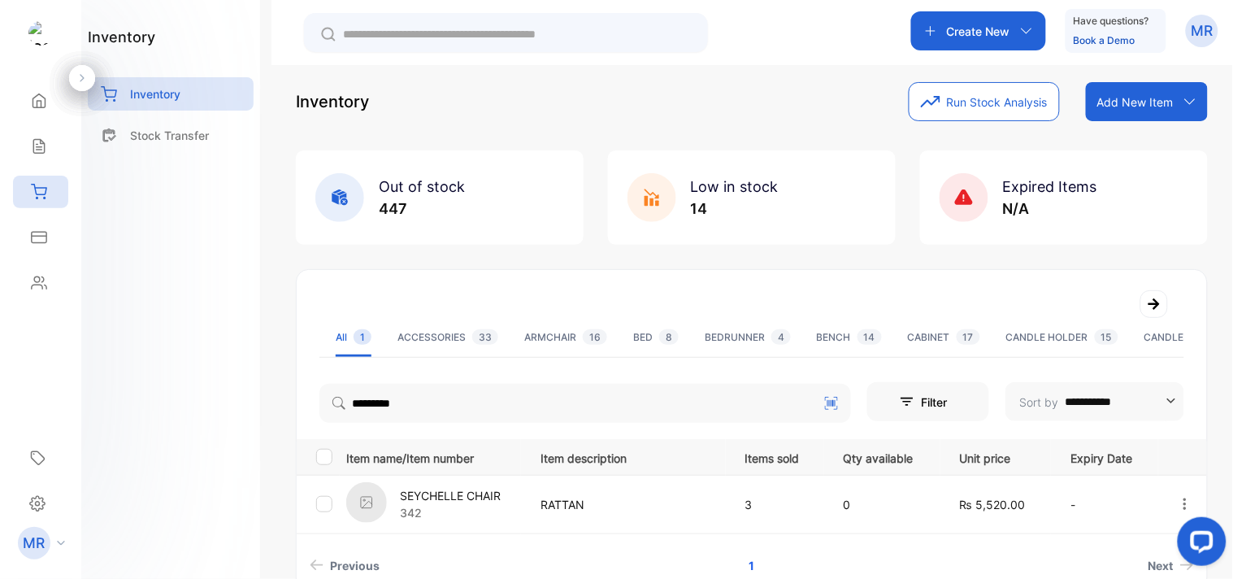
click at [485, 512] on p "342" at bounding box center [450, 512] width 101 height 17
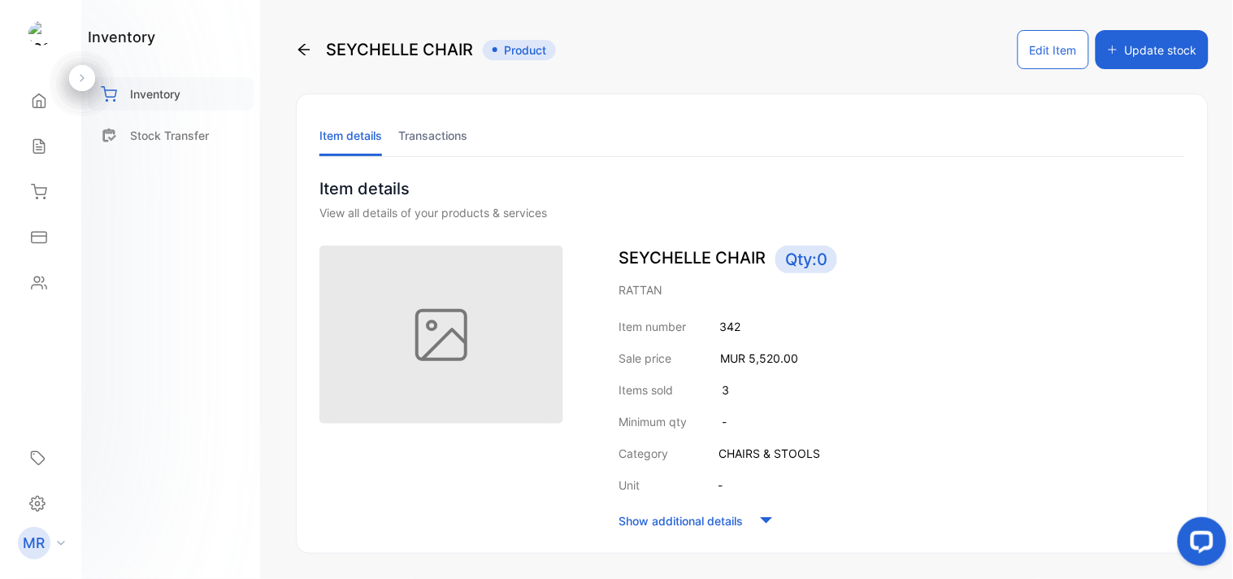
click at [151, 82] on div "Inventory" at bounding box center [171, 93] width 166 height 33
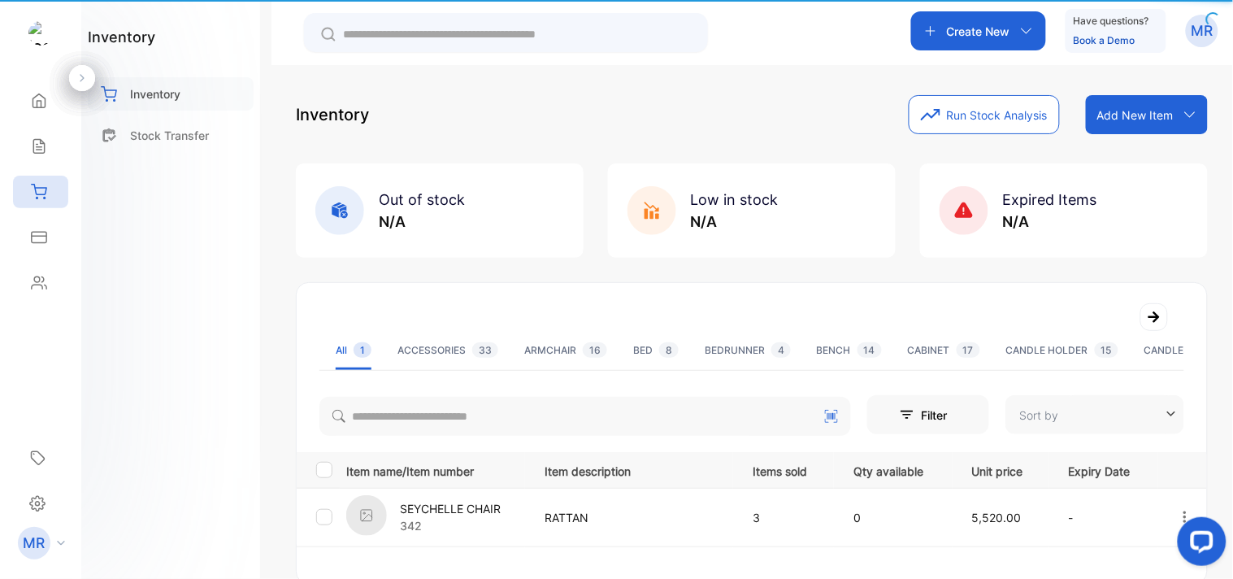
type input "**********"
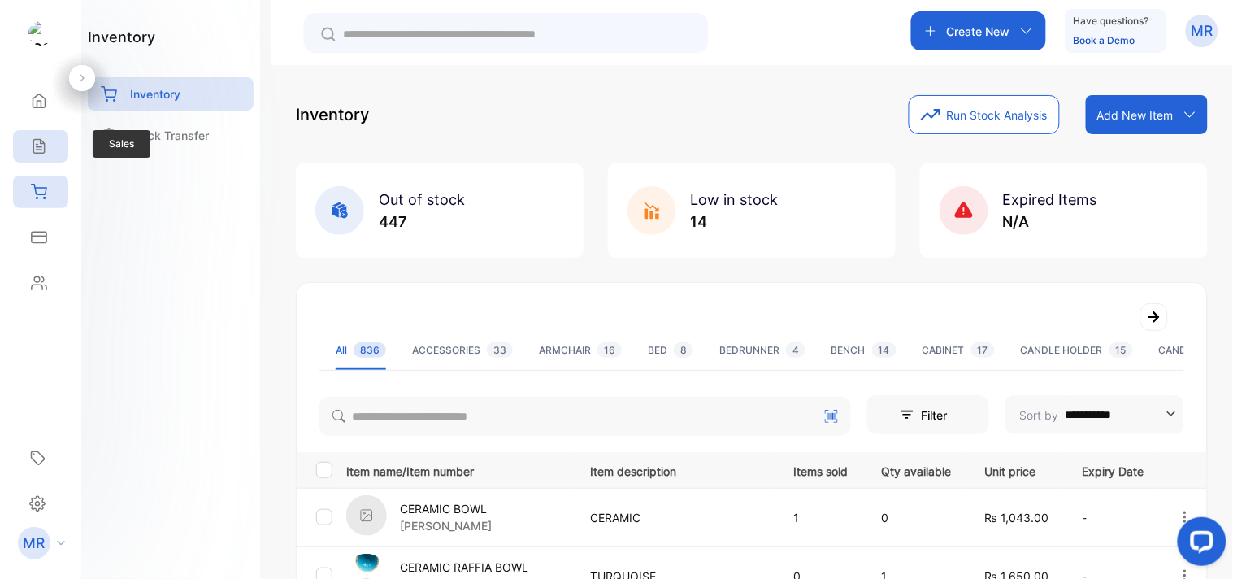
click at [39, 150] on icon at bounding box center [39, 146] width 16 height 16
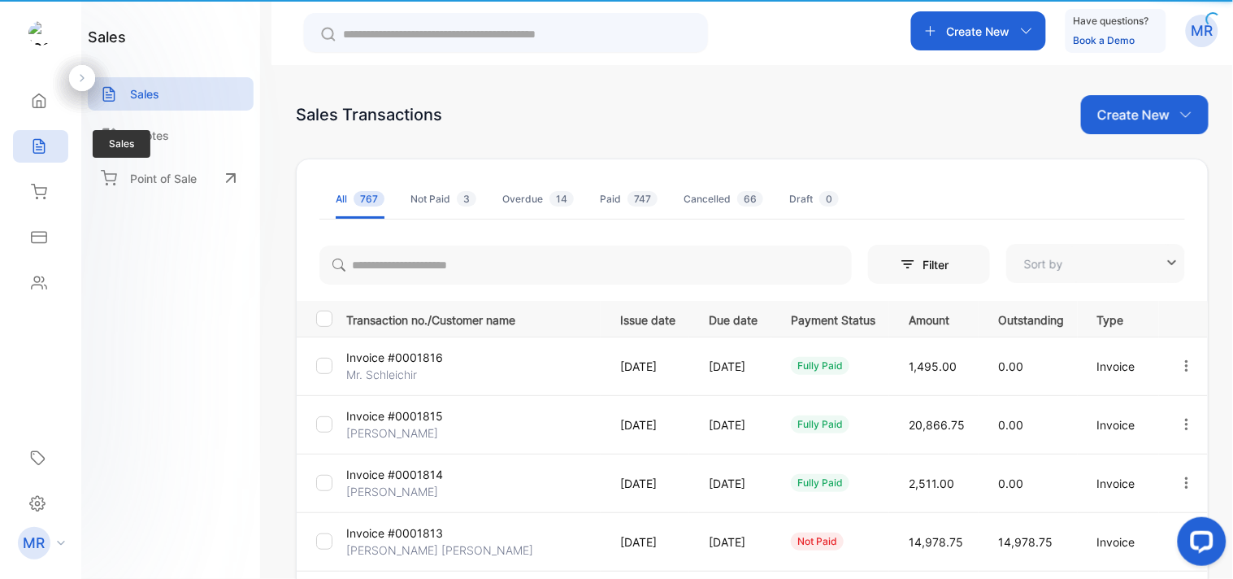
type input "**********"
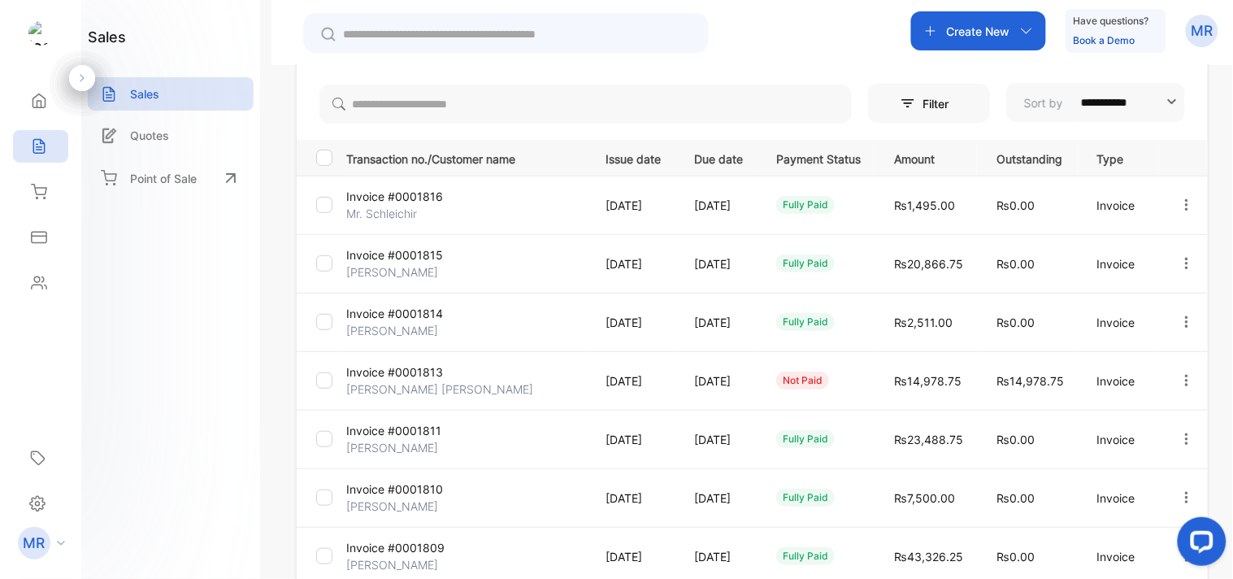
scroll to position [163, 0]
click at [854, 197] on div "fully paid" at bounding box center [818, 203] width 85 height 18
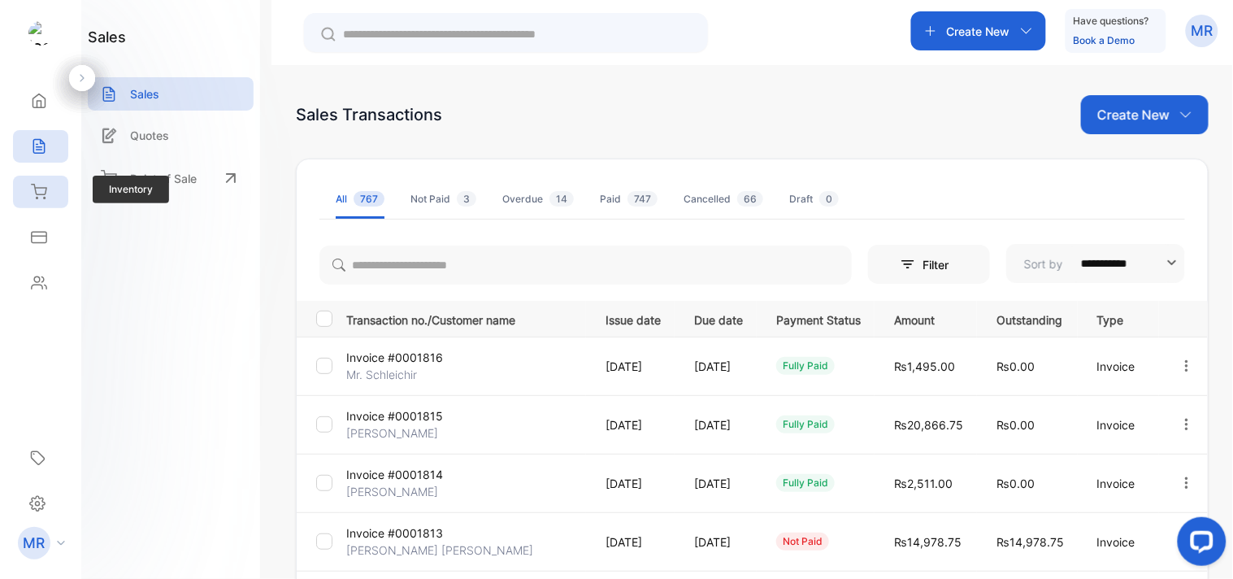
click at [35, 192] on icon at bounding box center [39, 192] width 16 height 16
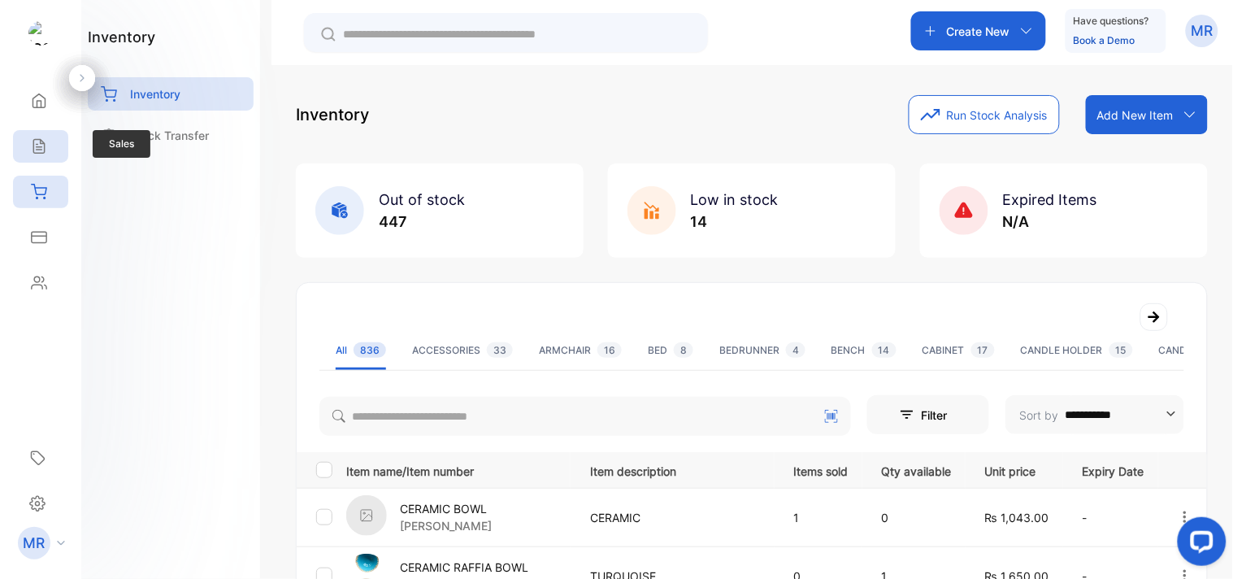
click at [37, 145] on icon at bounding box center [39, 146] width 16 height 16
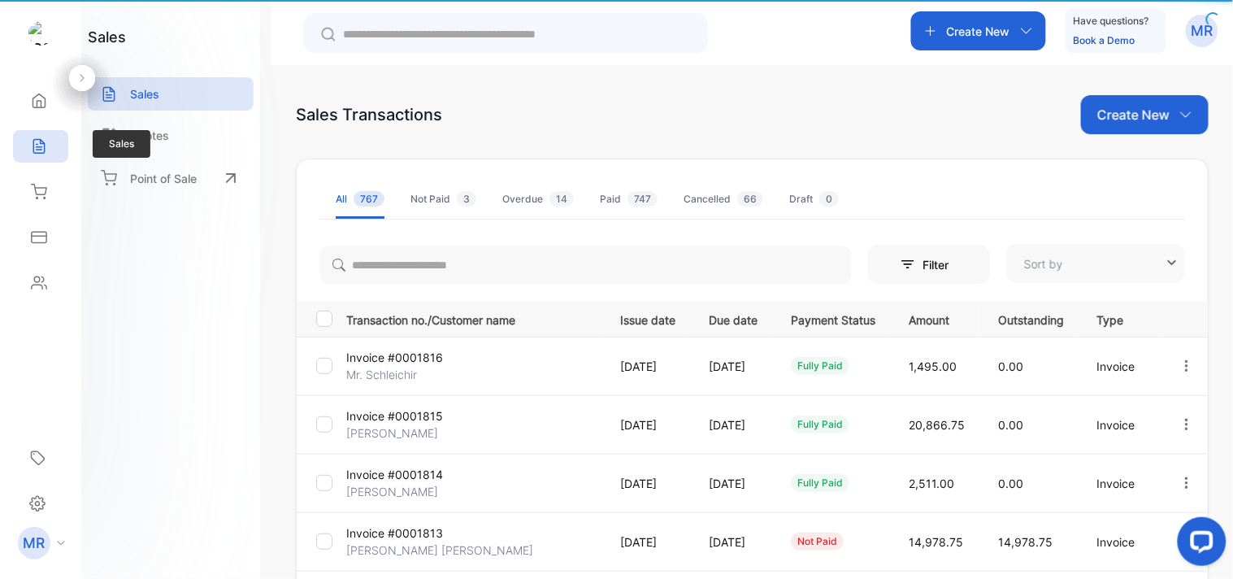
type input "**********"
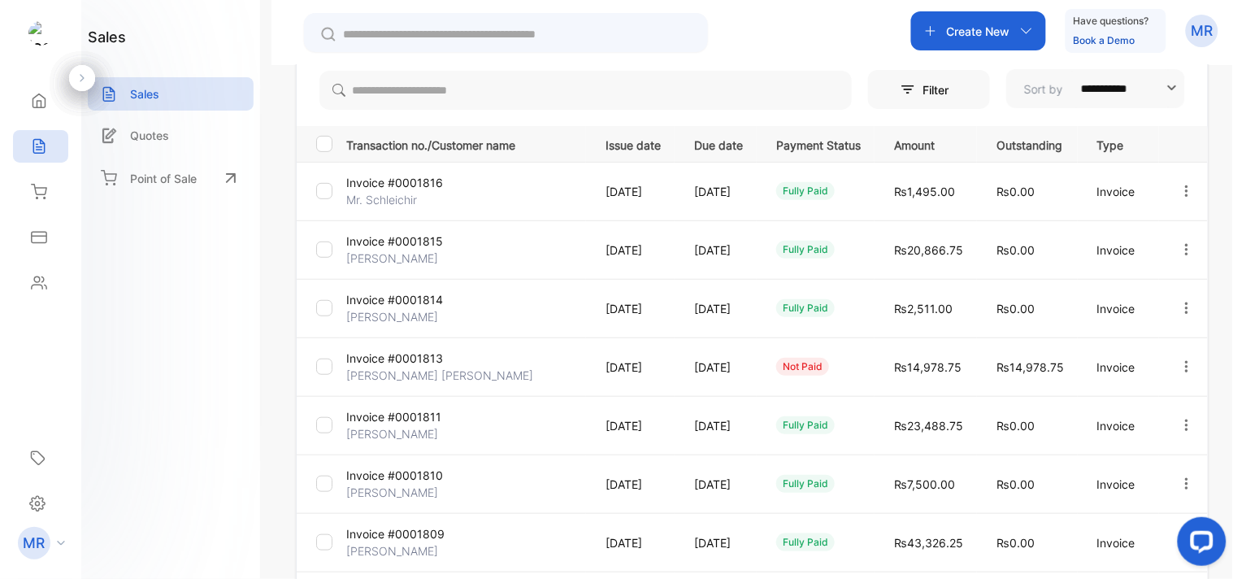
scroll to position [164, 0]
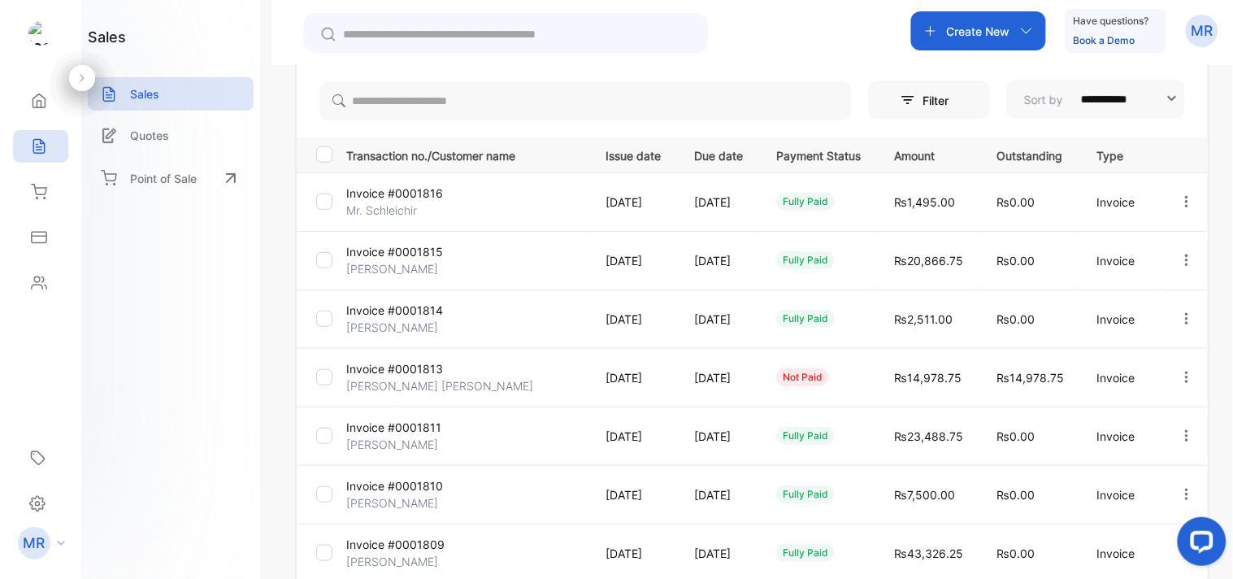
click at [1181, 370] on icon "button" at bounding box center [1187, 377] width 15 height 15
click at [1157, 415] on span "View / Edit Invoice" at bounding box center [1146, 424] width 115 height 20
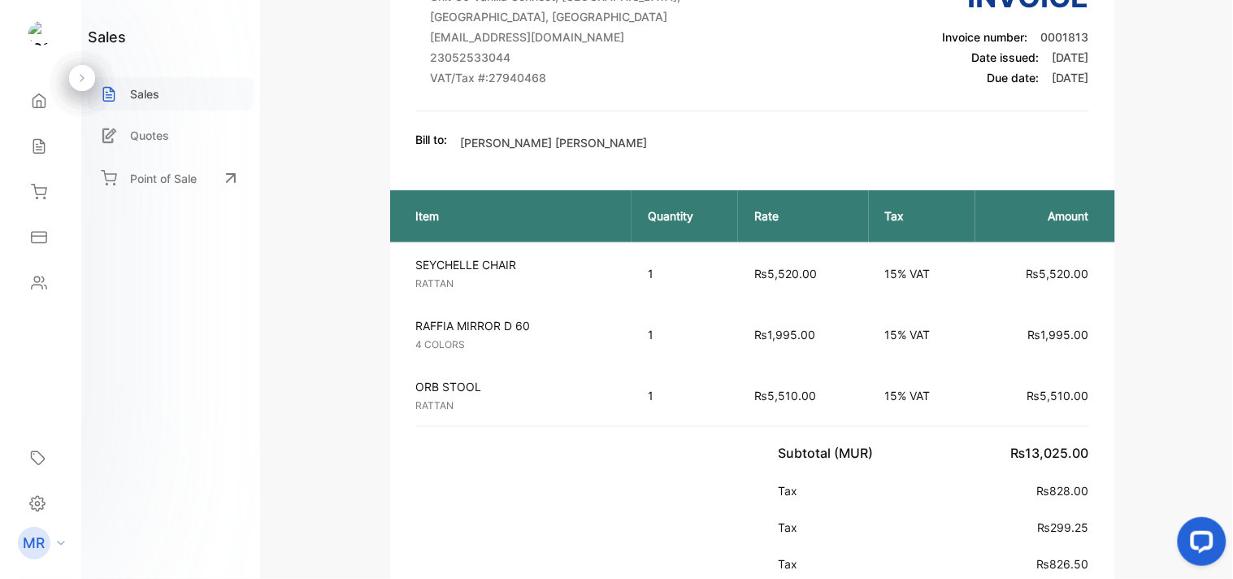
click at [175, 88] on div "Sales" at bounding box center [171, 93] width 166 height 33
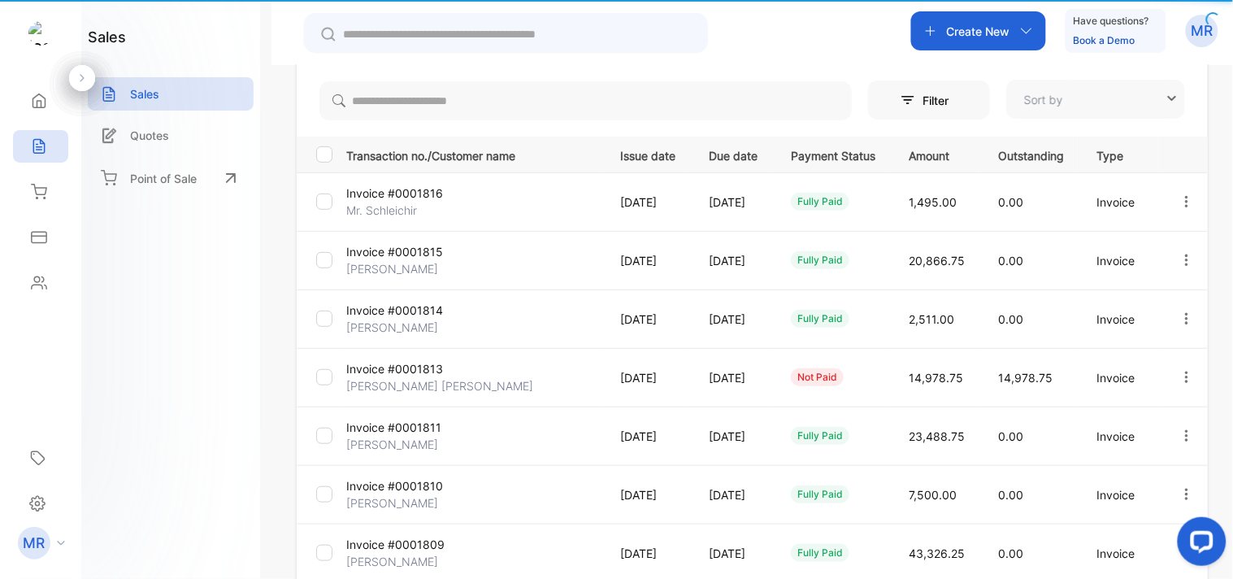
type input "**********"
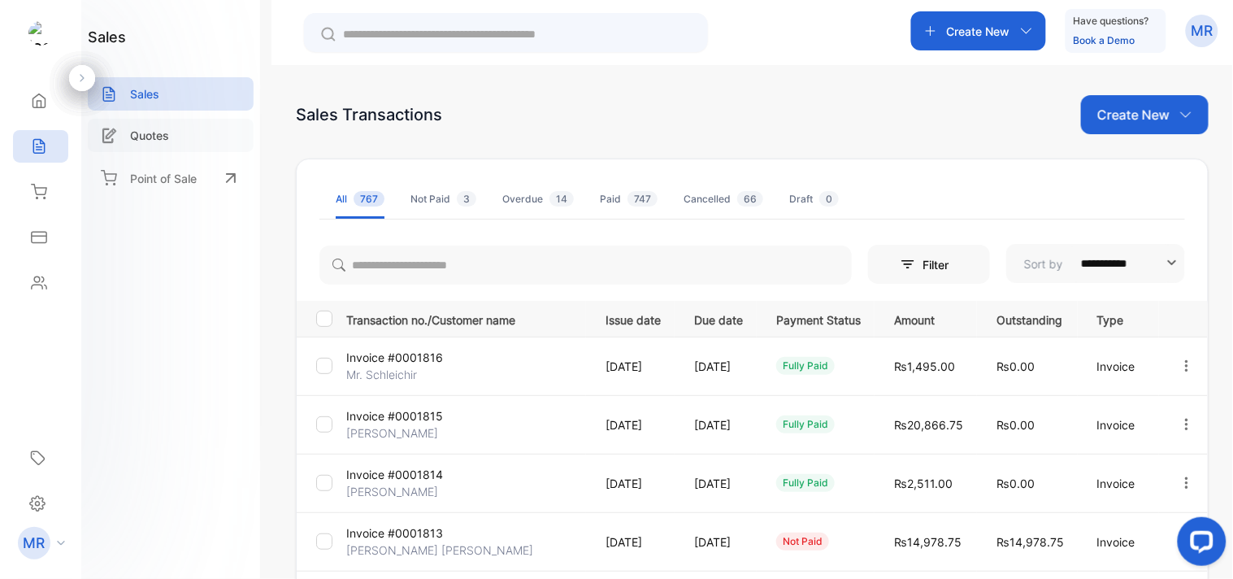
click at [149, 131] on p "Quotes" at bounding box center [149, 135] width 39 height 17
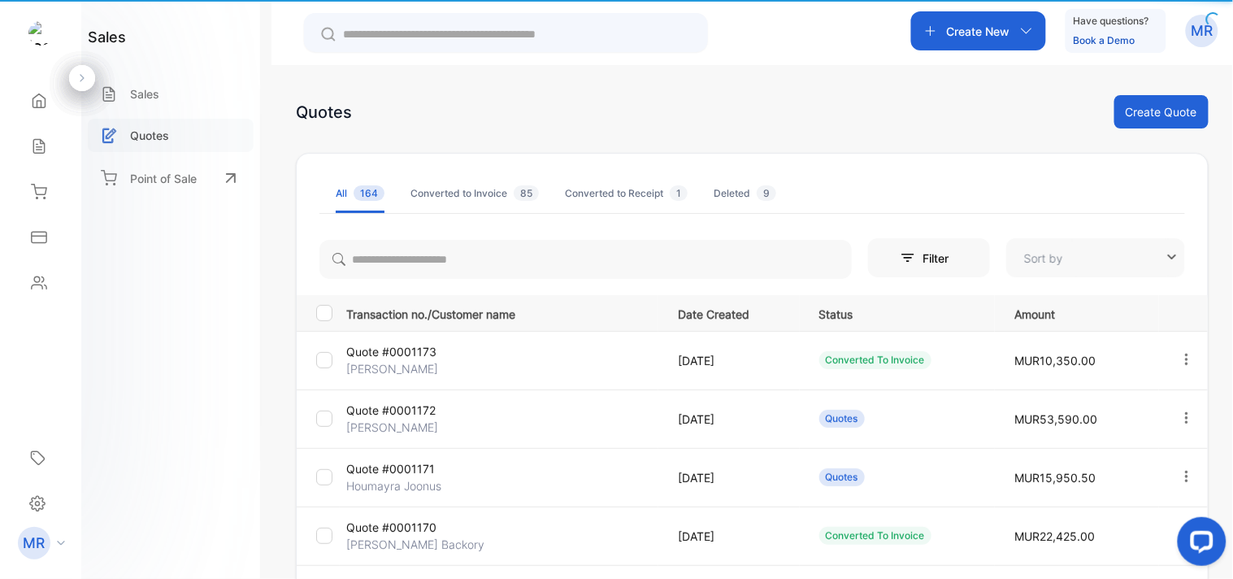
type input "**********"
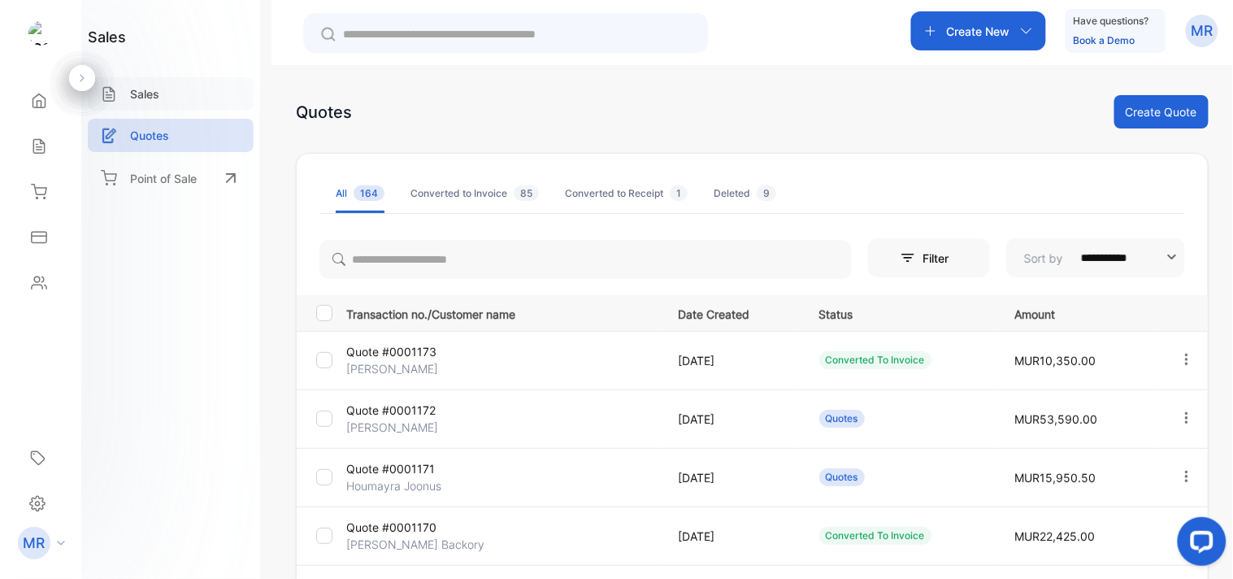
click at [148, 93] on p "Sales" at bounding box center [144, 93] width 29 height 17
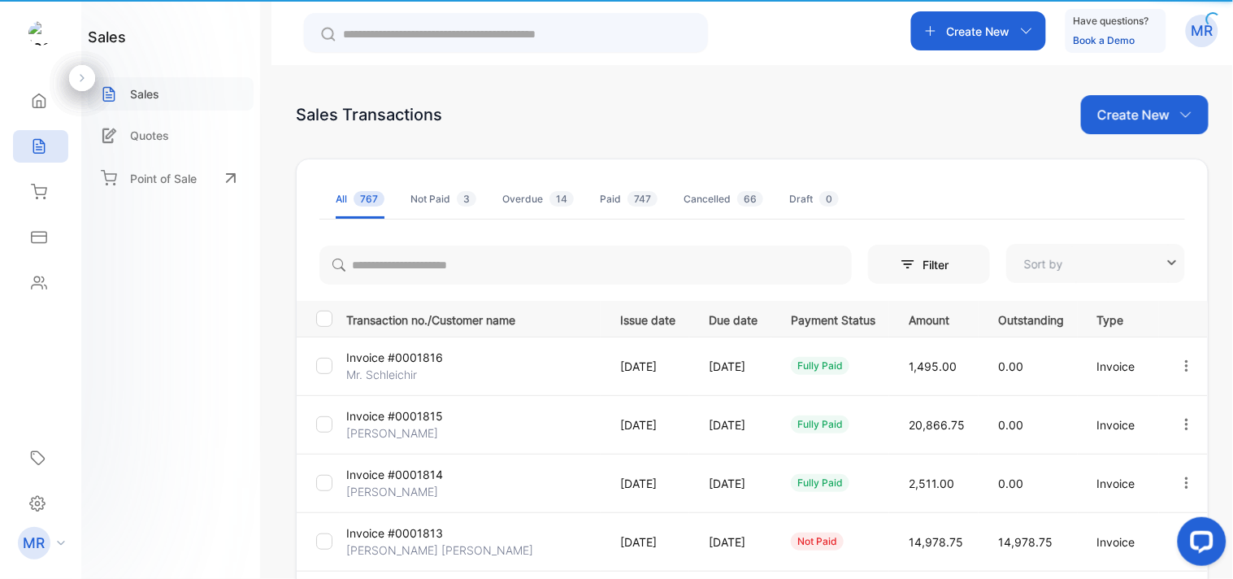
type input "**********"
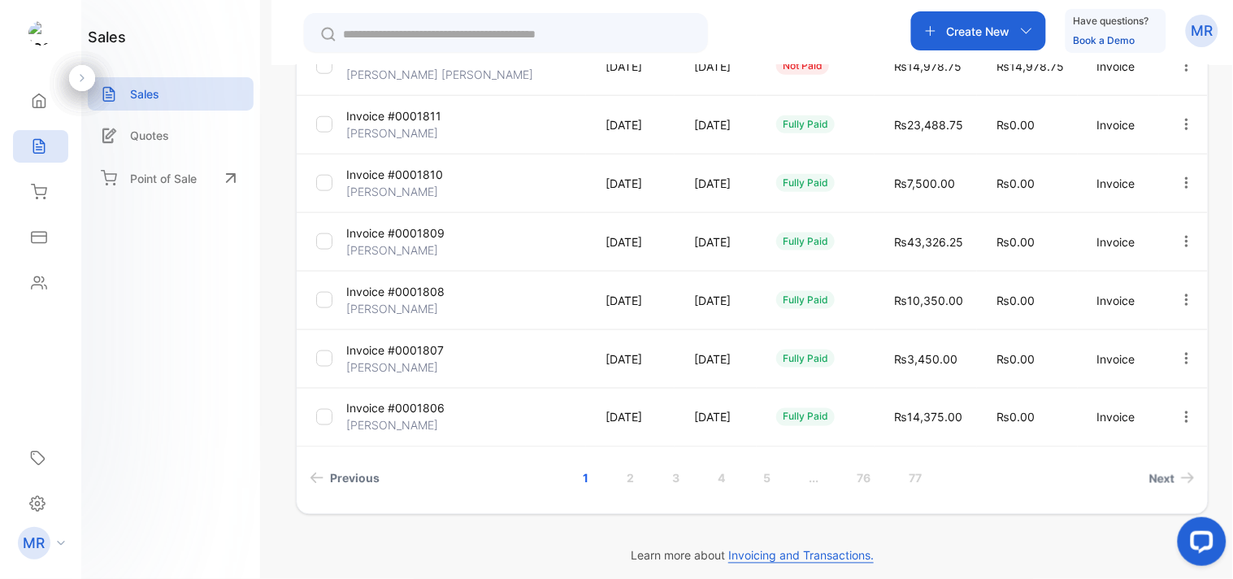
scroll to position [486, 0]
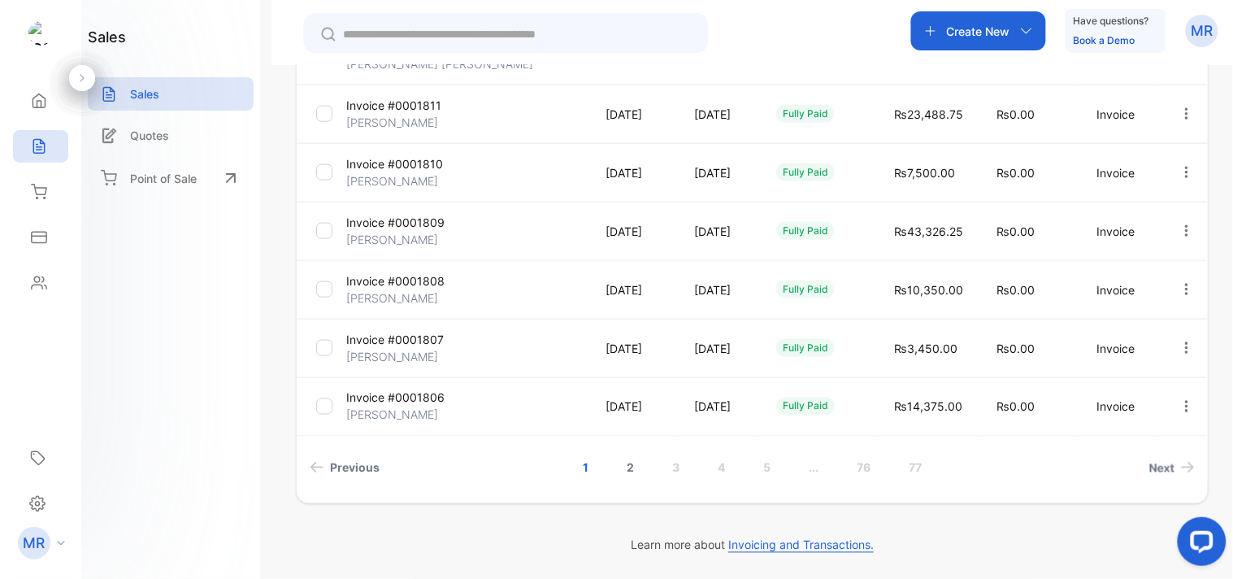
click at [624, 464] on link "2" at bounding box center [630, 468] width 46 height 30
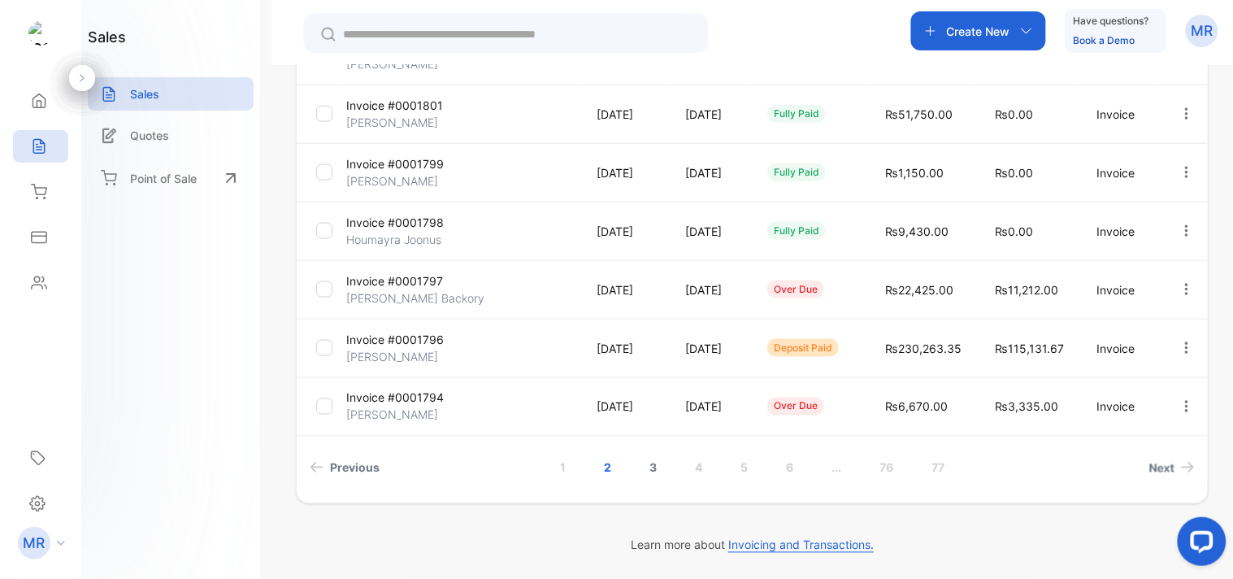
click at [654, 461] on link "3" at bounding box center [653, 468] width 46 height 30
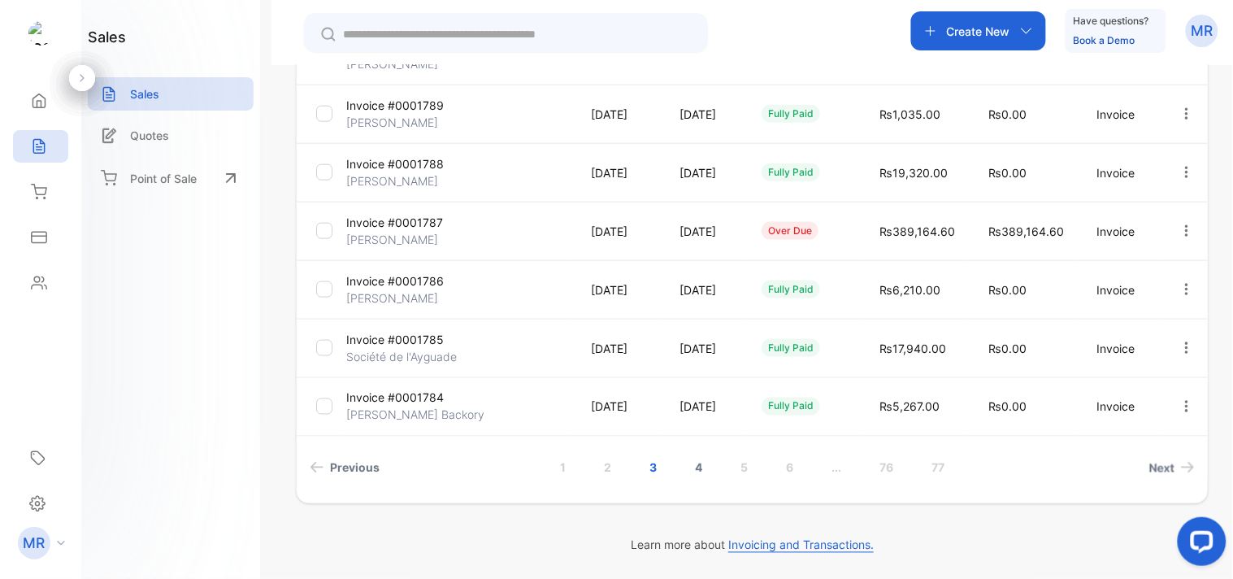
click at [700, 460] on link "4" at bounding box center [699, 468] width 46 height 30
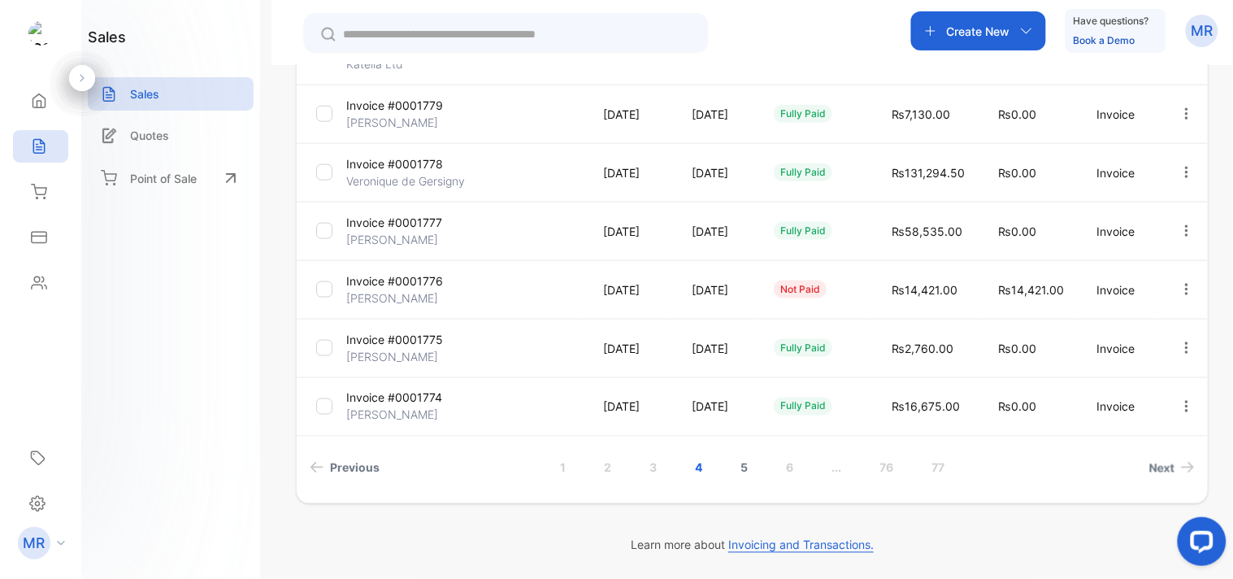
click at [741, 462] on link "5" at bounding box center [744, 468] width 46 height 30
click at [766, 462] on link "6" at bounding box center [768, 468] width 46 height 30
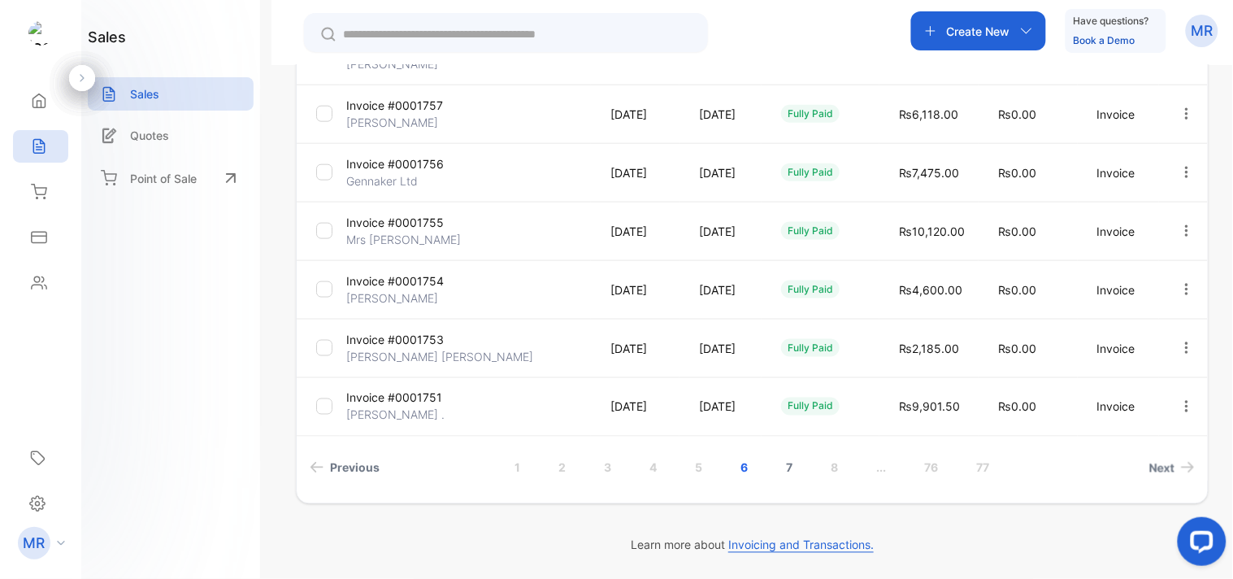
click at [789, 467] on link "7" at bounding box center [791, 468] width 46 height 30
click at [786, 463] on link "8" at bounding box center [791, 468] width 46 height 30
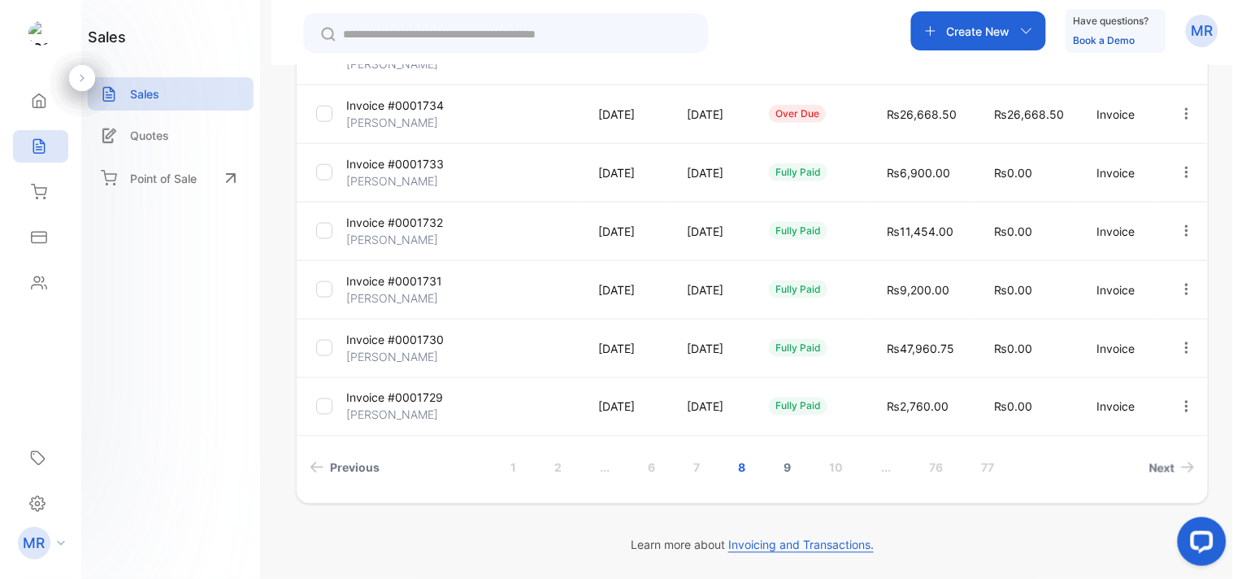
click at [785, 459] on link "9" at bounding box center [787, 468] width 46 height 30
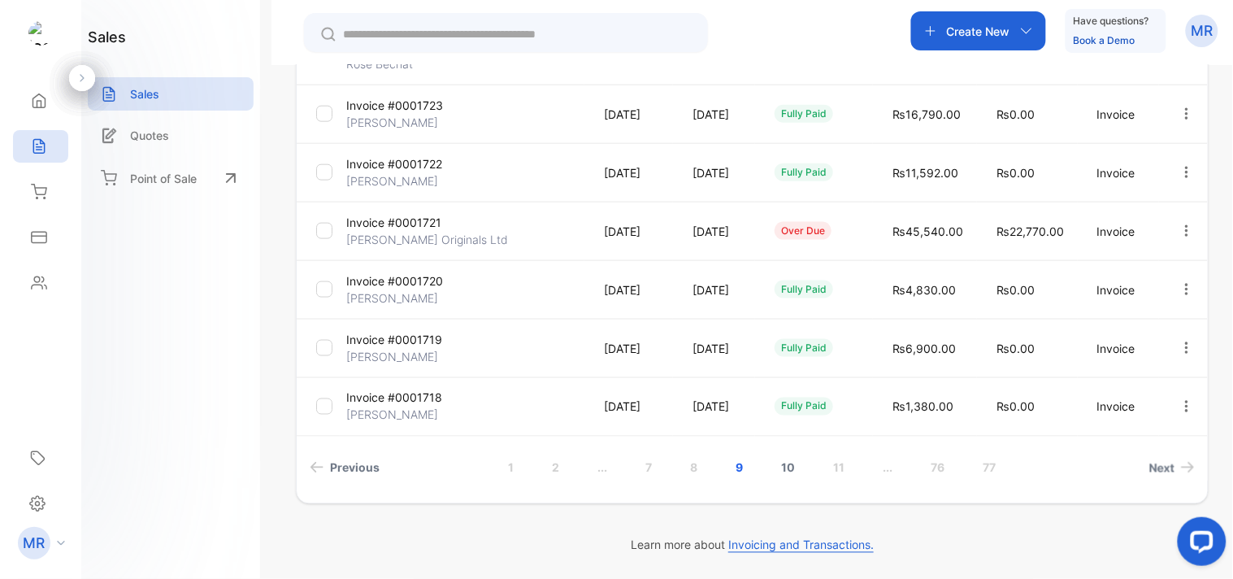
click at [795, 465] on link "10" at bounding box center [789, 468] width 53 height 30
click at [791, 465] on link "11" at bounding box center [792, 468] width 50 height 30
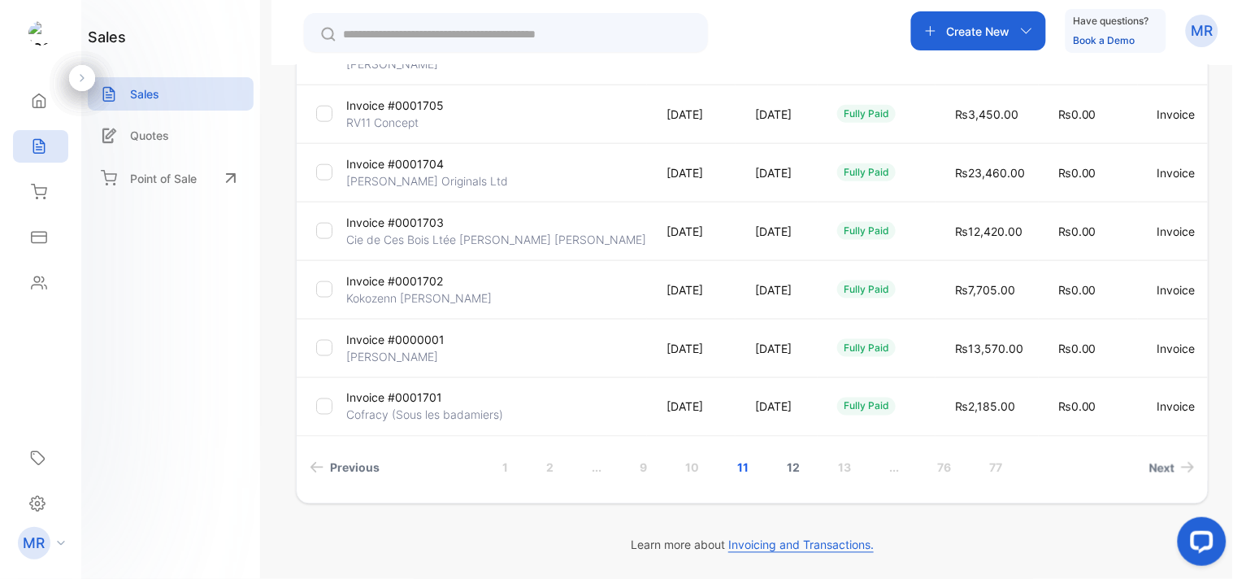
click at [792, 468] on link "12" at bounding box center [794, 468] width 52 height 30
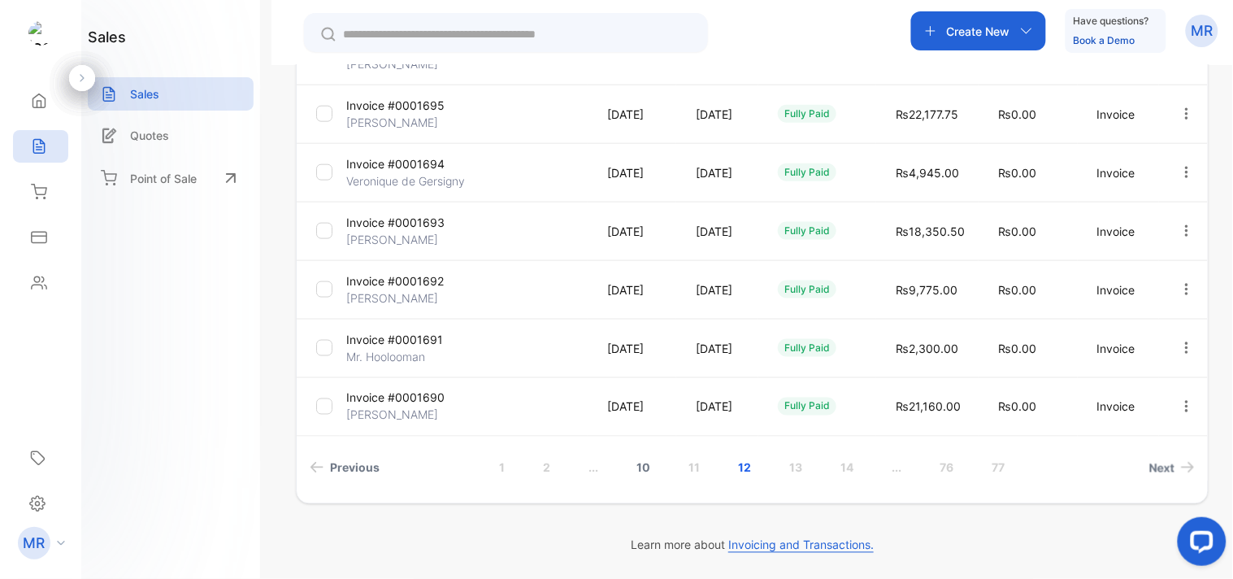
click at [652, 468] on link "10" at bounding box center [644, 468] width 53 height 30
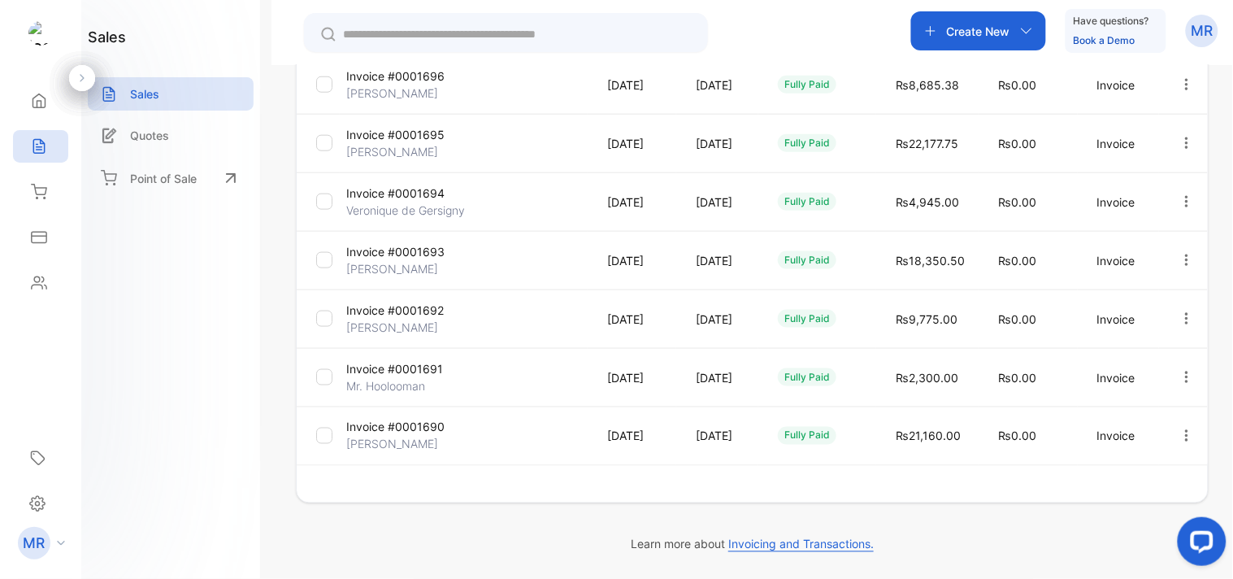
scroll to position [456, 0]
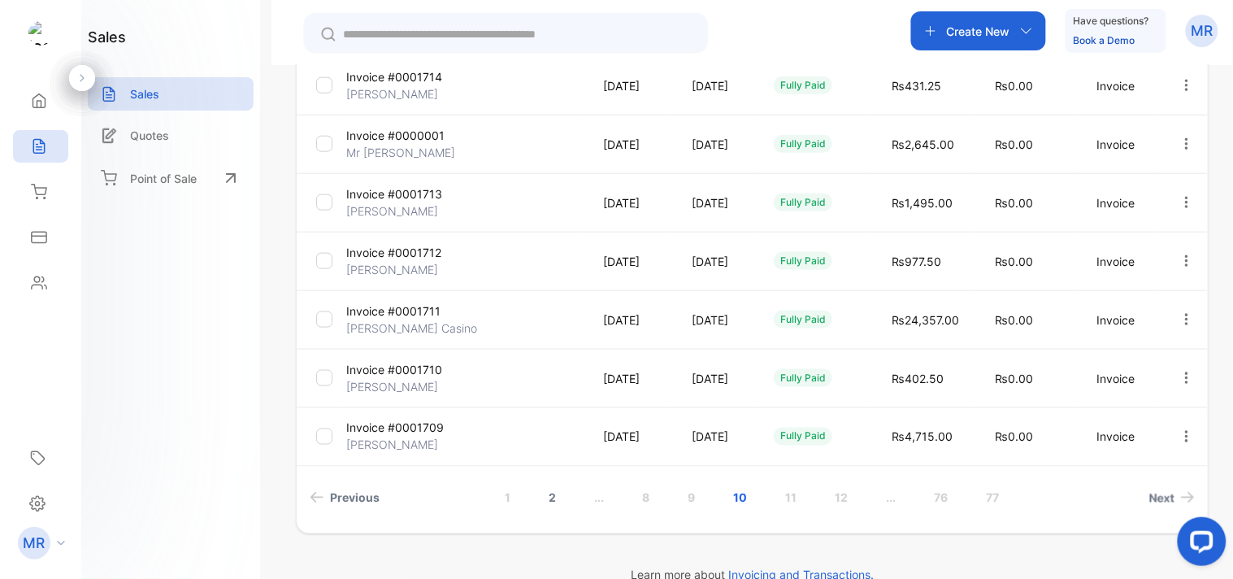
click at [548, 497] on link "2" at bounding box center [553, 498] width 46 height 30
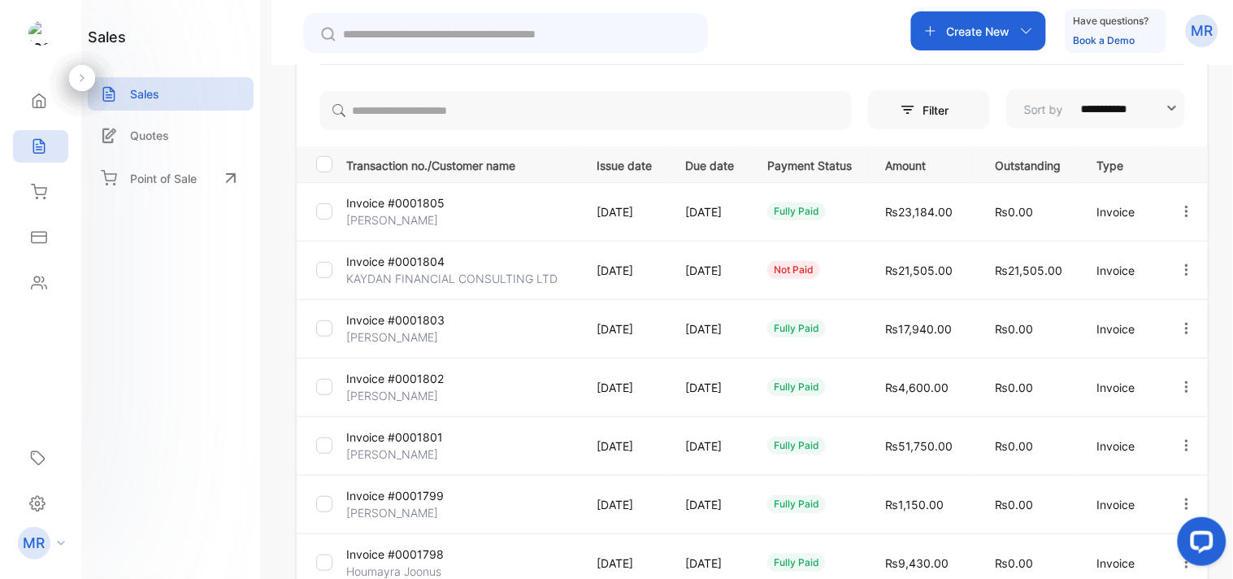
scroll to position [486, 0]
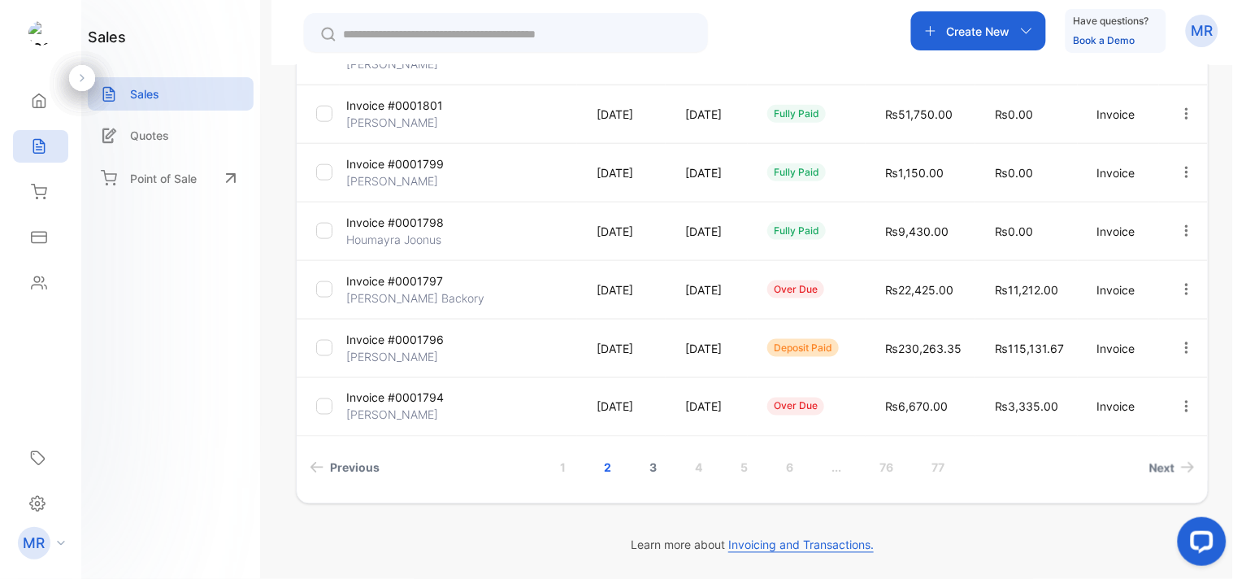
click at [651, 466] on link "3" at bounding box center [653, 468] width 46 height 30
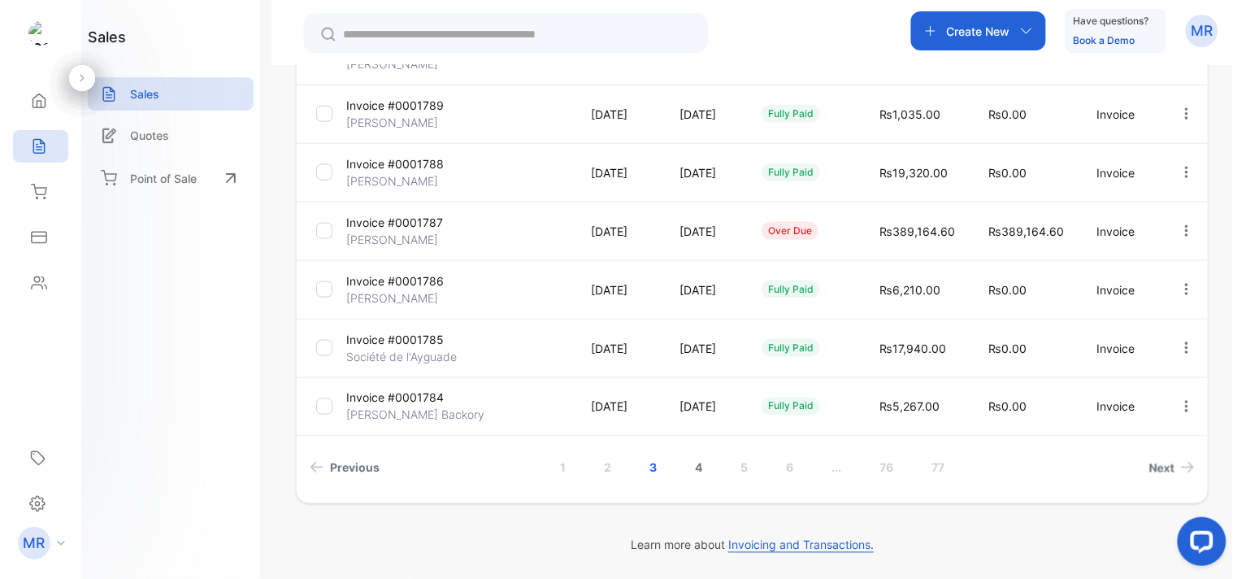
click at [693, 464] on link "4" at bounding box center [699, 468] width 46 height 30
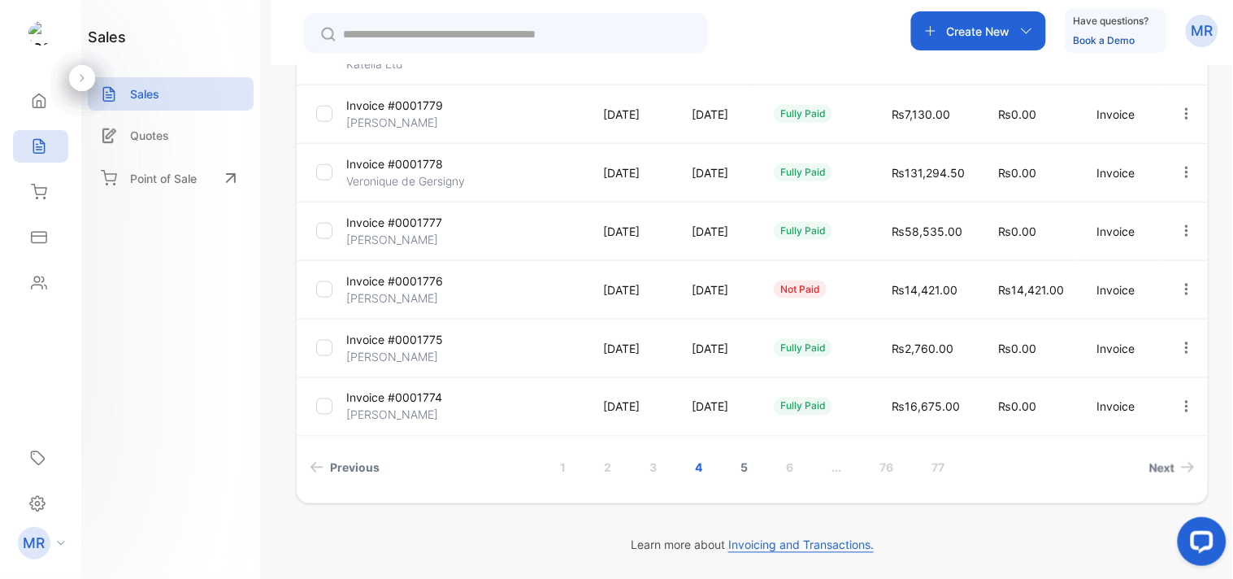
click at [741, 460] on link "5" at bounding box center [744, 468] width 46 height 30
click at [762, 459] on link "6" at bounding box center [768, 468] width 46 height 30
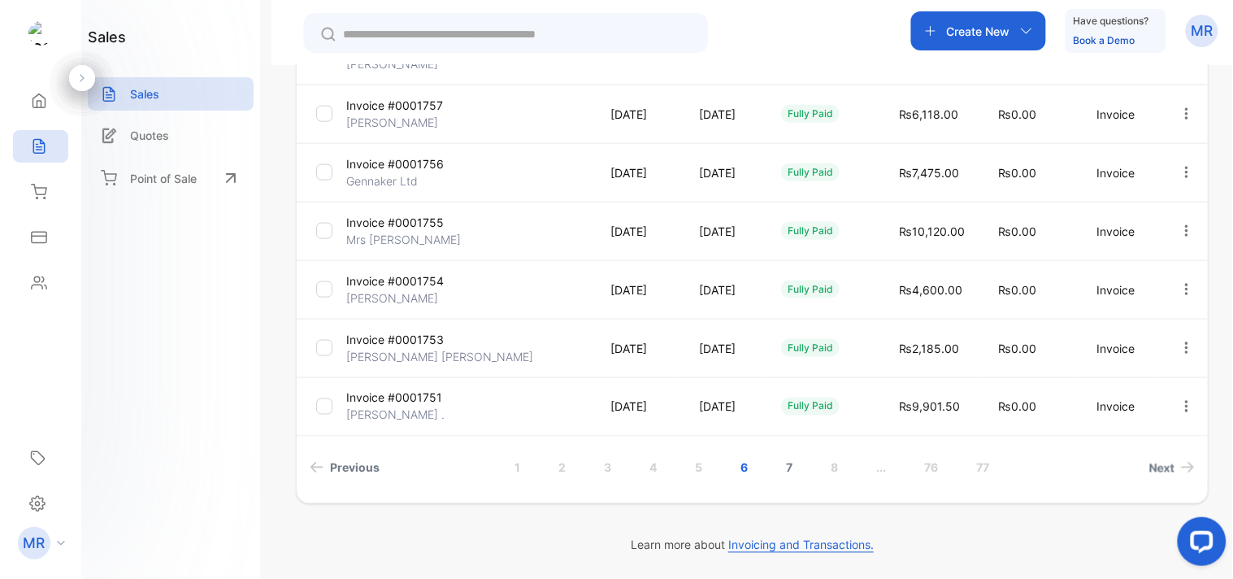
click at [786, 463] on link "7" at bounding box center [791, 468] width 46 height 30
click at [508, 462] on link "1" at bounding box center [516, 468] width 45 height 30
click at [1180, 404] on icon "button" at bounding box center [1187, 406] width 15 height 15
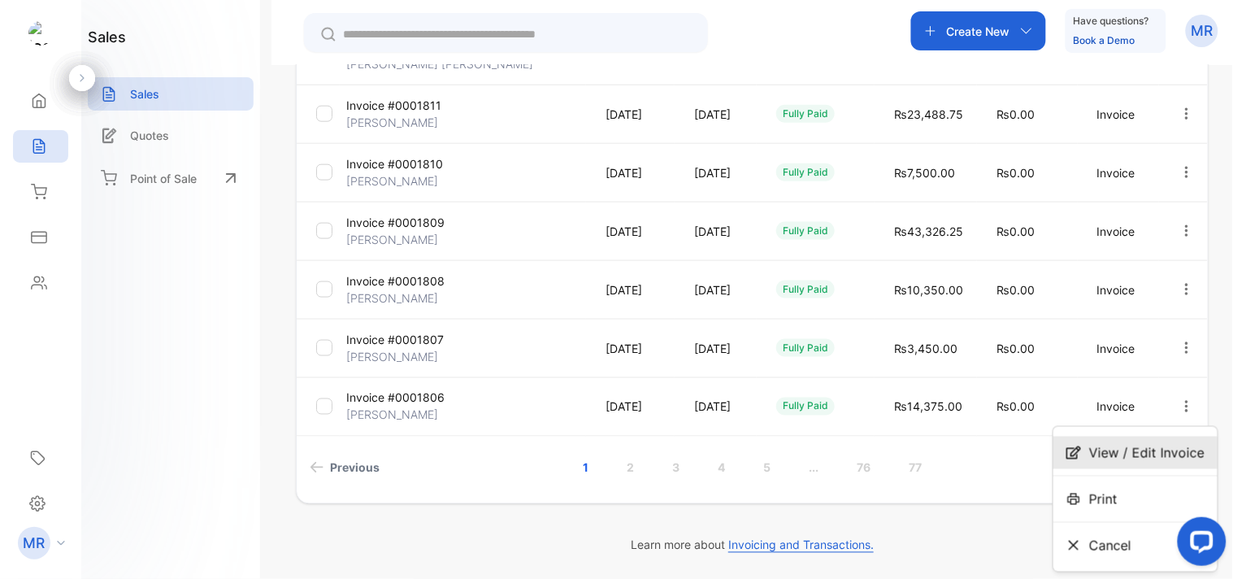
click at [1127, 447] on span "View / Edit Invoice" at bounding box center [1146, 453] width 115 height 20
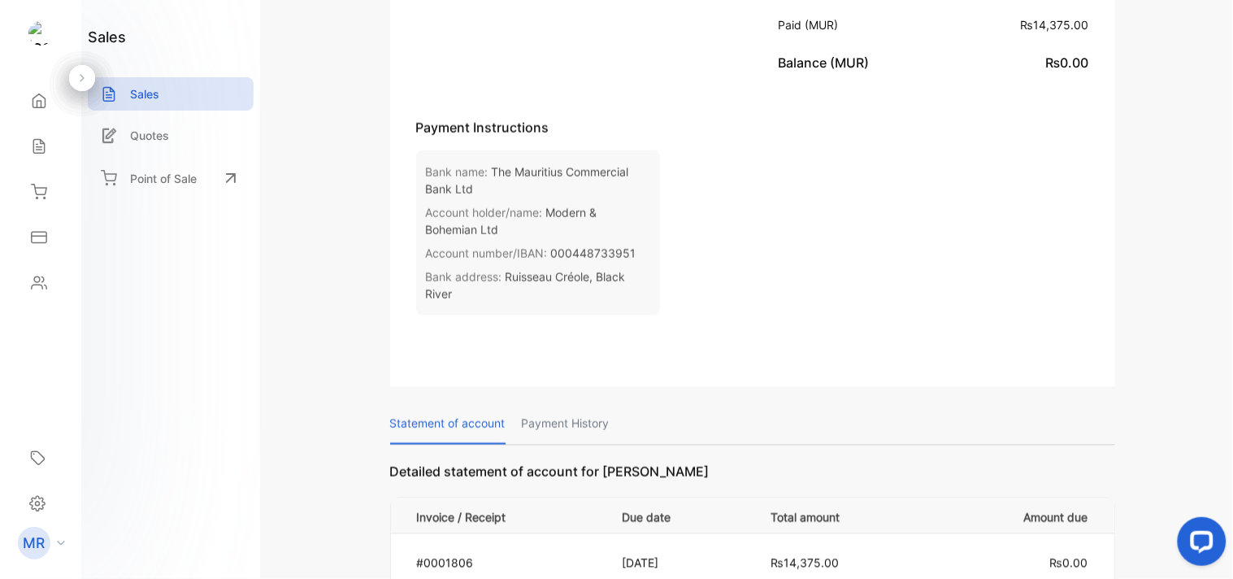
scroll to position [598, 0]
click at [594, 404] on p "Payment History" at bounding box center [566, 422] width 88 height 41
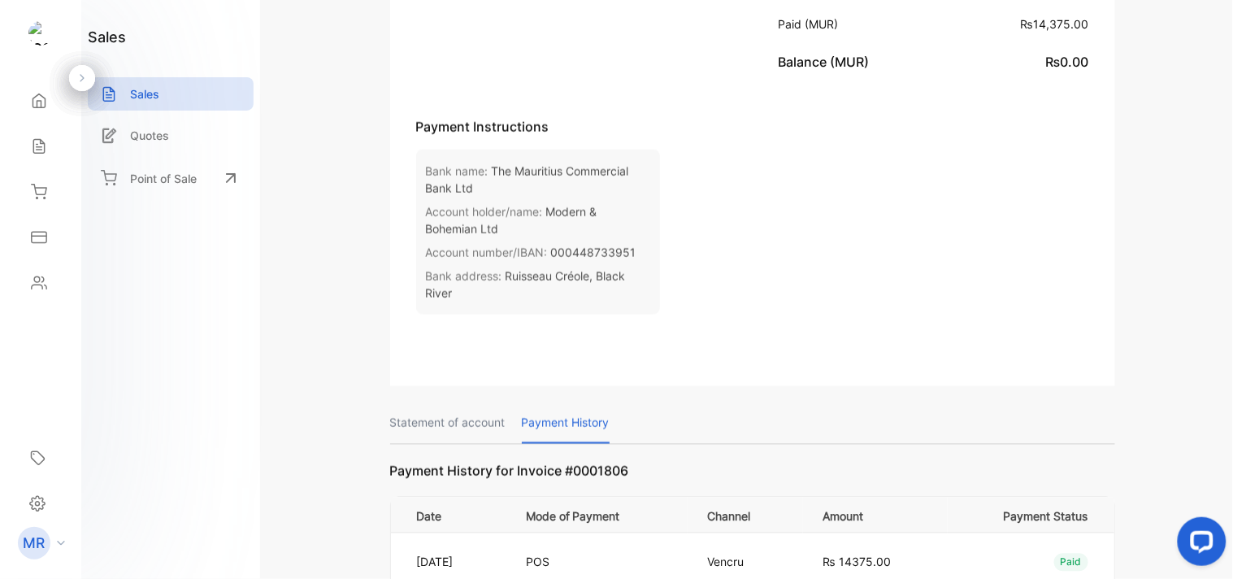
click at [468, 419] on p "Statement of account" at bounding box center [447, 422] width 115 height 41
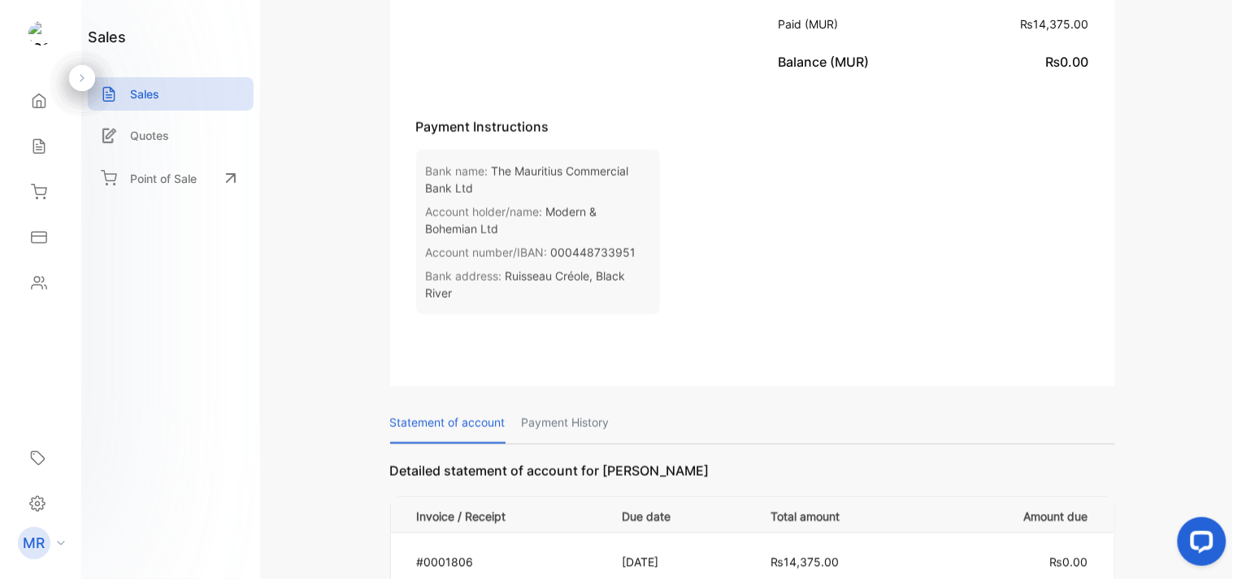
scroll to position [0, 0]
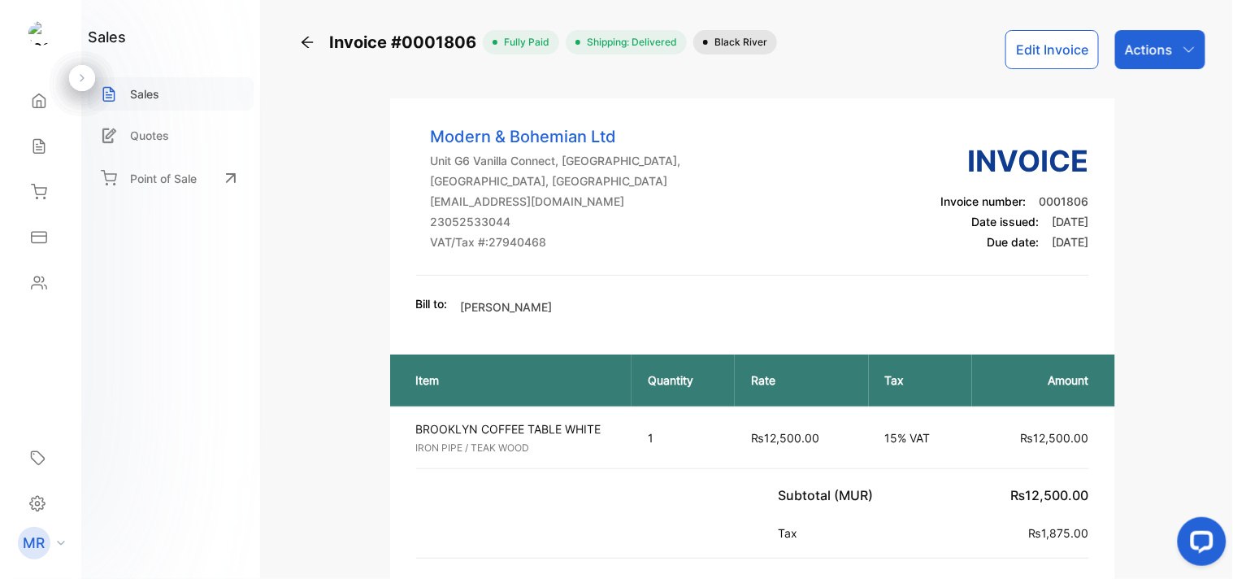
click at [156, 92] on p "Sales" at bounding box center [144, 93] width 29 height 17
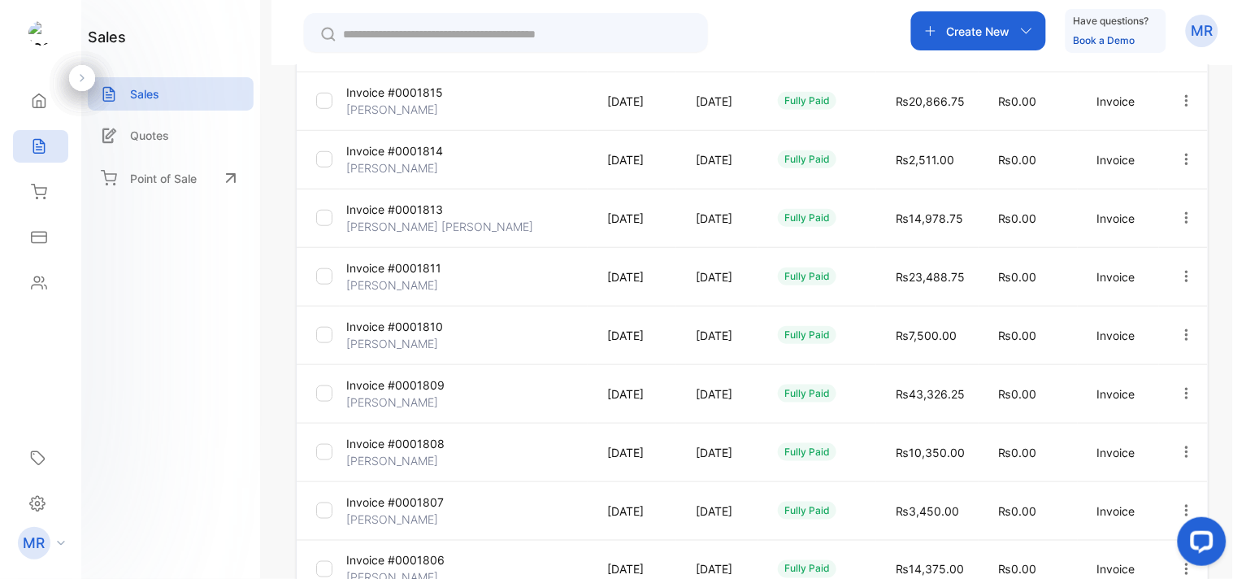
scroll to position [325, 0]
click at [1180, 212] on icon "button" at bounding box center [1187, 216] width 15 height 15
click at [1161, 247] on div "View / Edit Invoice" at bounding box center [1136, 262] width 164 height 33
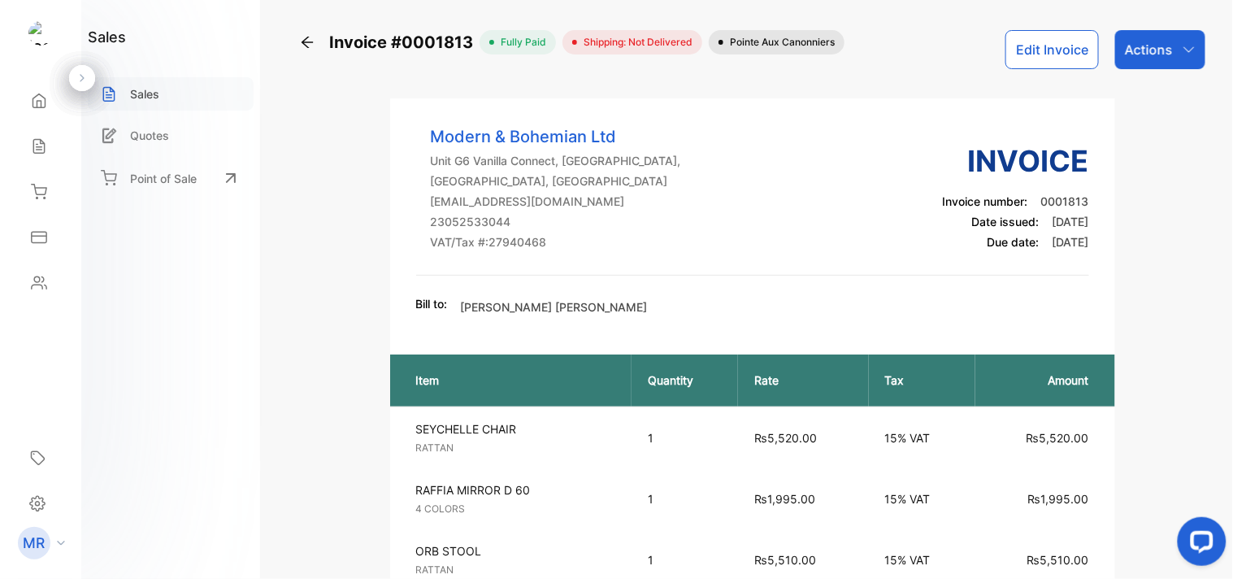
click at [150, 94] on p "Sales" at bounding box center [144, 93] width 29 height 17
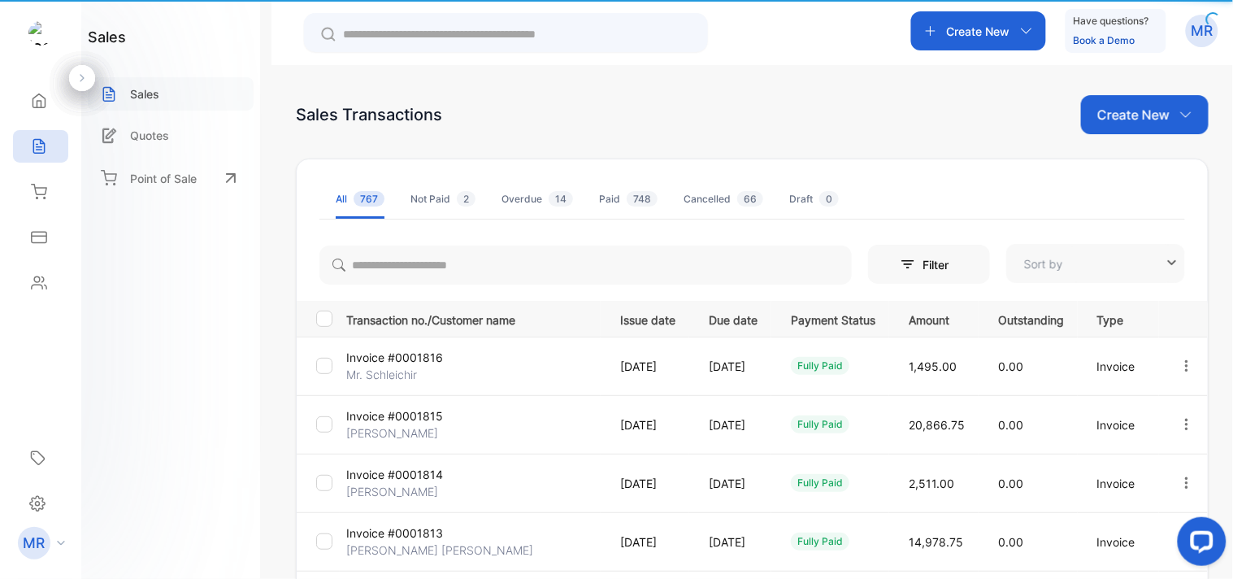
type input "**********"
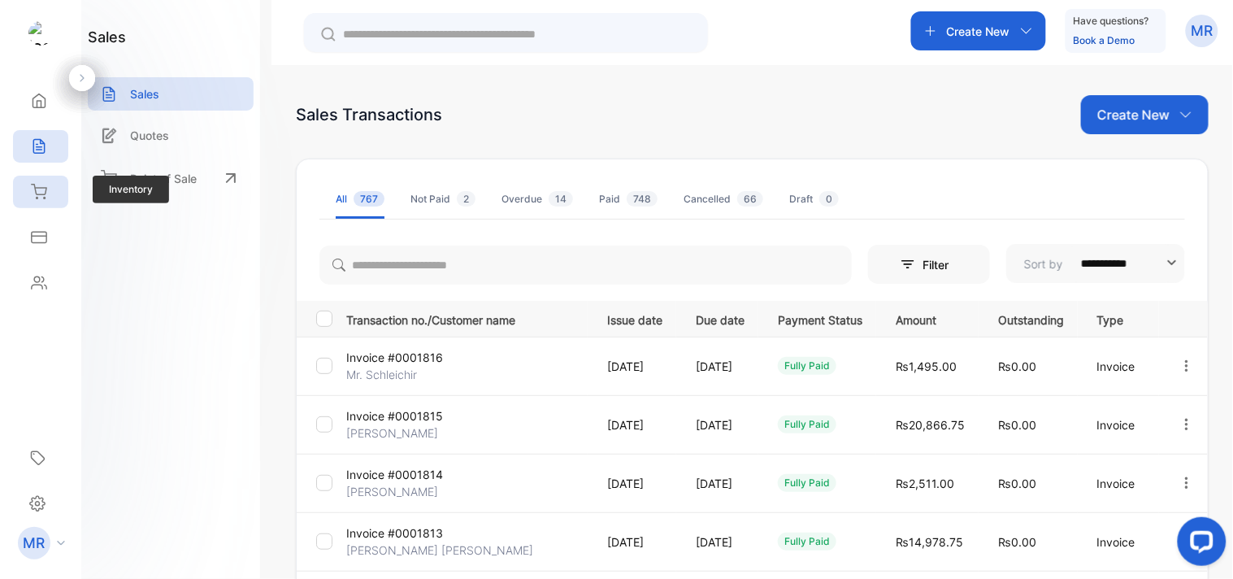
click at [39, 189] on icon at bounding box center [39, 192] width 16 height 16
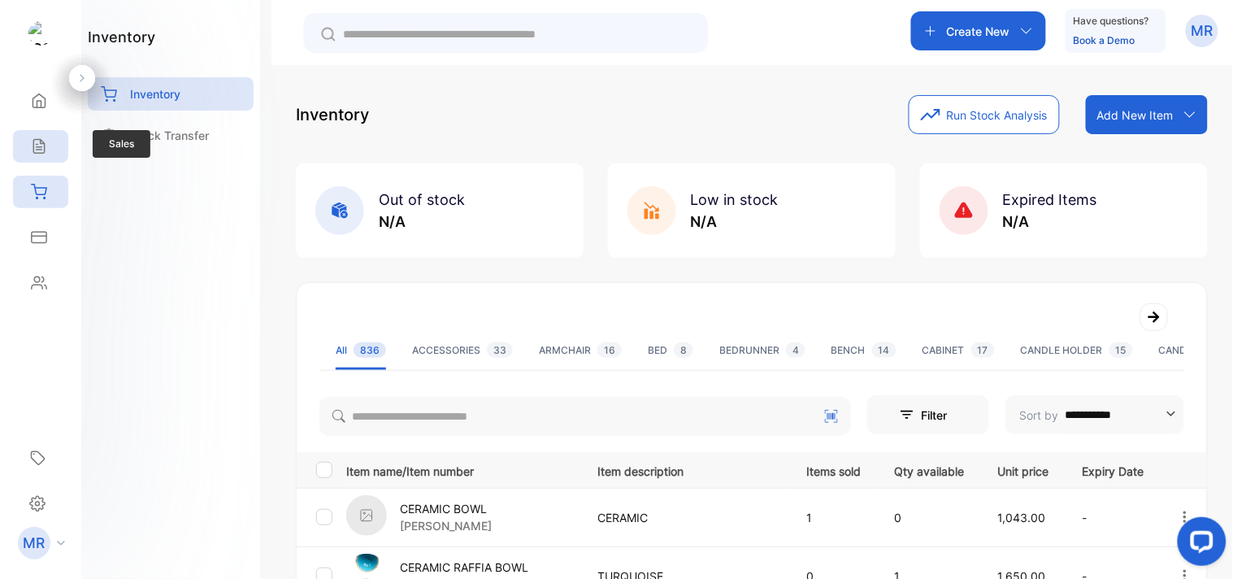
click at [33, 141] on icon at bounding box center [39, 146] width 16 height 16
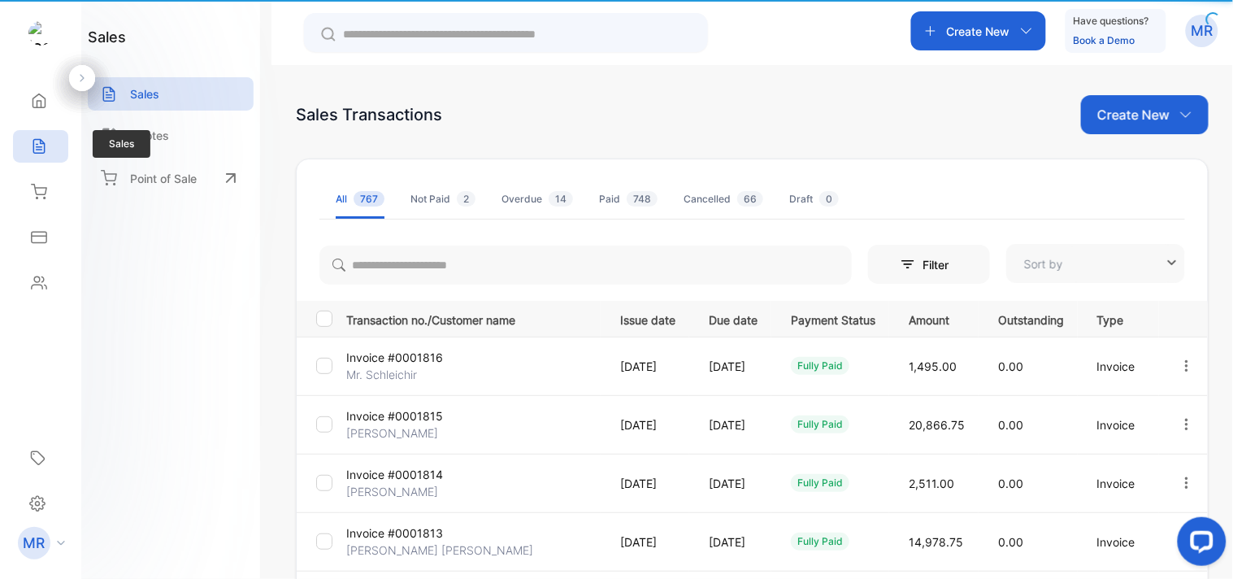
type input "**********"
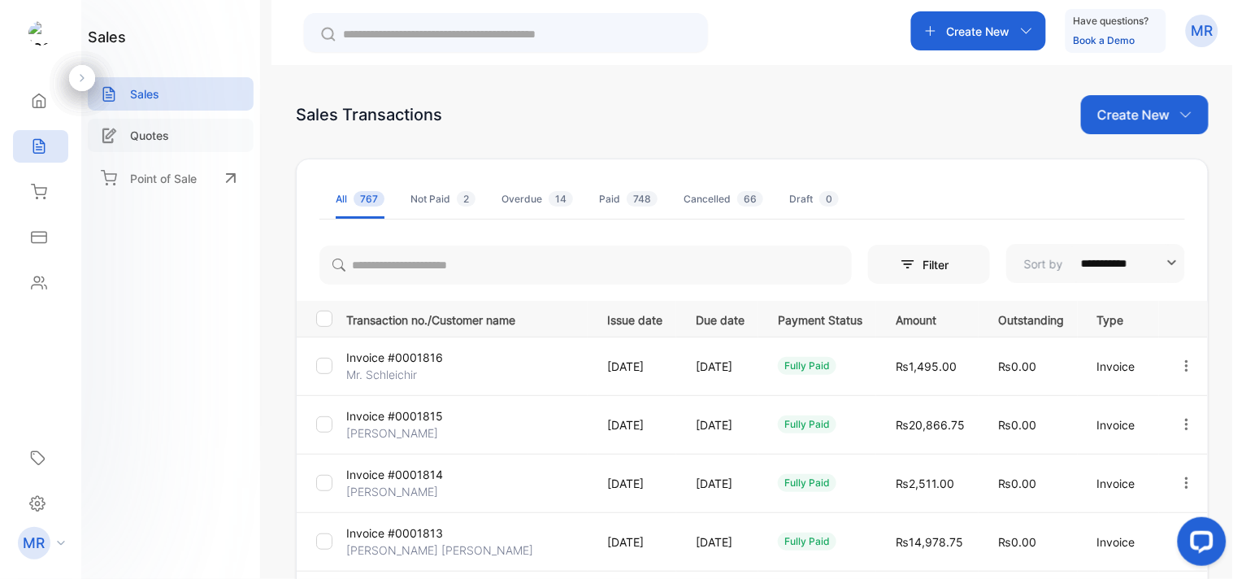
click at [169, 133] on div "Quotes" at bounding box center [171, 135] width 166 height 33
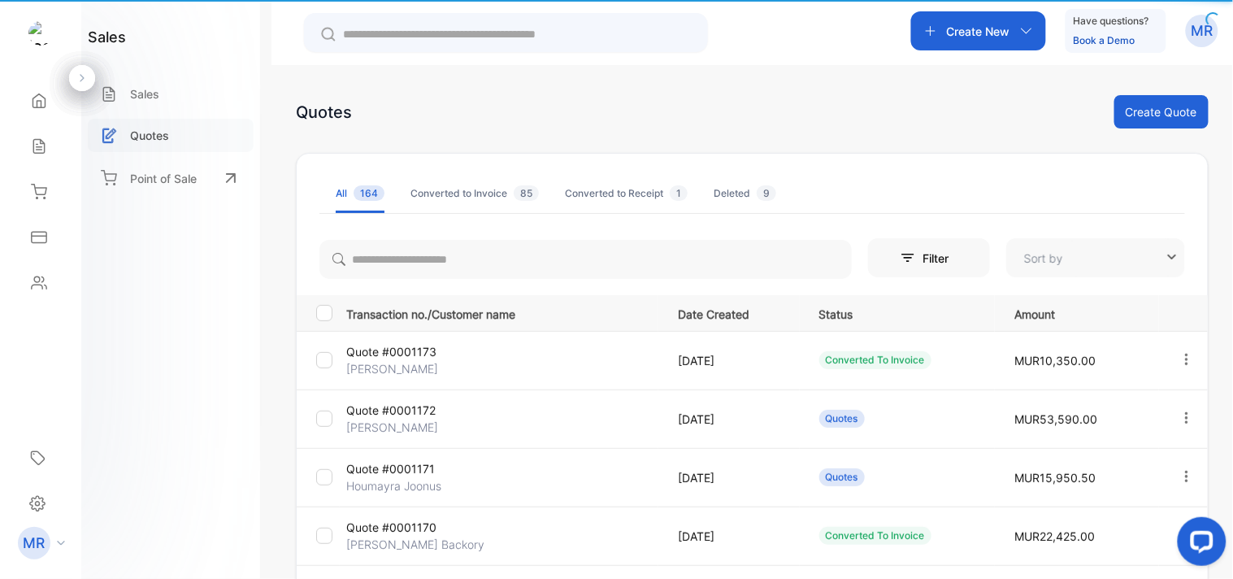
type input "**********"
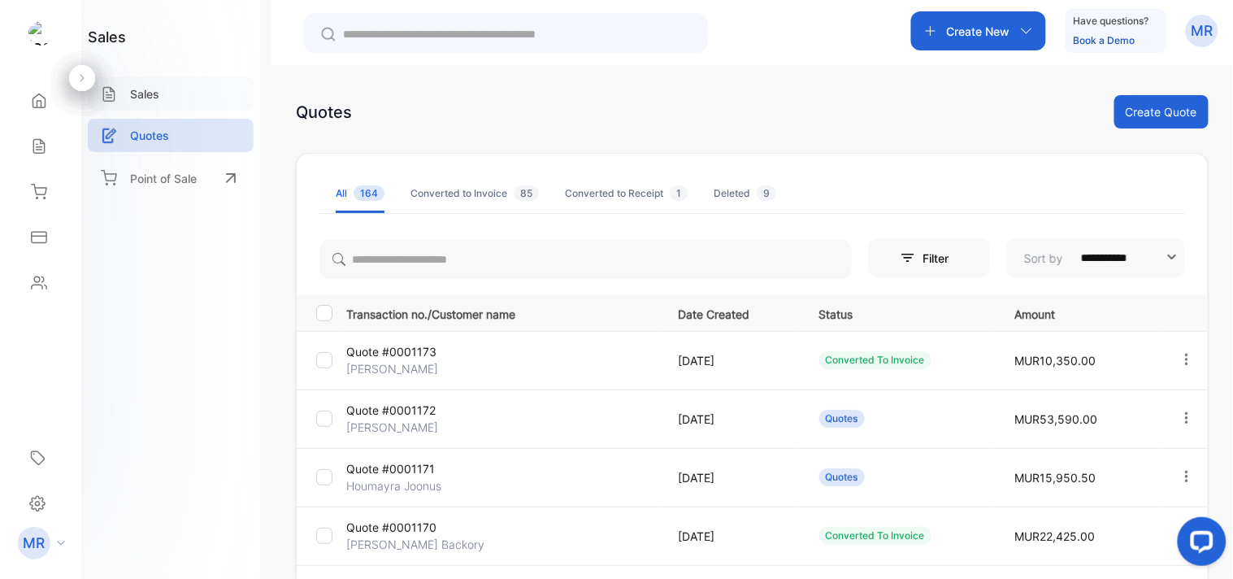
click at [159, 102] on div "Sales" at bounding box center [171, 93] width 166 height 33
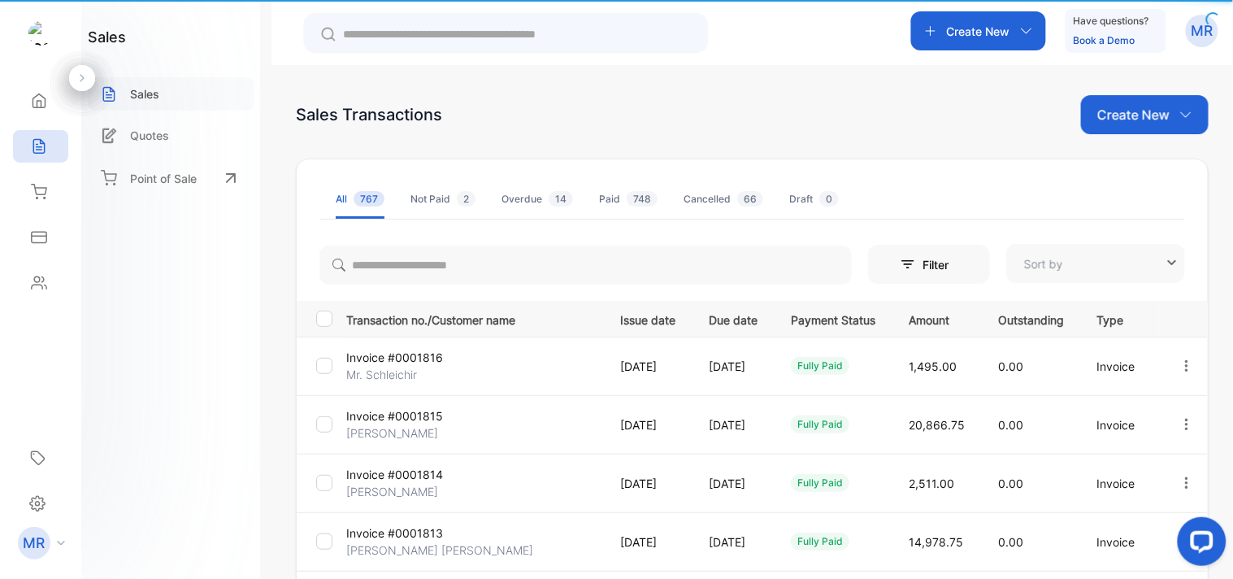
type input "**********"
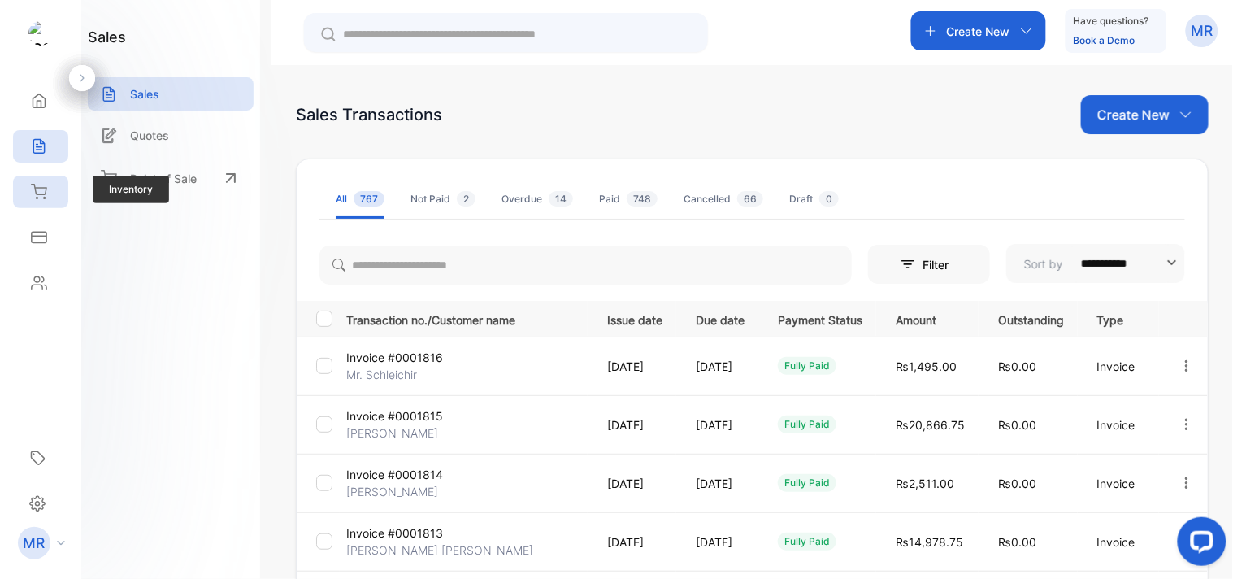
click at [34, 189] on icon at bounding box center [39, 192] width 16 height 16
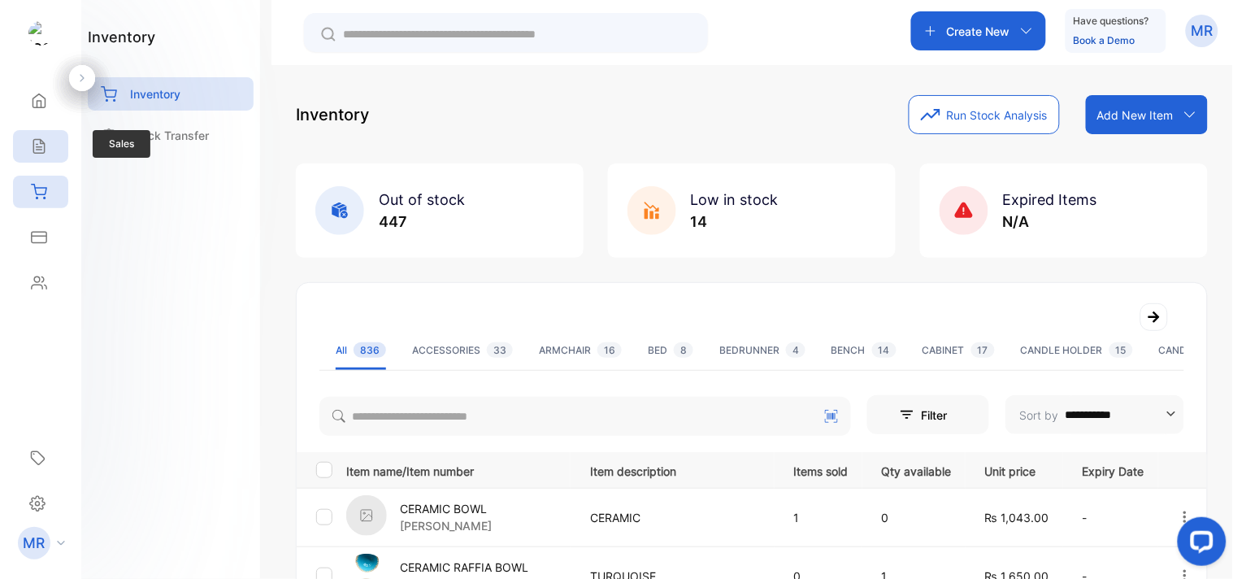
click at [39, 149] on icon at bounding box center [38, 147] width 11 height 14
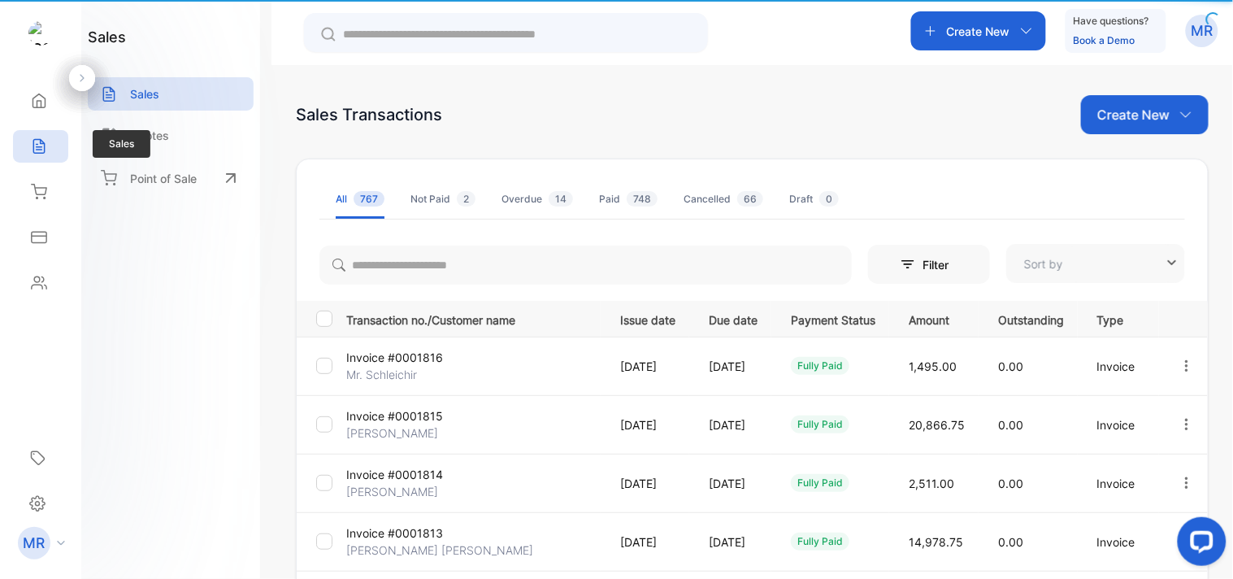
type input "**********"
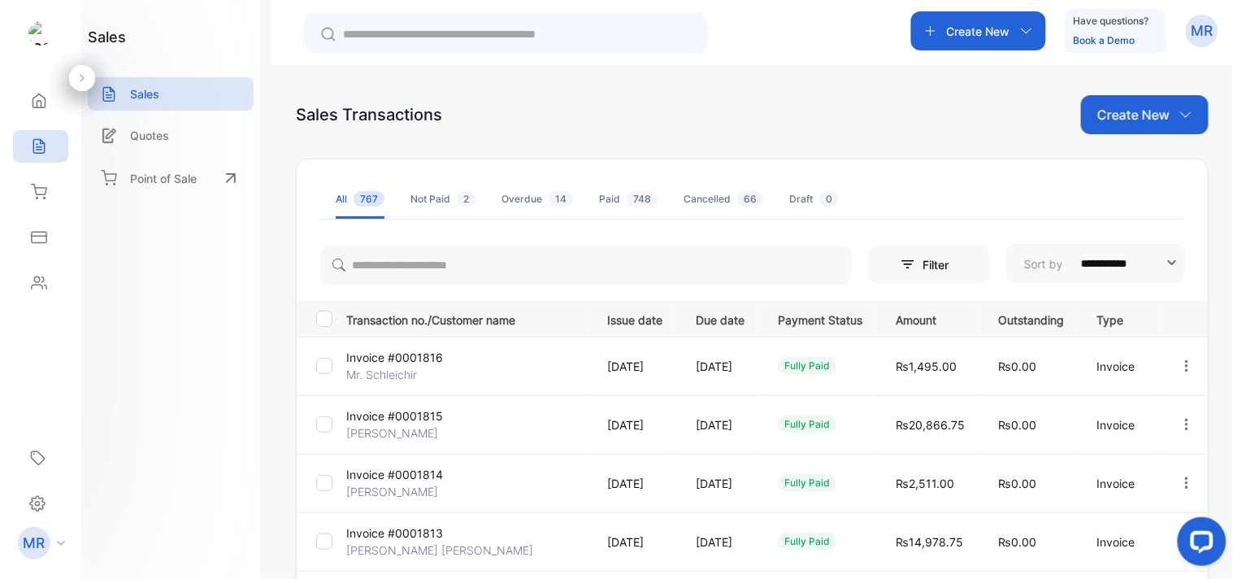
click at [714, 67] on div "**********" at bounding box center [753, 354] width 962 height 579
click at [41, 188] on icon at bounding box center [39, 192] width 15 height 14
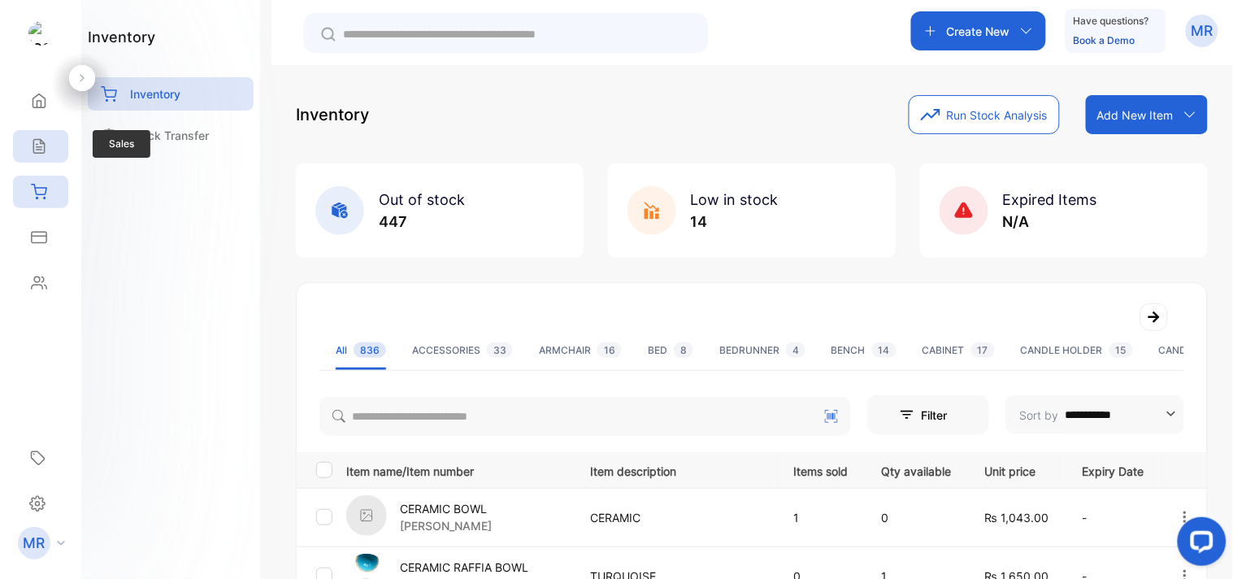
click at [39, 143] on icon at bounding box center [39, 146] width 16 height 16
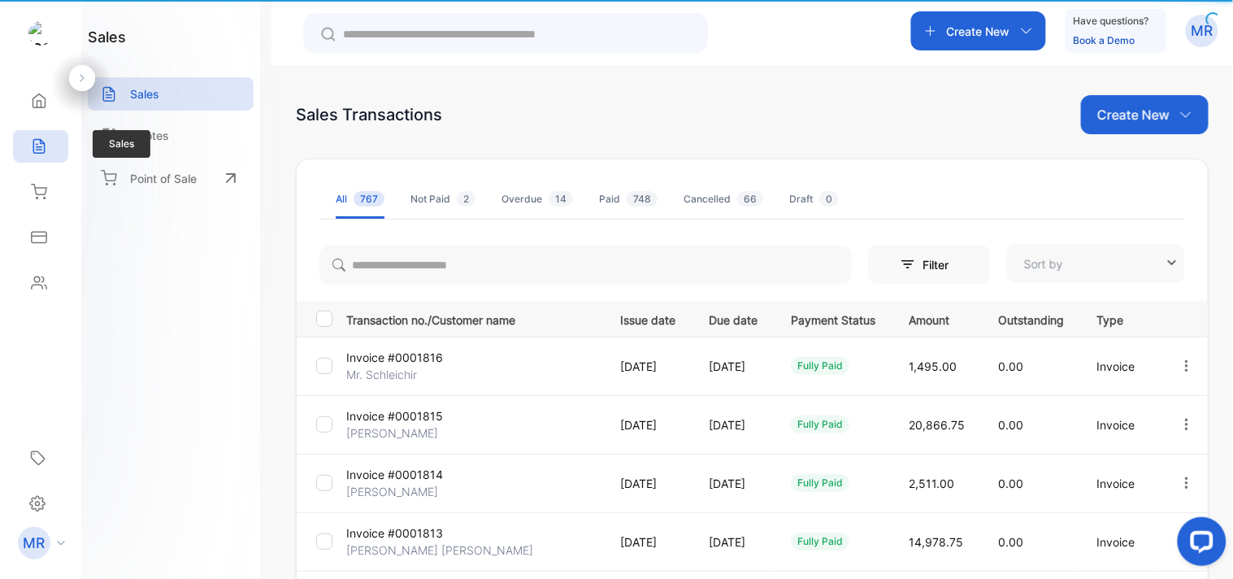
type input "**********"
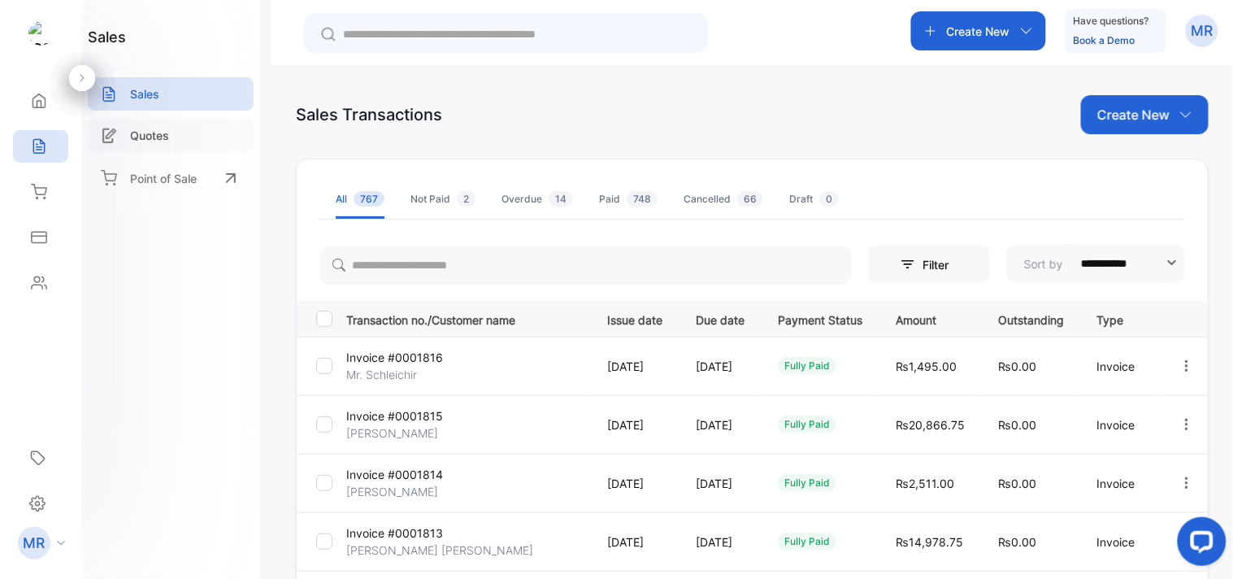
click at [141, 138] on p "Quotes" at bounding box center [149, 135] width 39 height 17
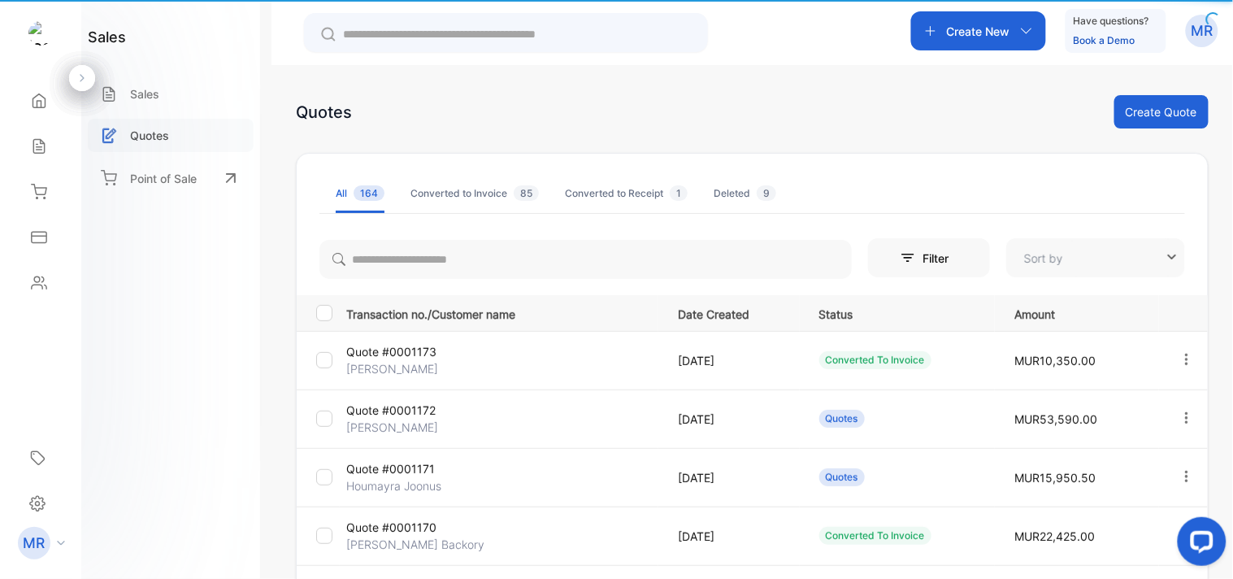
type input "**********"
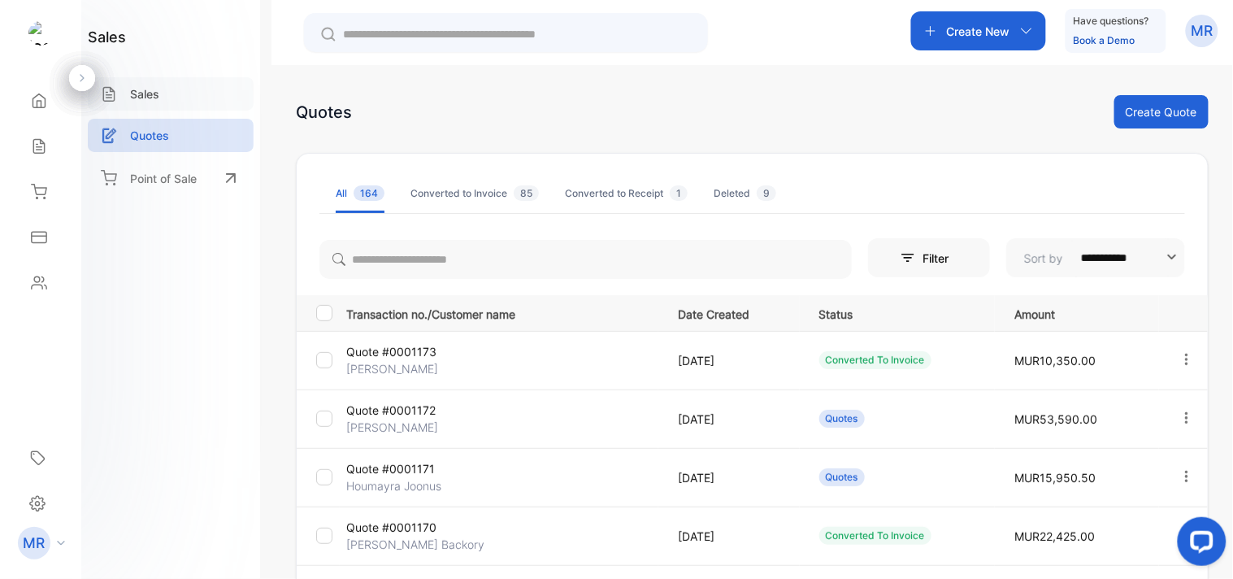
click at [149, 93] on p "Sales" at bounding box center [144, 93] width 29 height 17
